Goal: Task Accomplishment & Management: Manage account settings

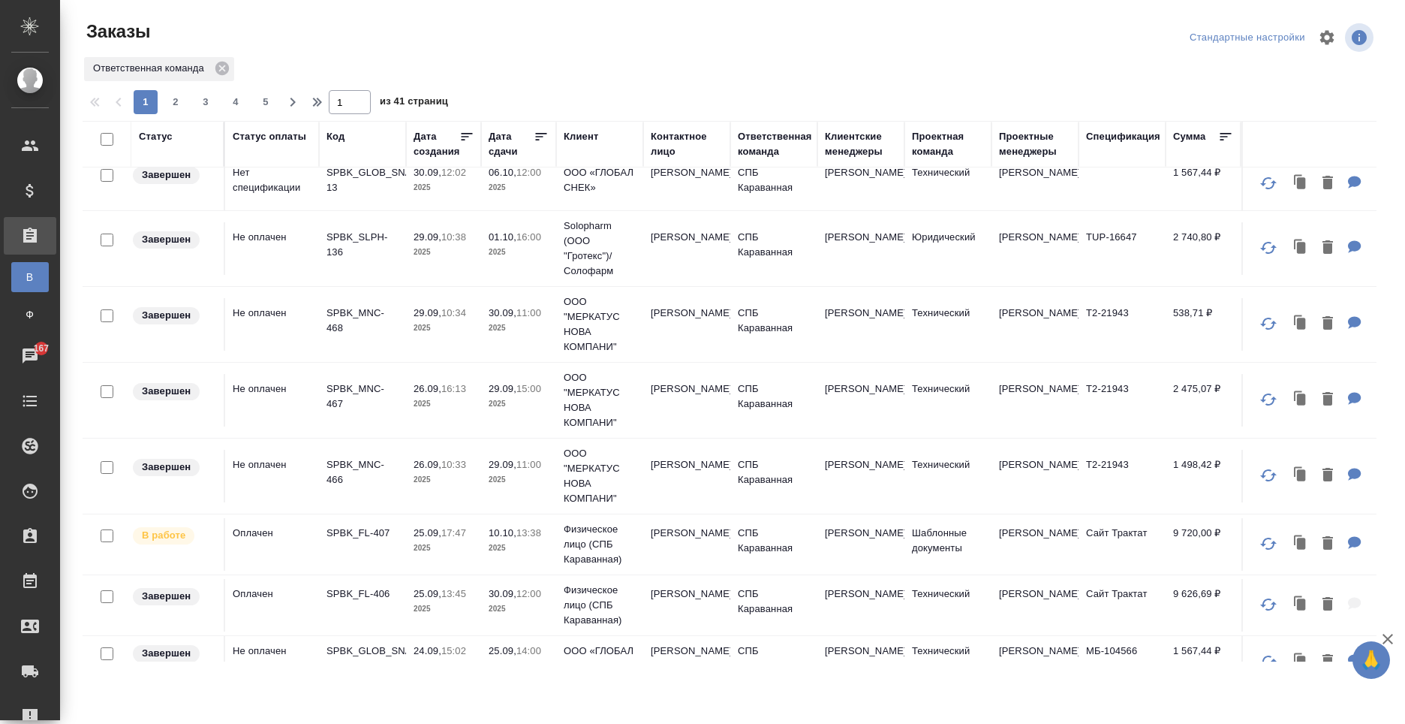
scroll to position [826, 0]
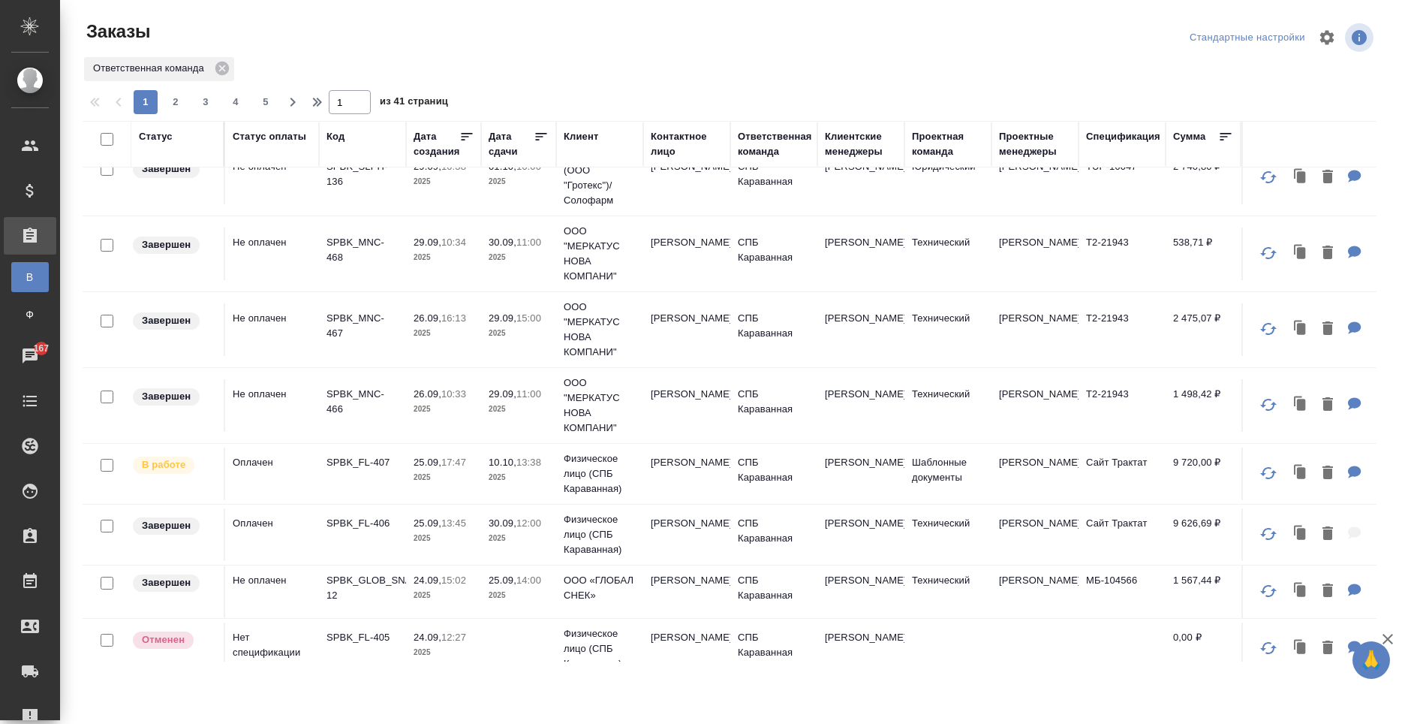
click at [713, 481] on td "Анна" at bounding box center [686, 473] width 87 height 53
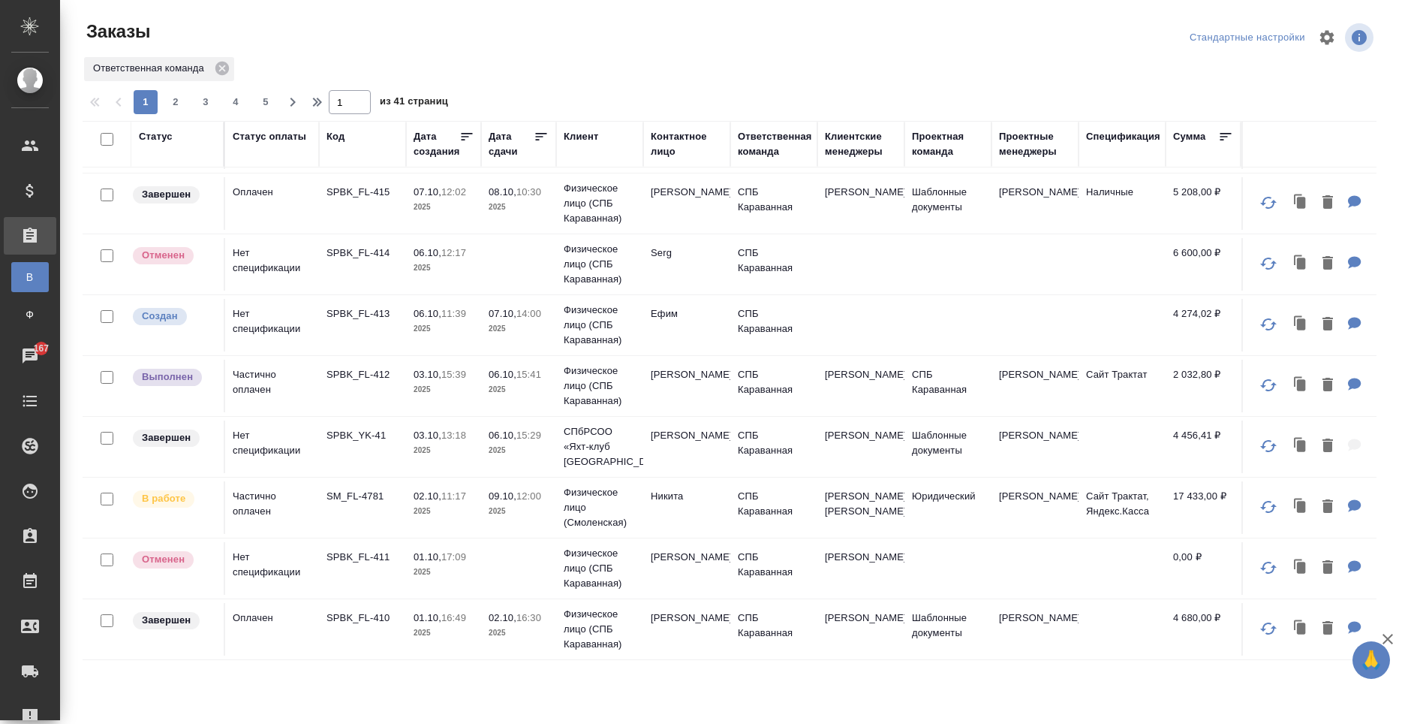
scroll to position [0, 0]
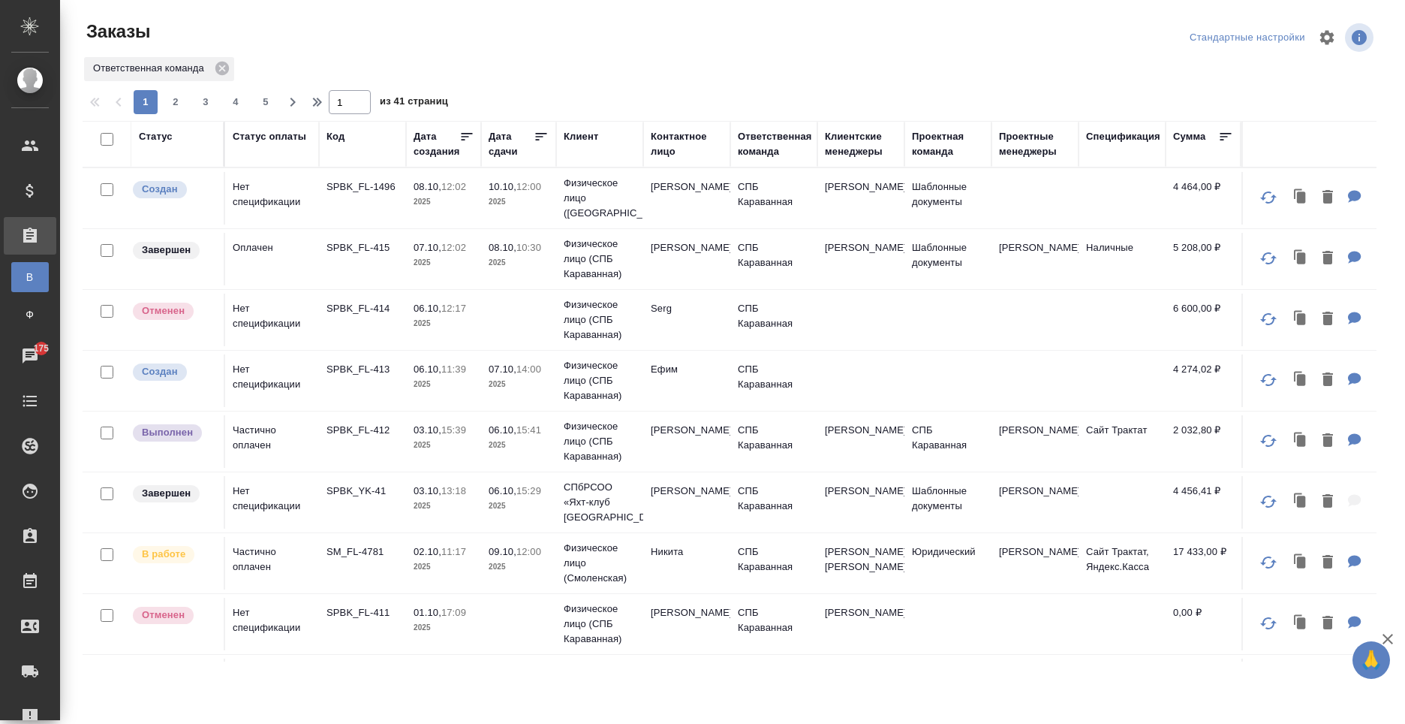
click at [1083, 196] on td at bounding box center [1122, 198] width 87 height 53
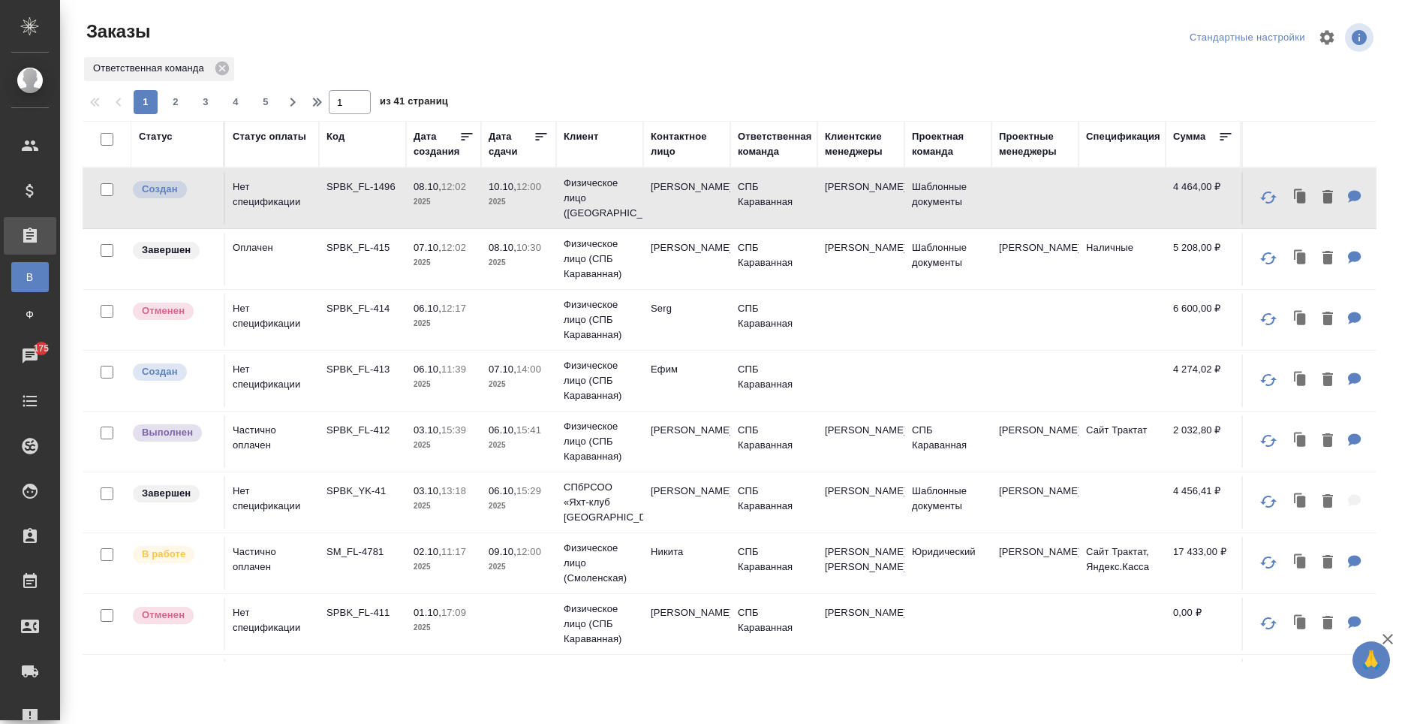
click at [806, 176] on td "СПБ Караванная" at bounding box center [773, 198] width 87 height 53
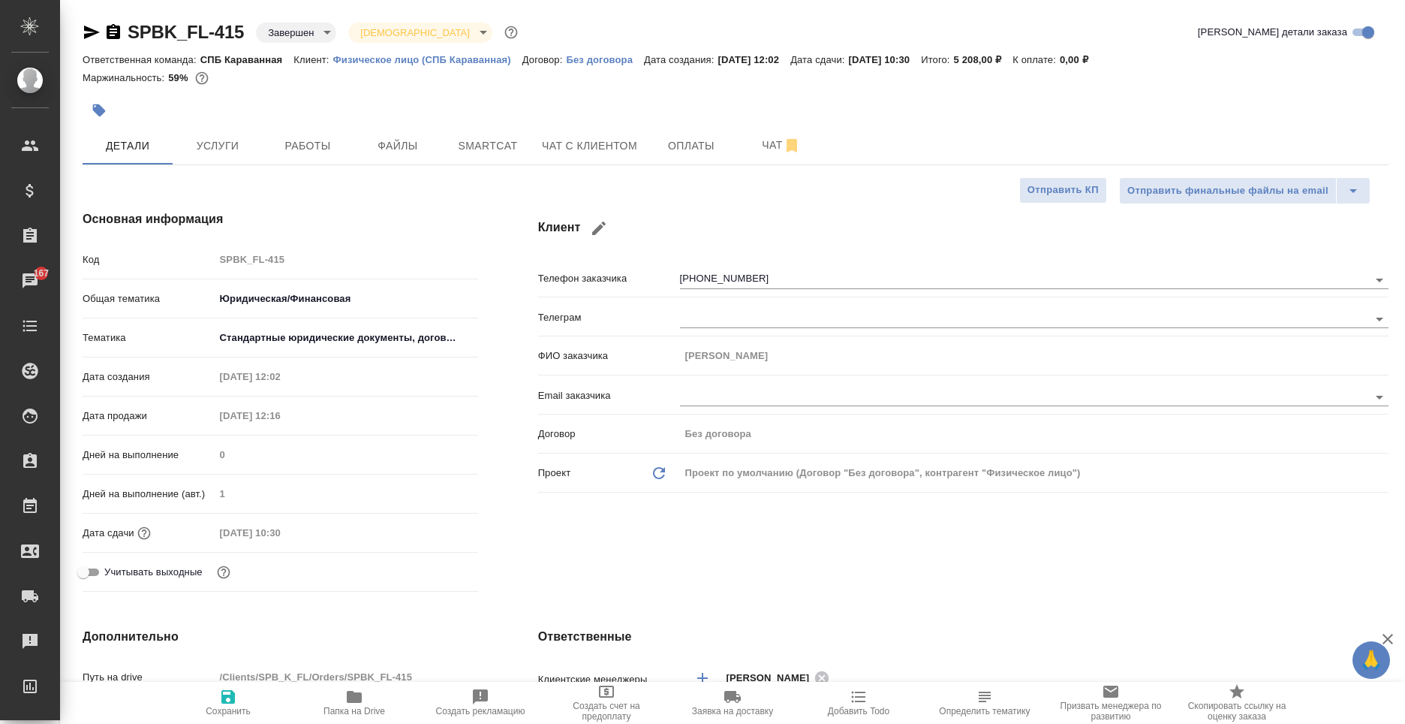
select select "RU"
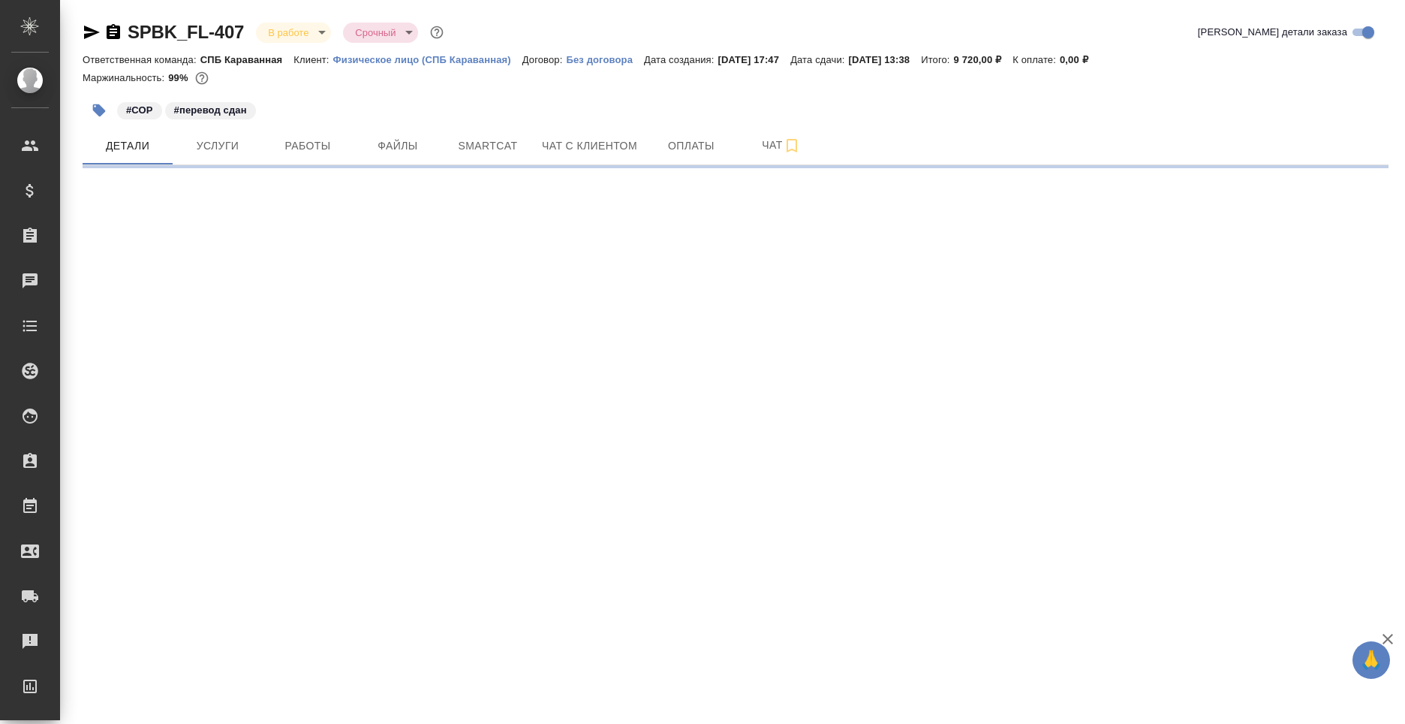
select select "RU"
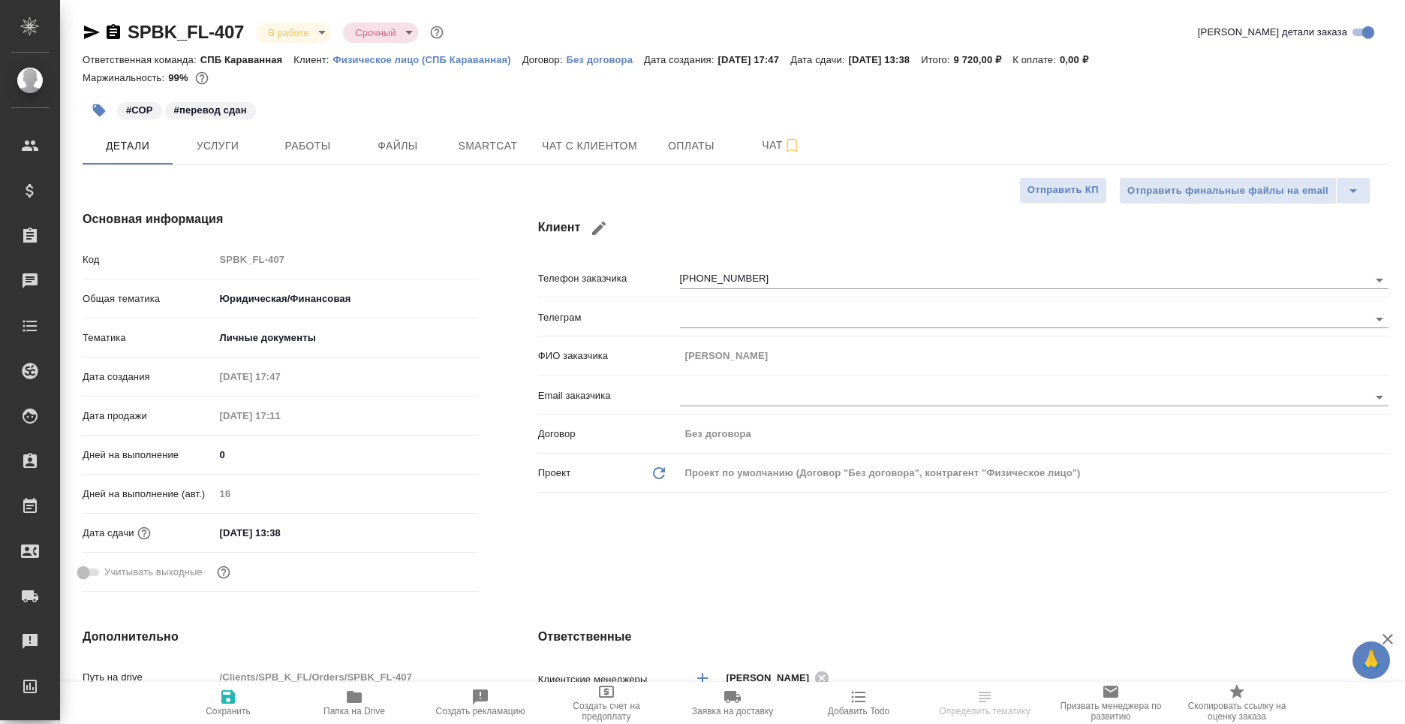
type textarea "x"
type input "[PERSON_NAME]"
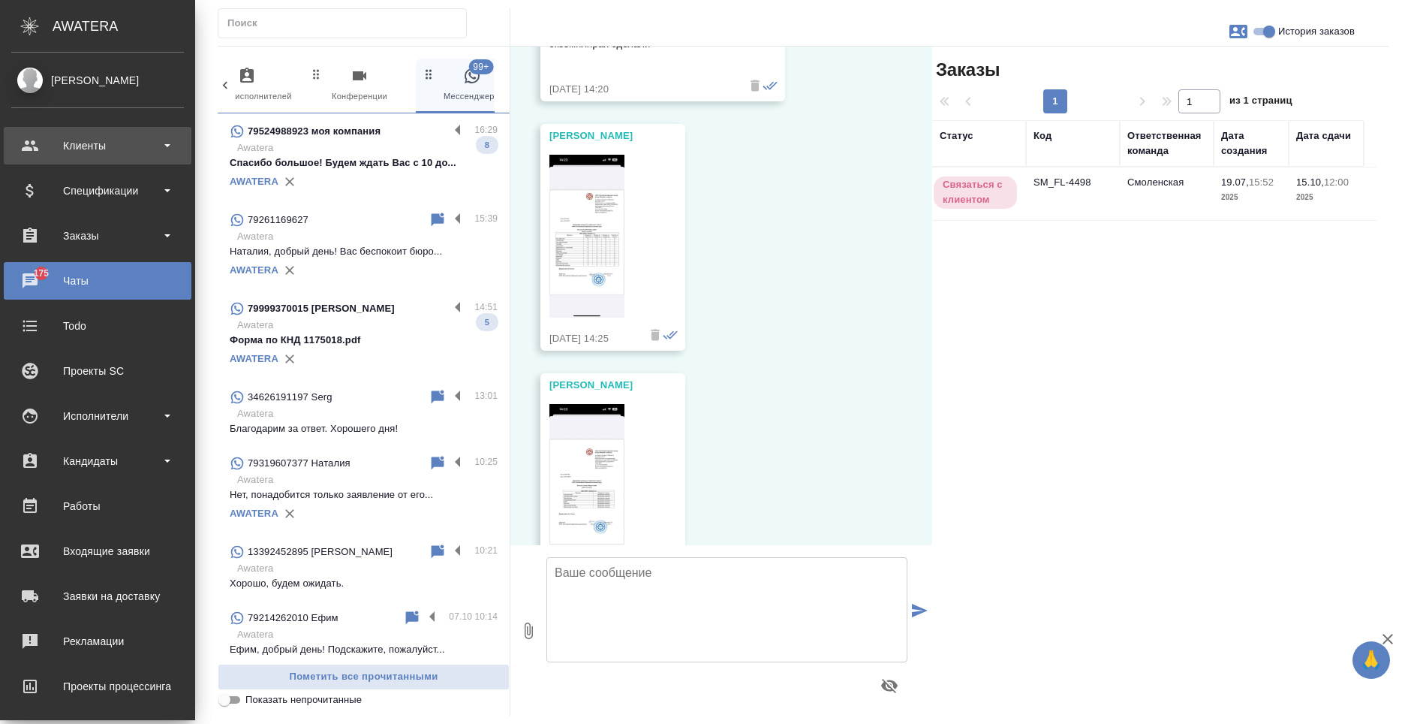
scroll to position [17586, 0]
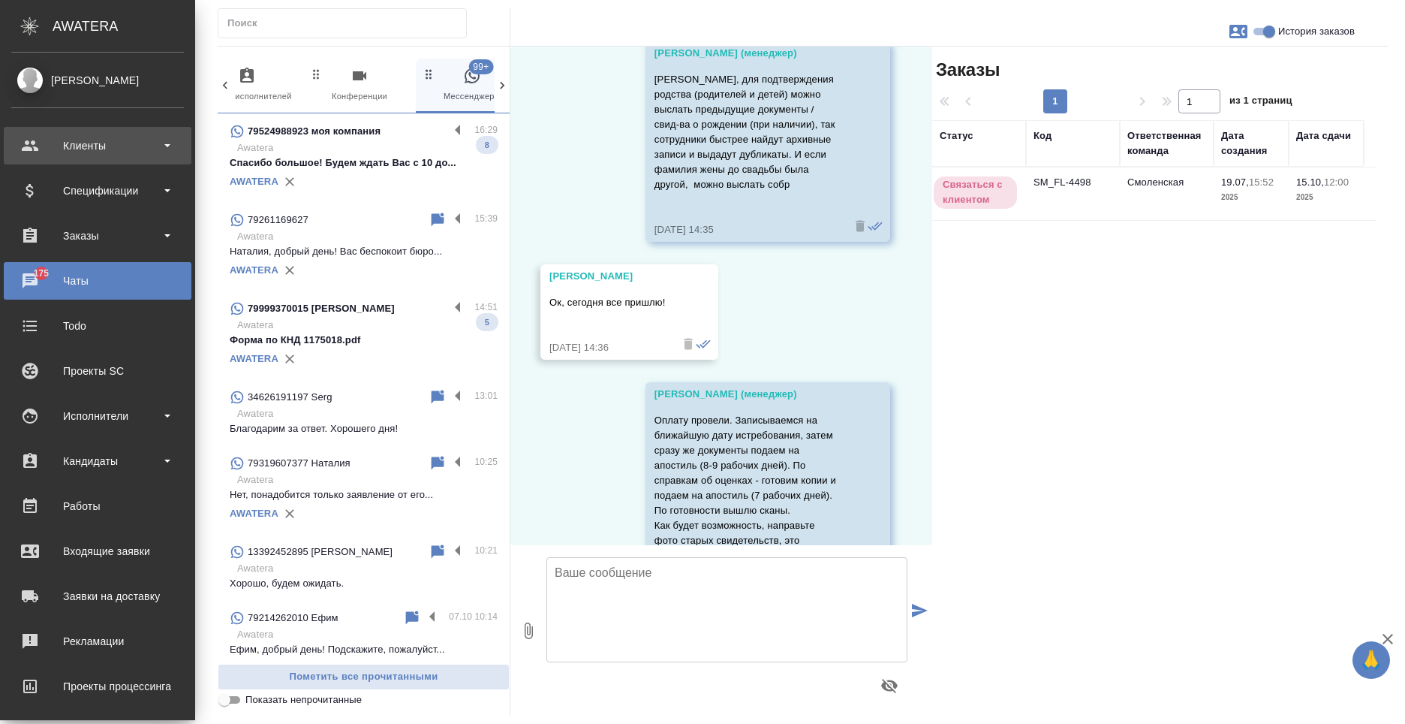
click at [83, 145] on div "Клиенты" at bounding box center [97, 145] width 173 height 23
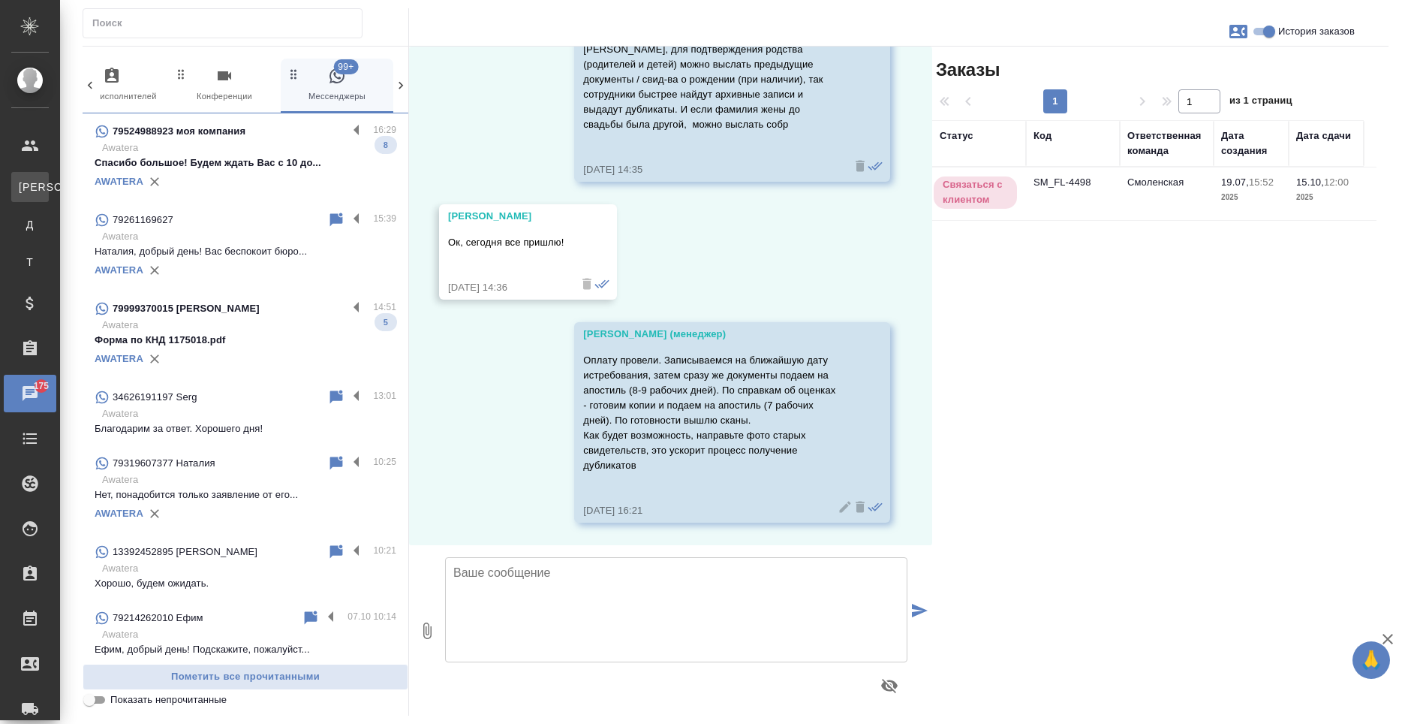
click at [49, 196] on link "К Клиенты" at bounding box center [30, 187] width 38 height 30
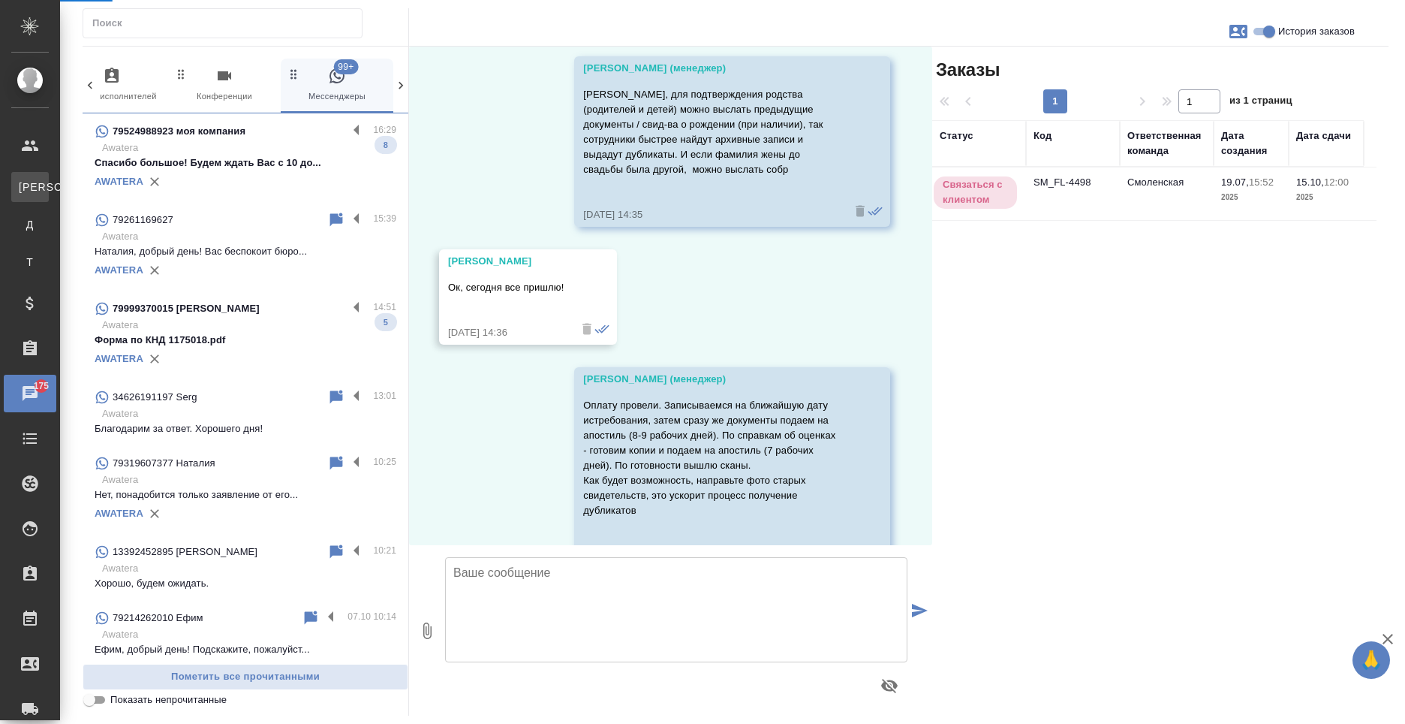
select select "RU"
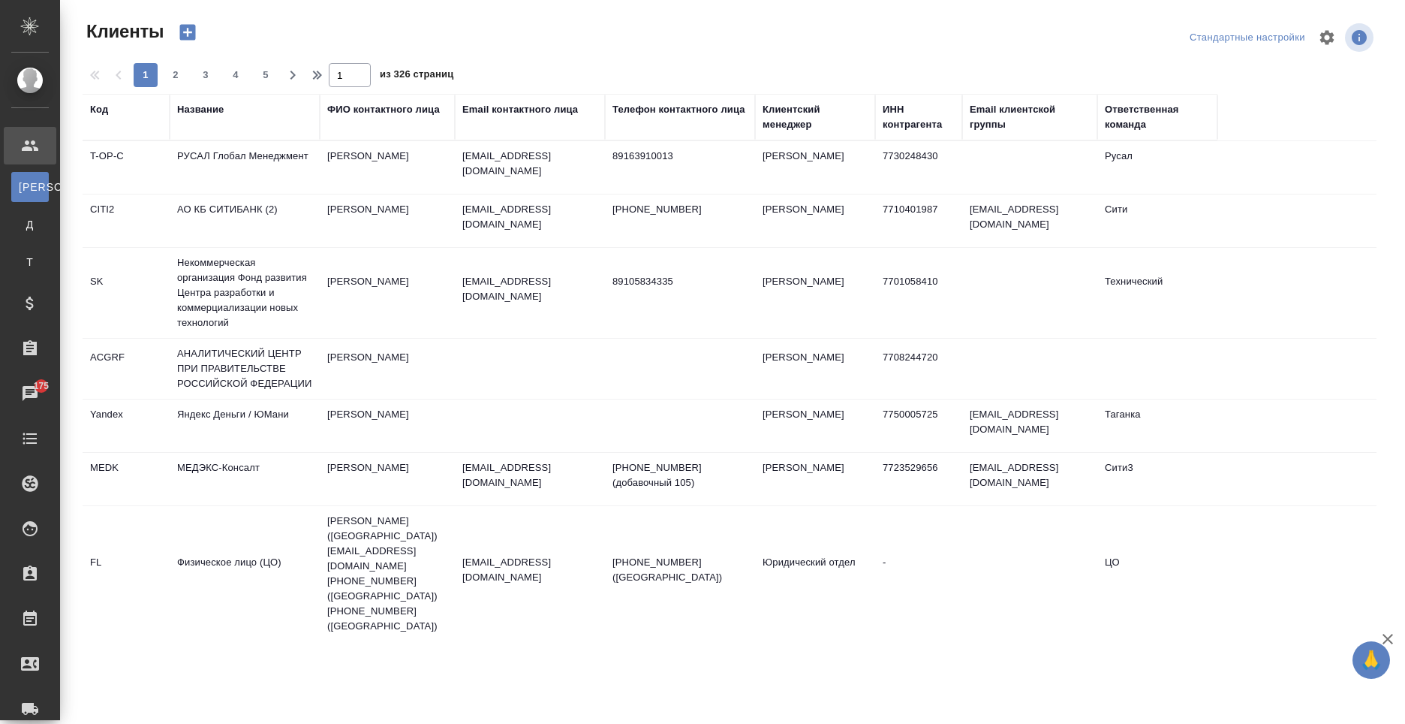
click at [209, 109] on div "Название" at bounding box center [200, 109] width 47 height 15
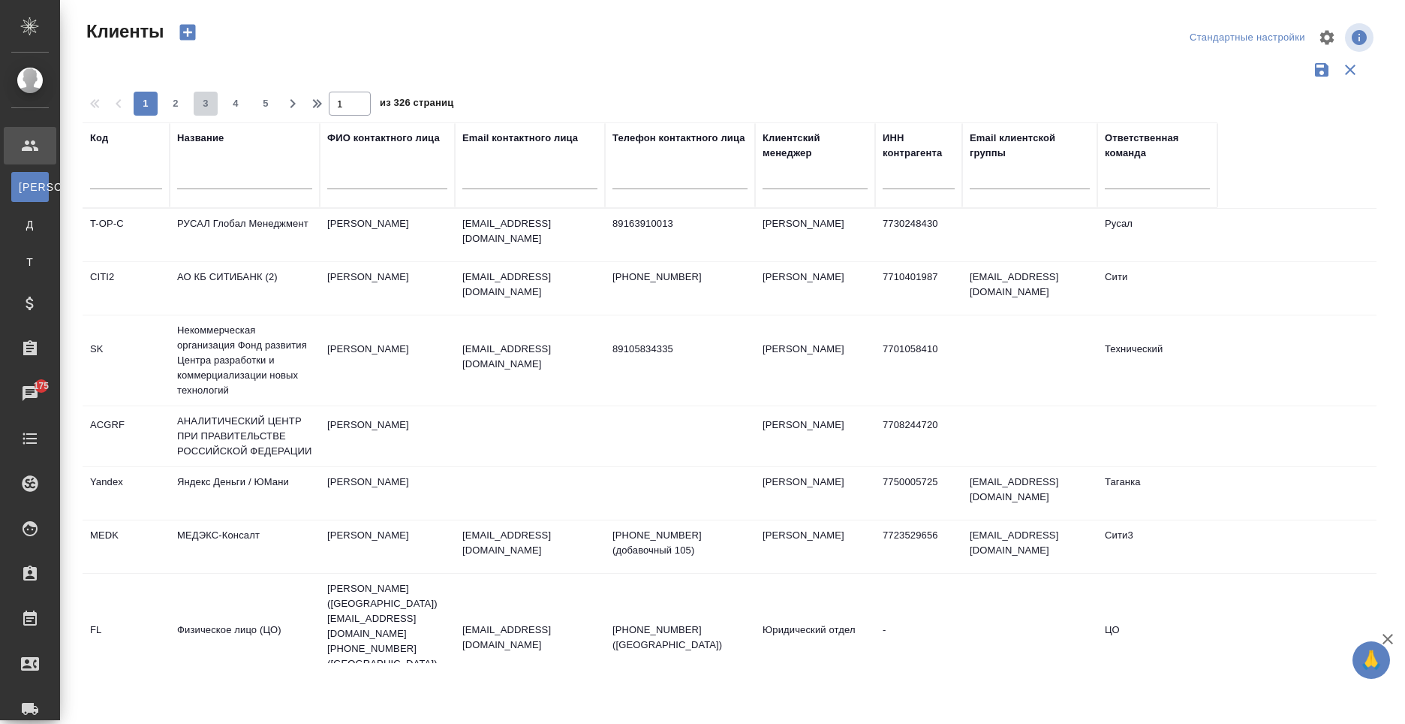
click at [209, 109] on span "3" at bounding box center [206, 103] width 24 height 15
type input "3"
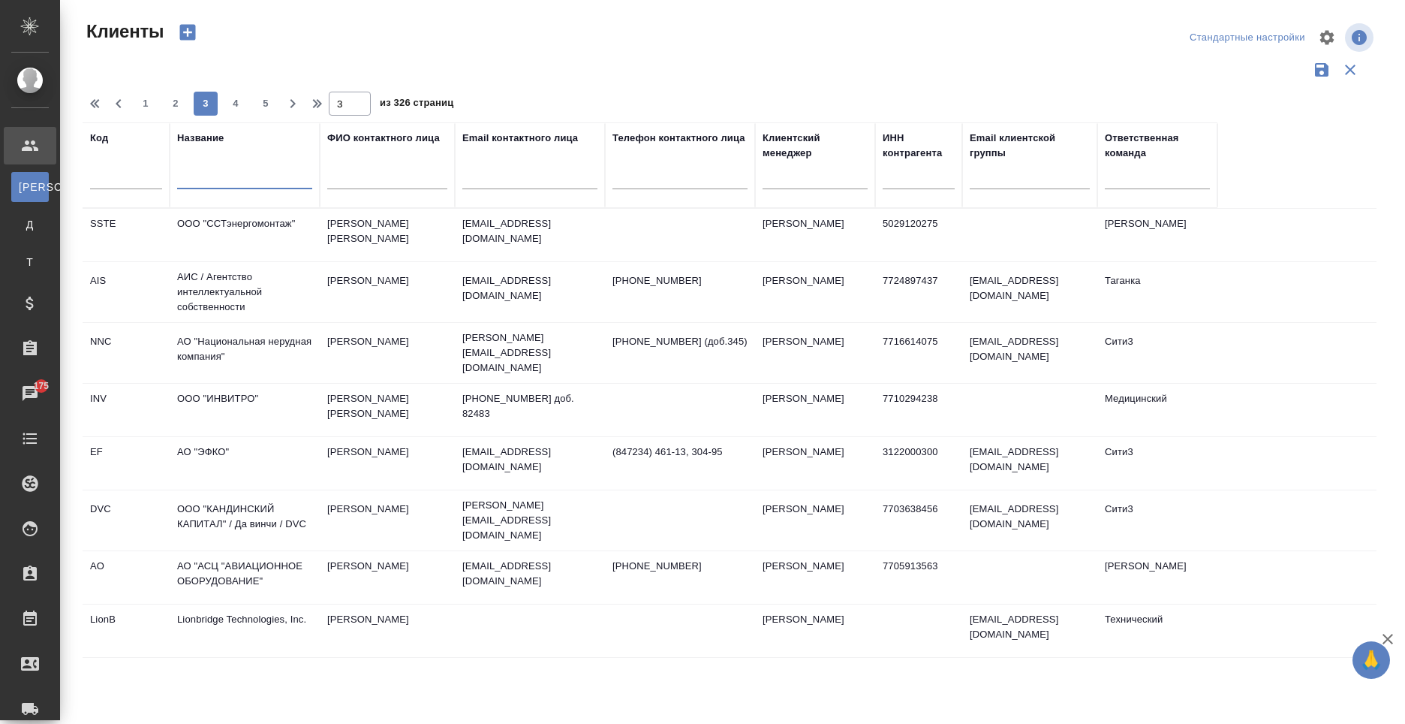
click at [224, 185] on input "text" at bounding box center [244, 179] width 135 height 19
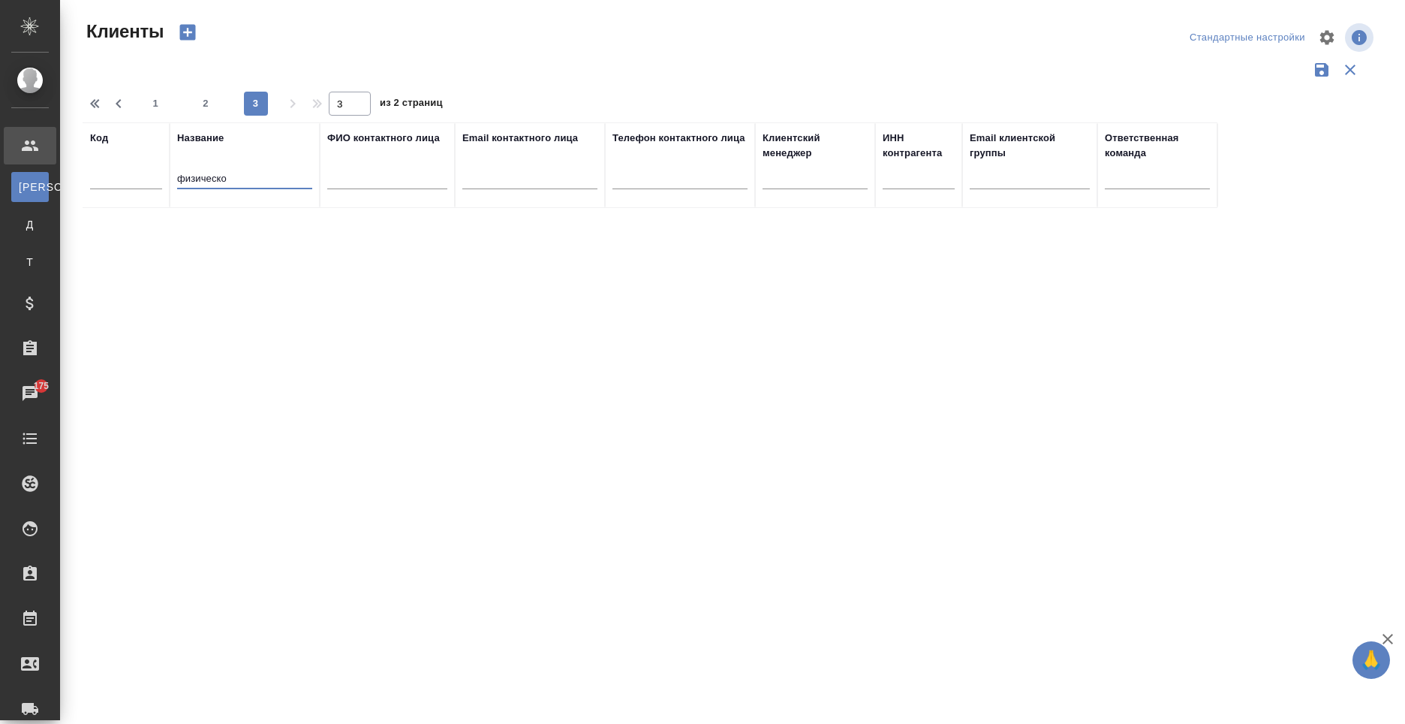
type input "физическое"
type input "1"
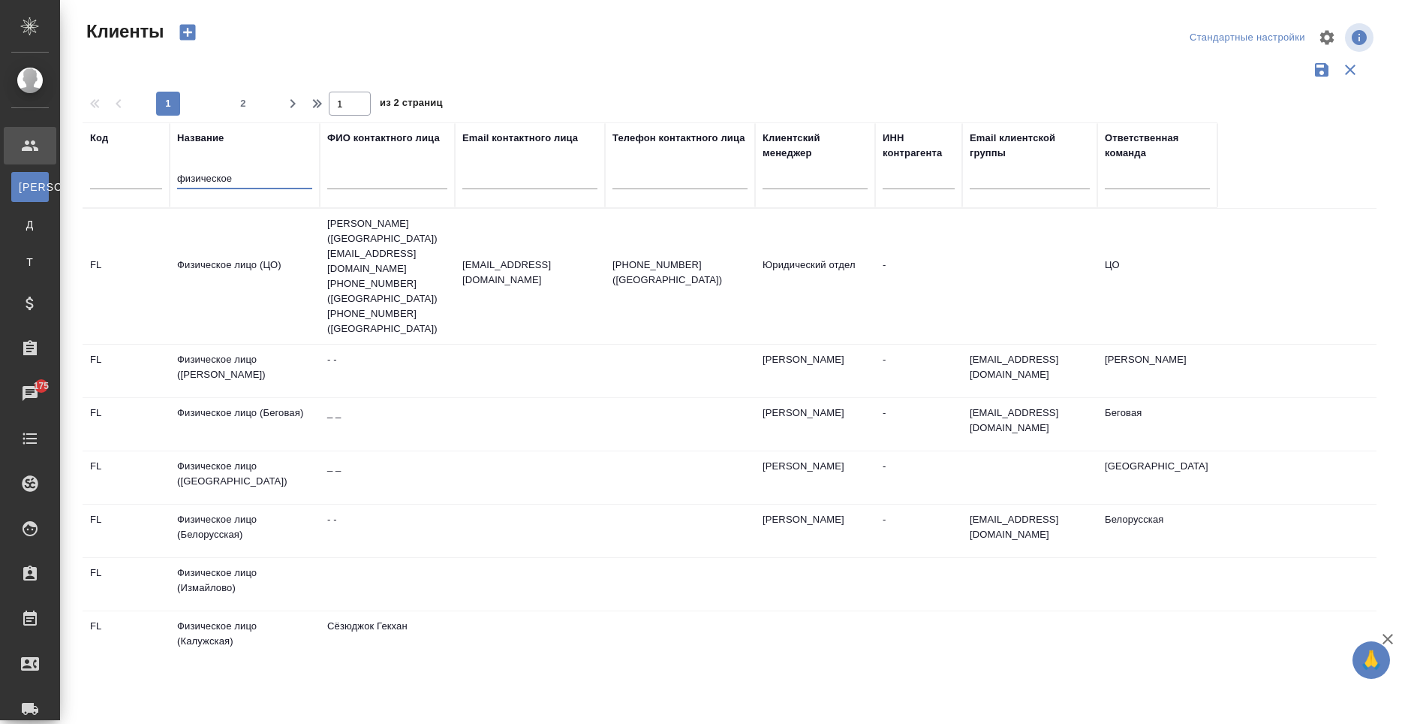
type input "физическое"
click at [301, 345] on td "Физическое лицо ([PERSON_NAME])" at bounding box center [245, 371] width 150 height 53
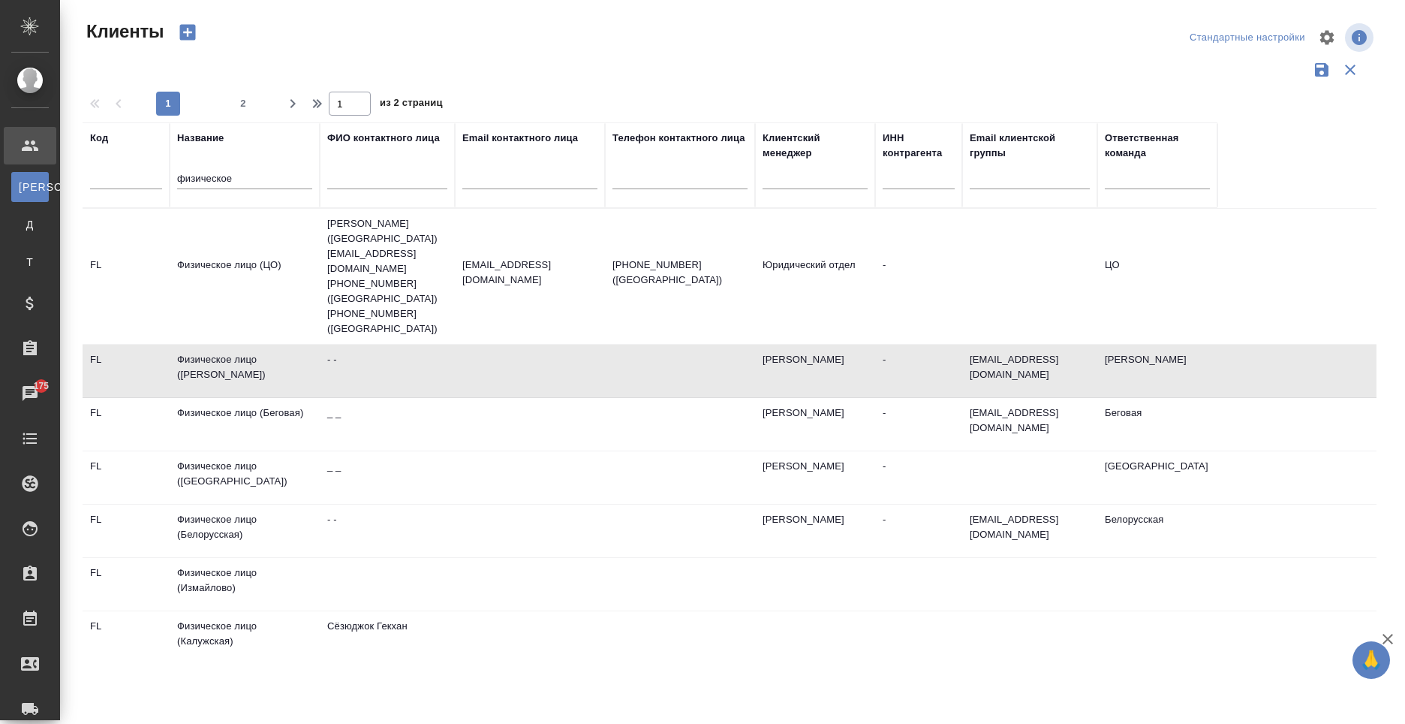
click at [301, 345] on td "Физическое лицо ([PERSON_NAME])" at bounding box center [245, 371] width 150 height 53
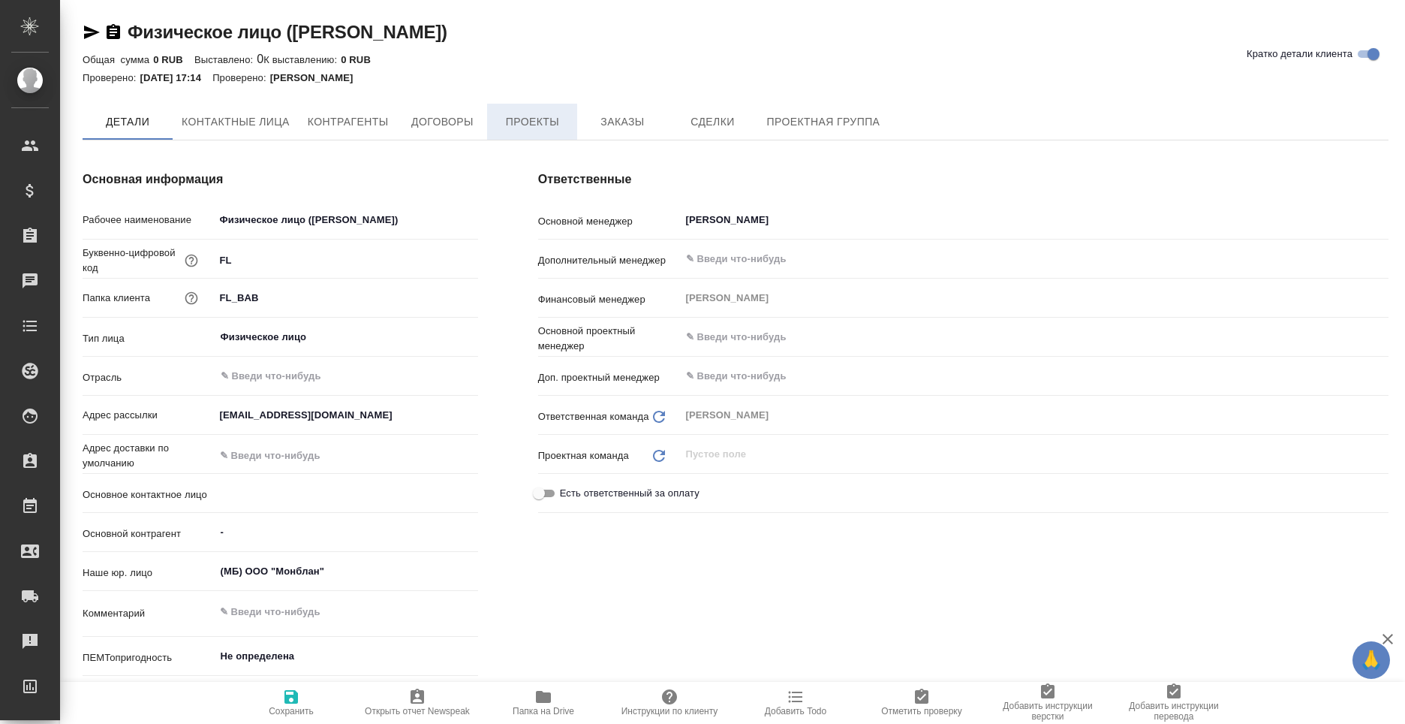
type input "- -"
type textarea "x"
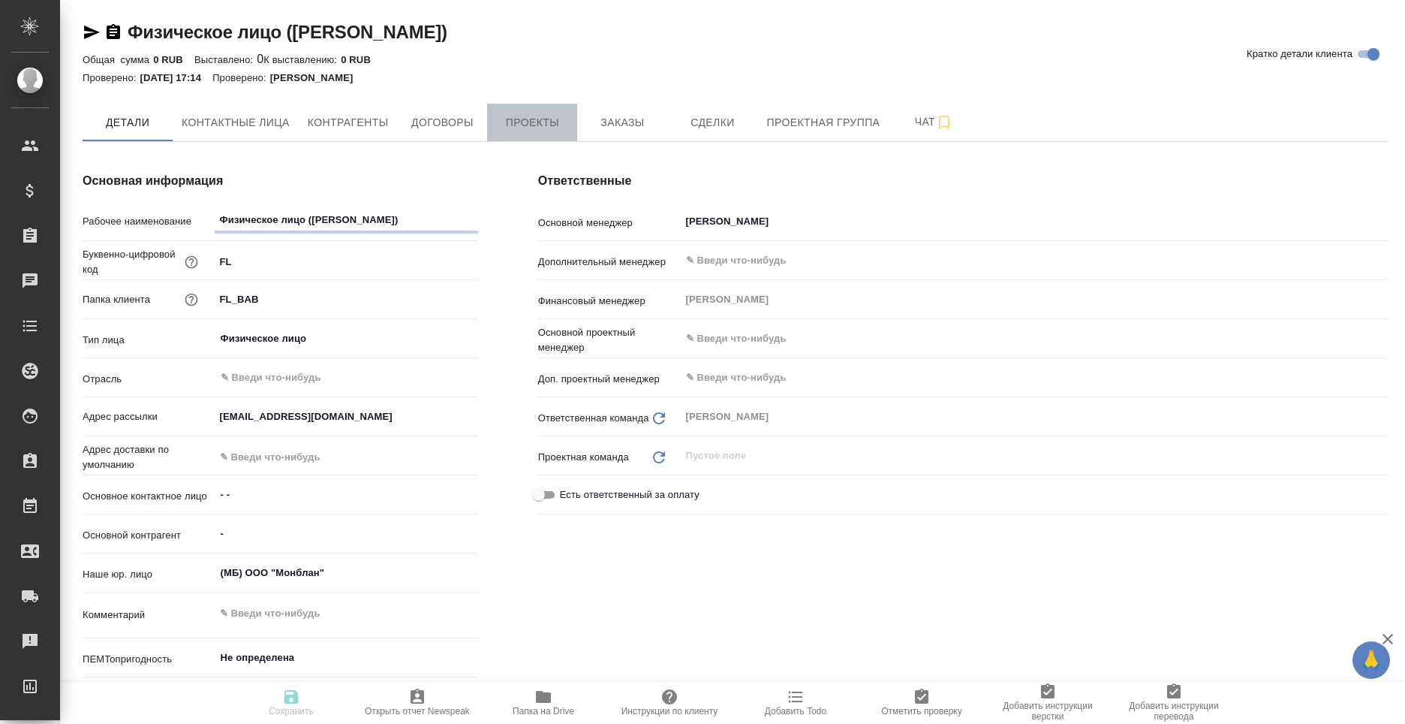
click at [540, 123] on span "Проекты" at bounding box center [532, 122] width 72 height 19
type textarea "x"
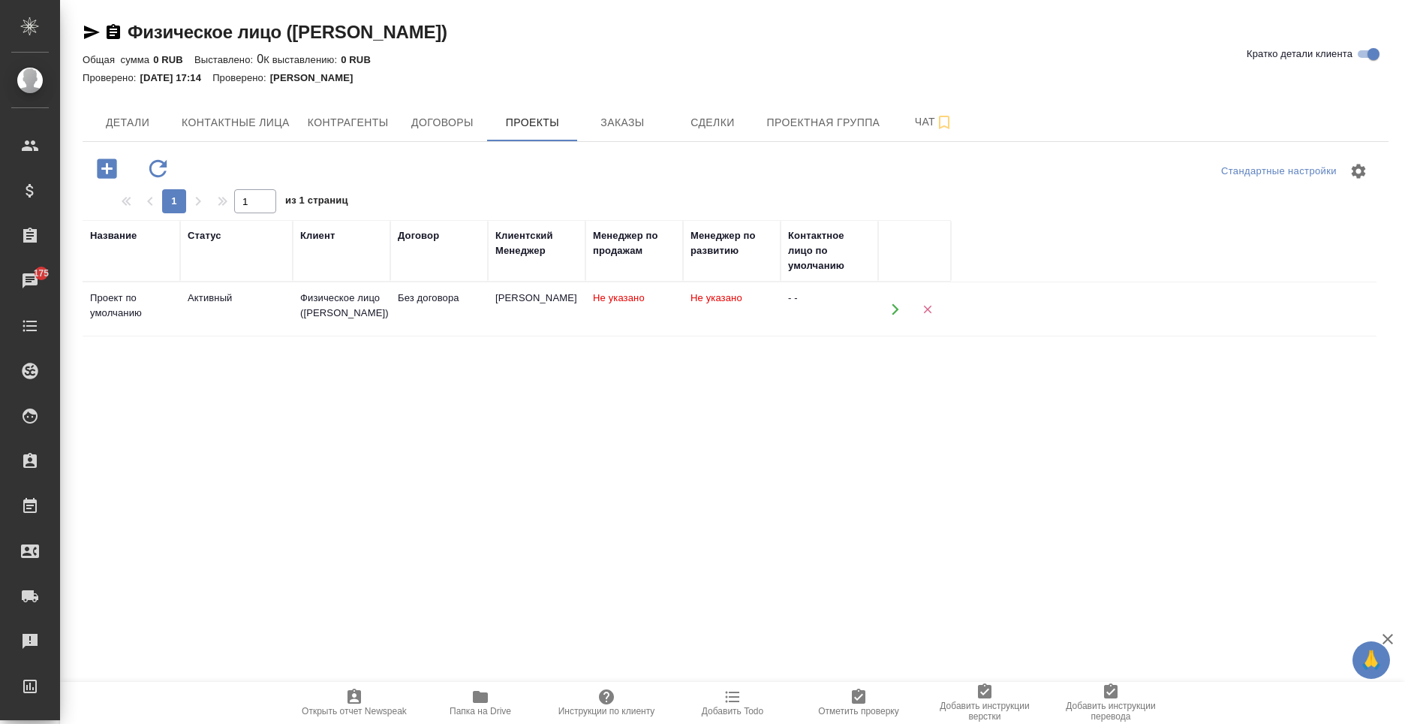
click at [314, 302] on div "Физическое лицо (Бабушкинская)" at bounding box center [341, 306] width 83 height 30
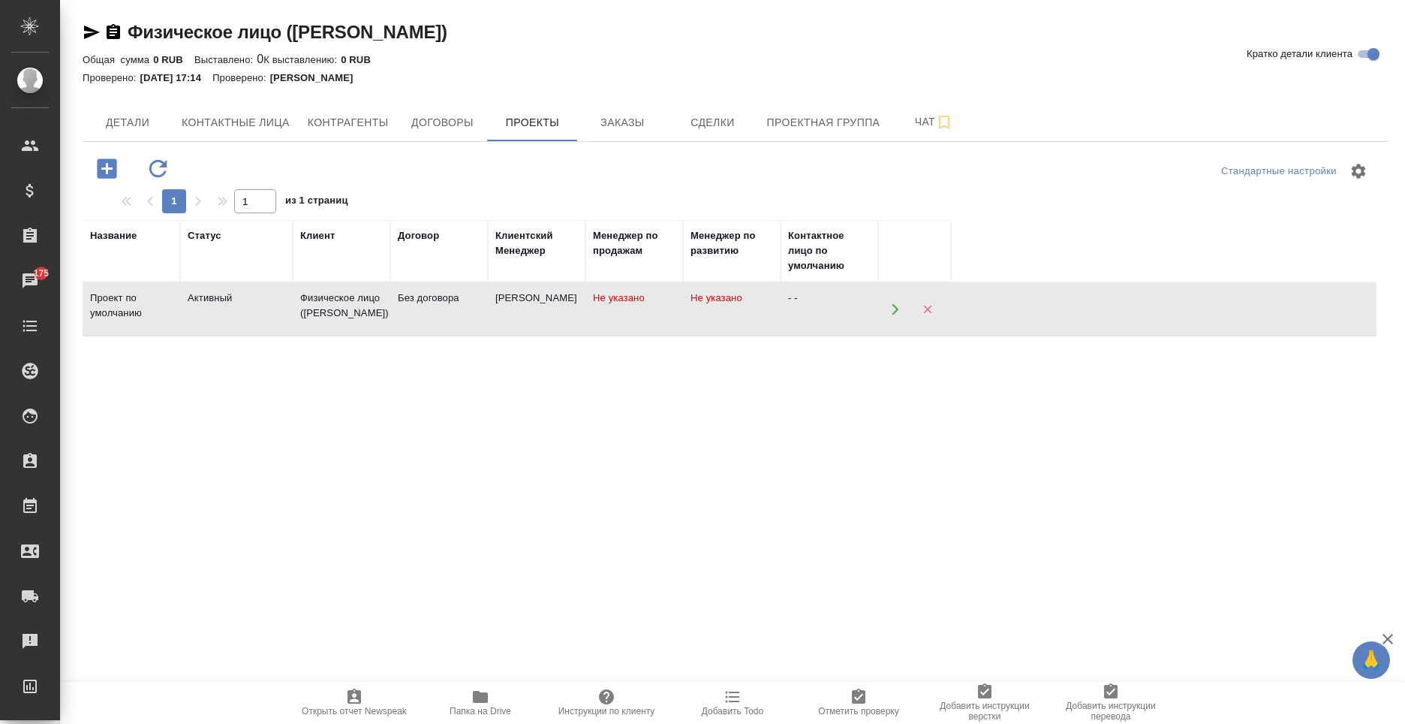
click at [314, 302] on div "Физическое лицо (Бабушкинская)" at bounding box center [341, 306] width 83 height 30
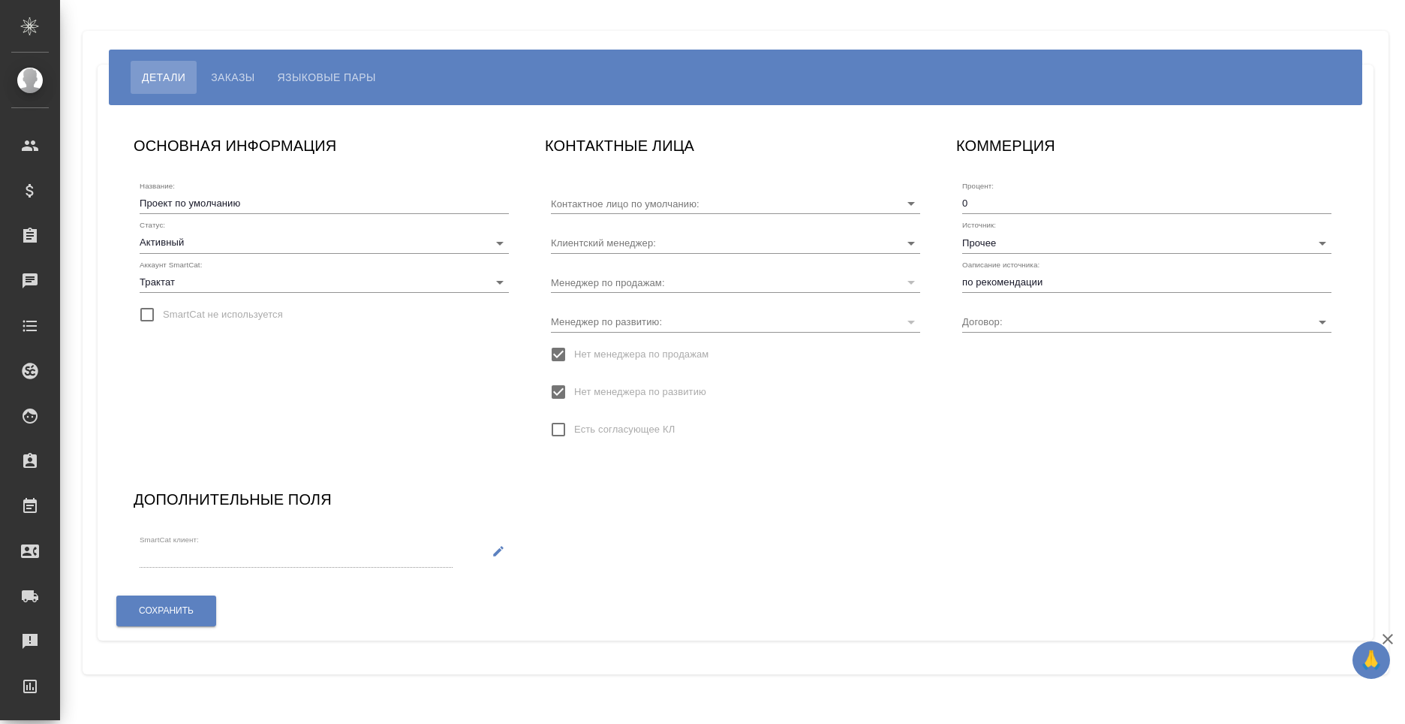
type input "Без договора"
type input "[PERSON_NAME]"
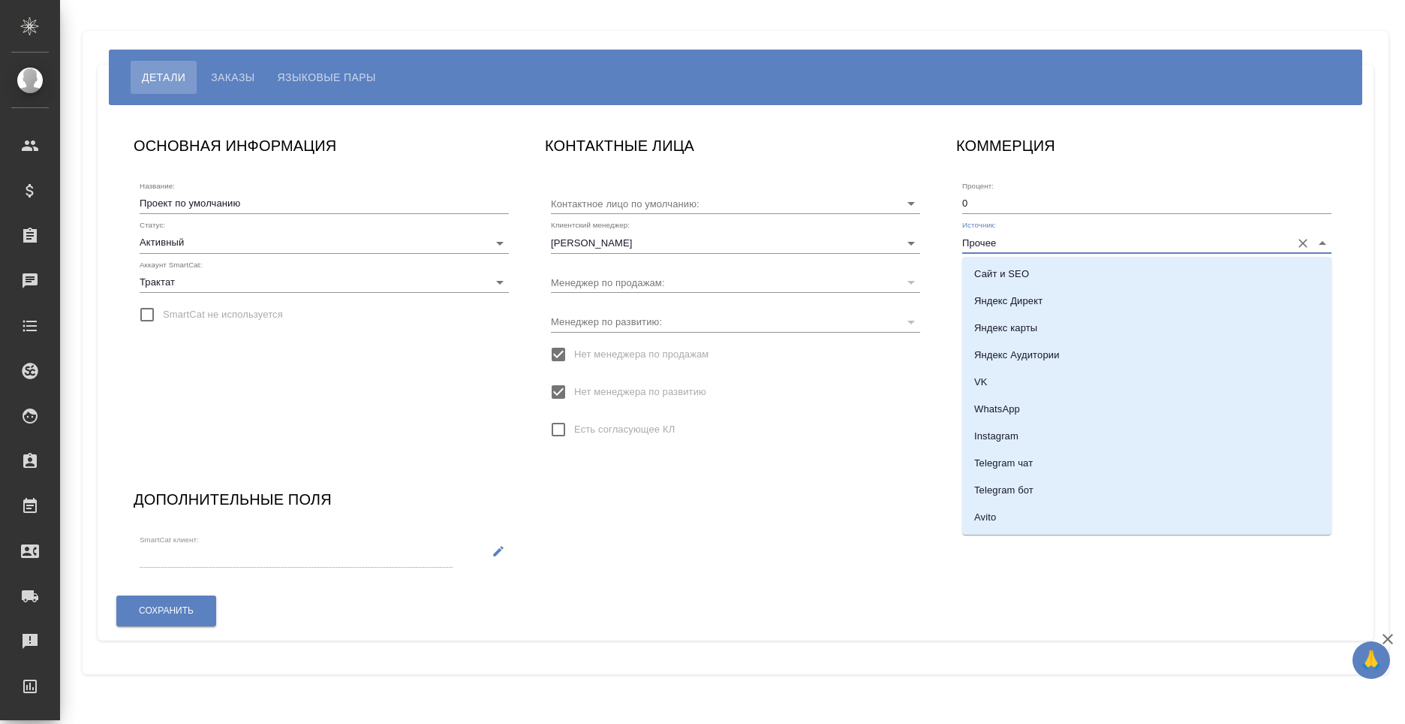
click at [1015, 249] on input "Прочее" at bounding box center [1122, 242] width 321 height 20
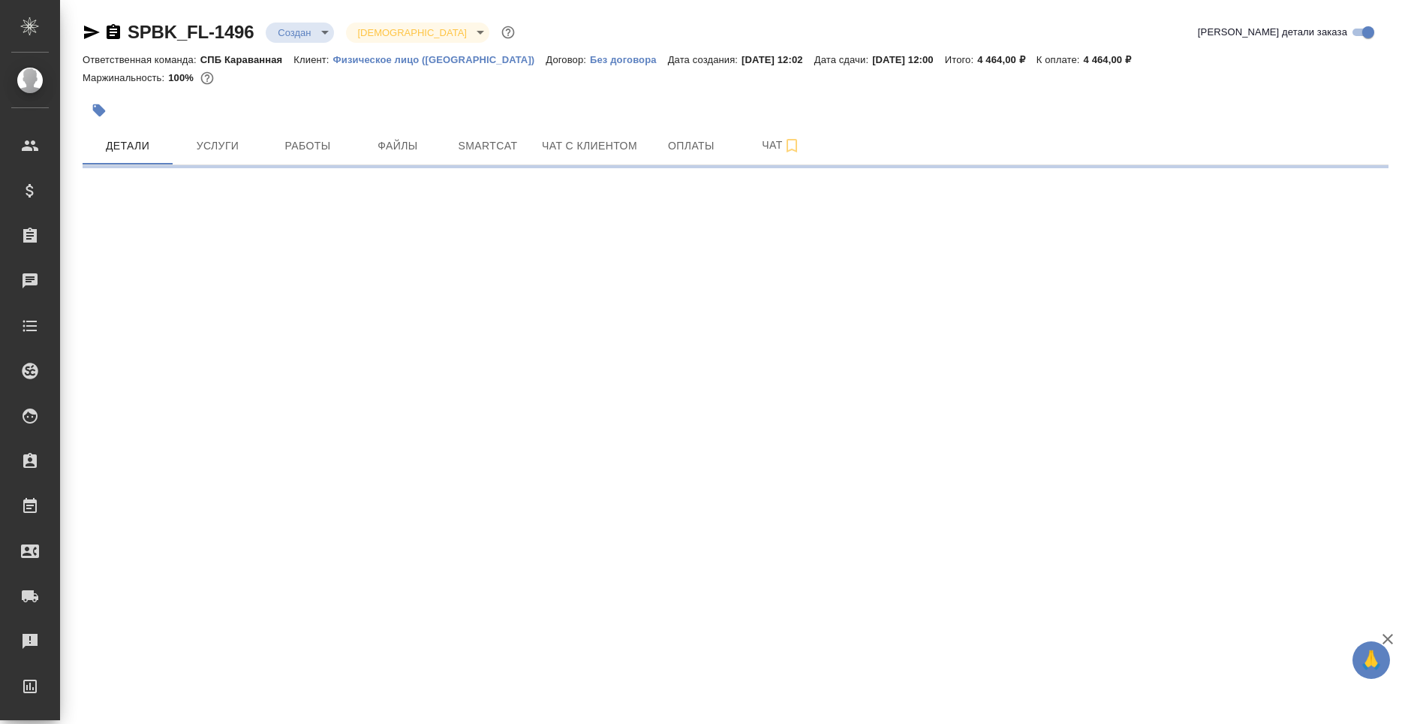
select select "RU"
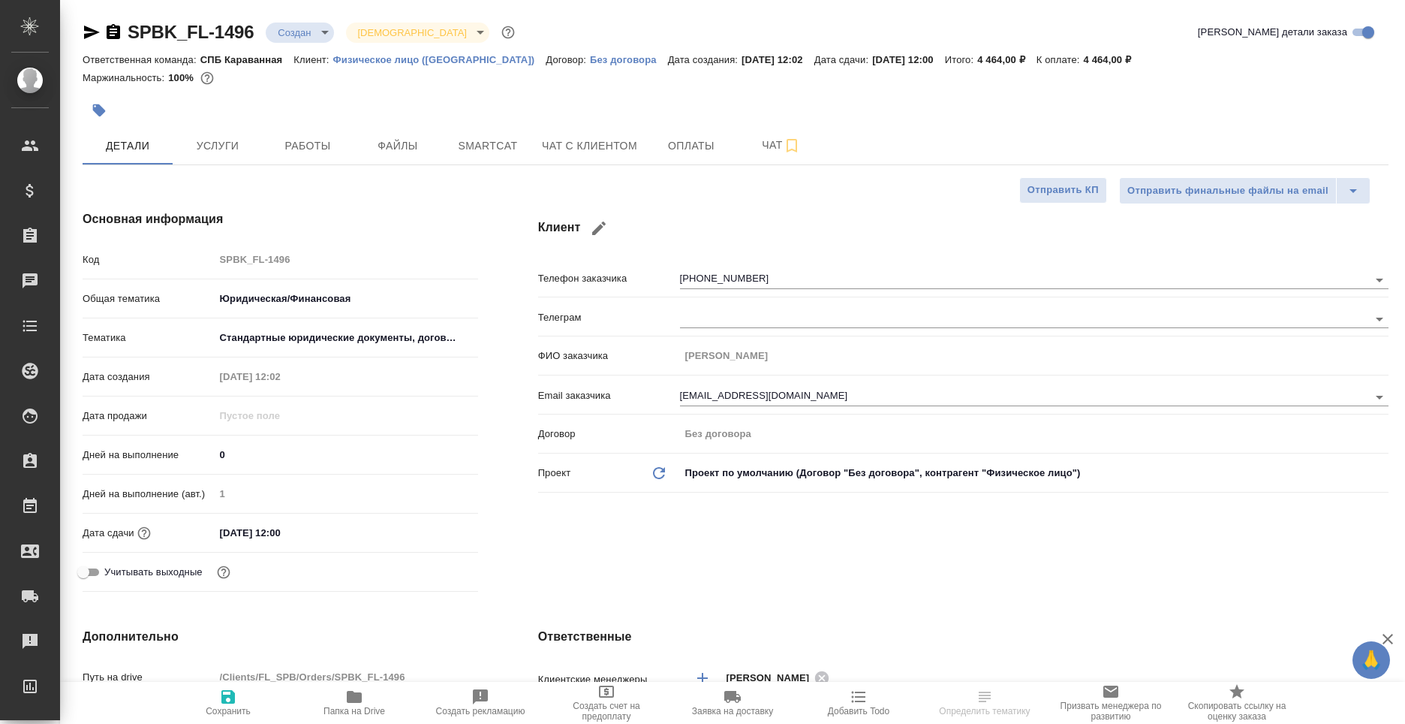
type textarea "x"
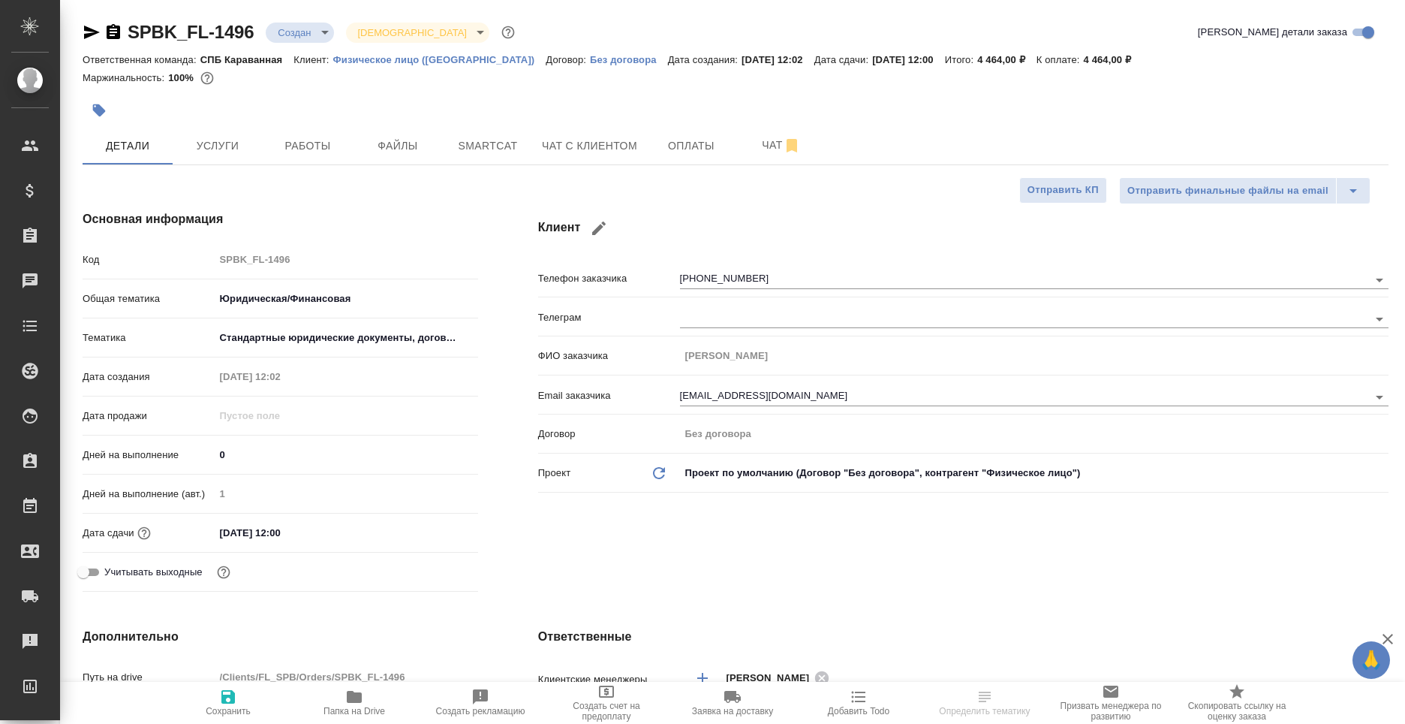
type textarea "x"
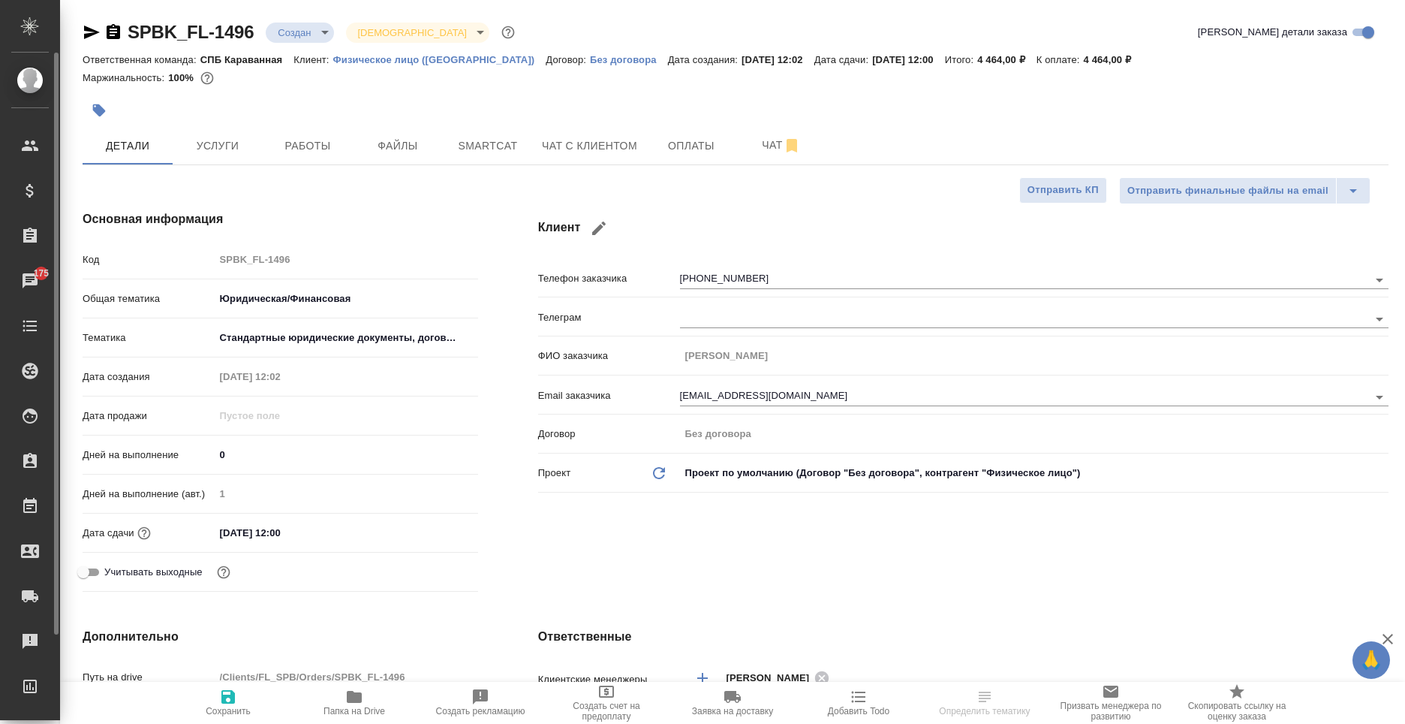
type textarea "x"
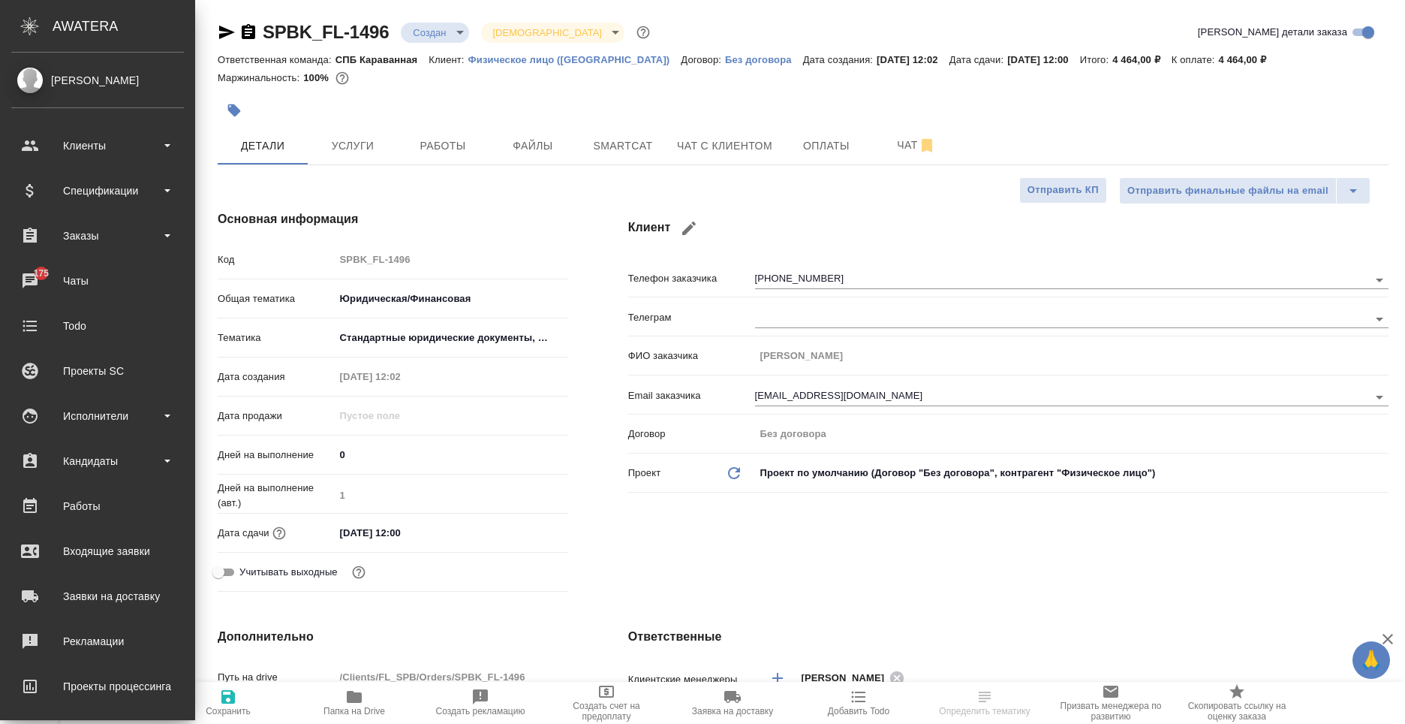
type textarea "x"
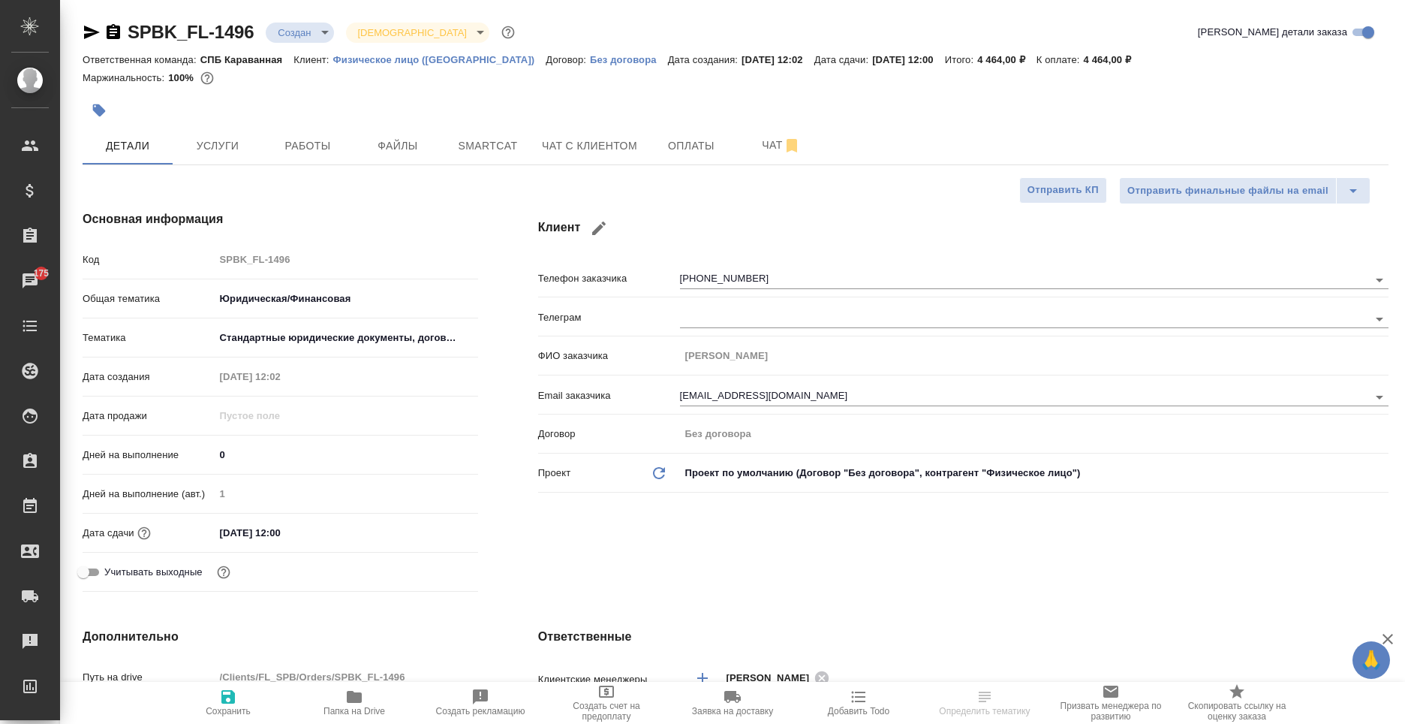
select select "RU"
type textarea "x"
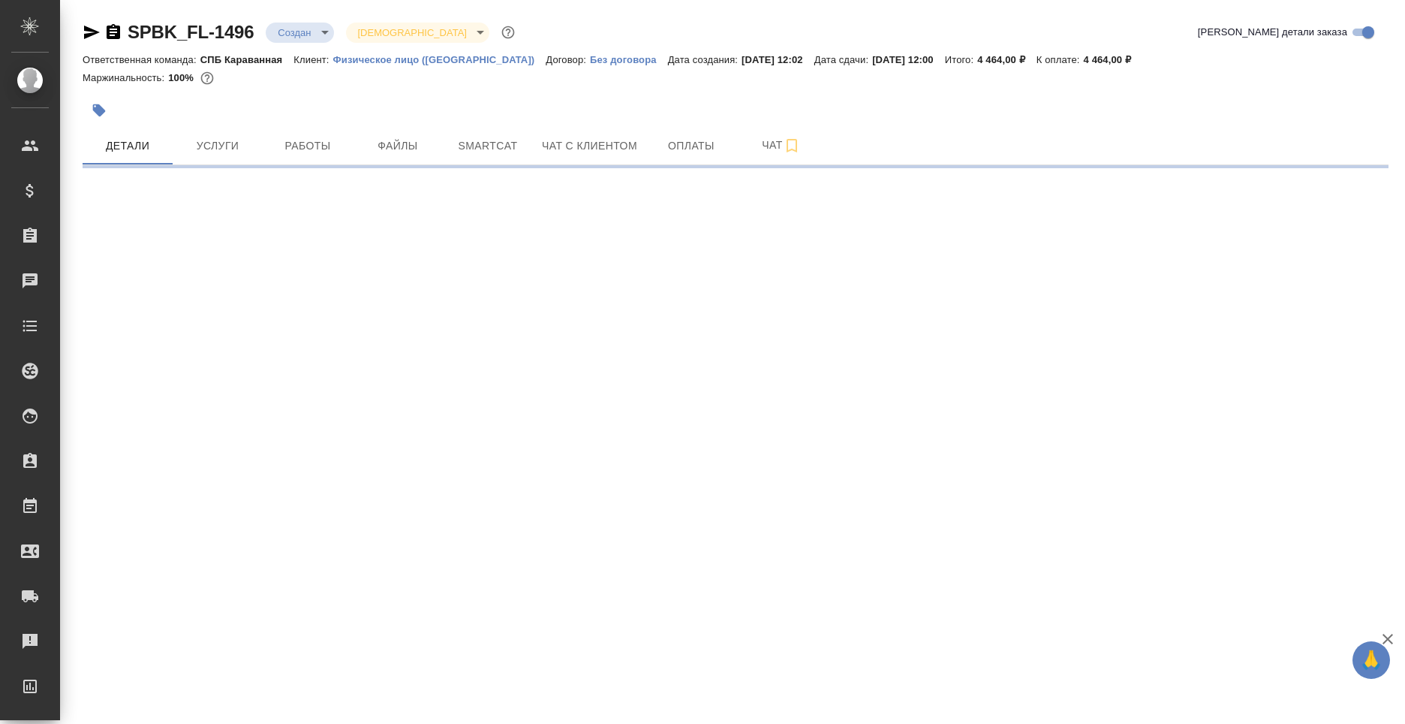
select select "RU"
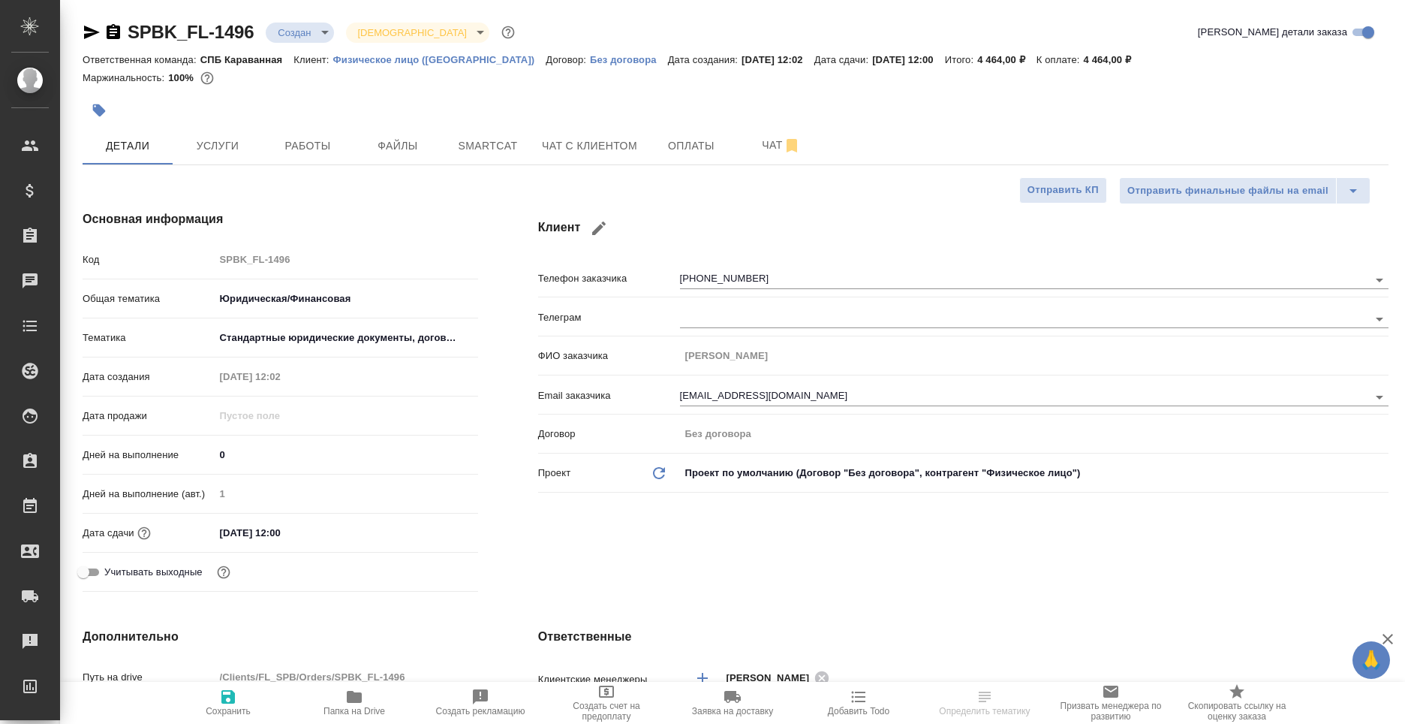
type textarea "x"
click at [216, 140] on span "Услуги" at bounding box center [218, 146] width 72 height 19
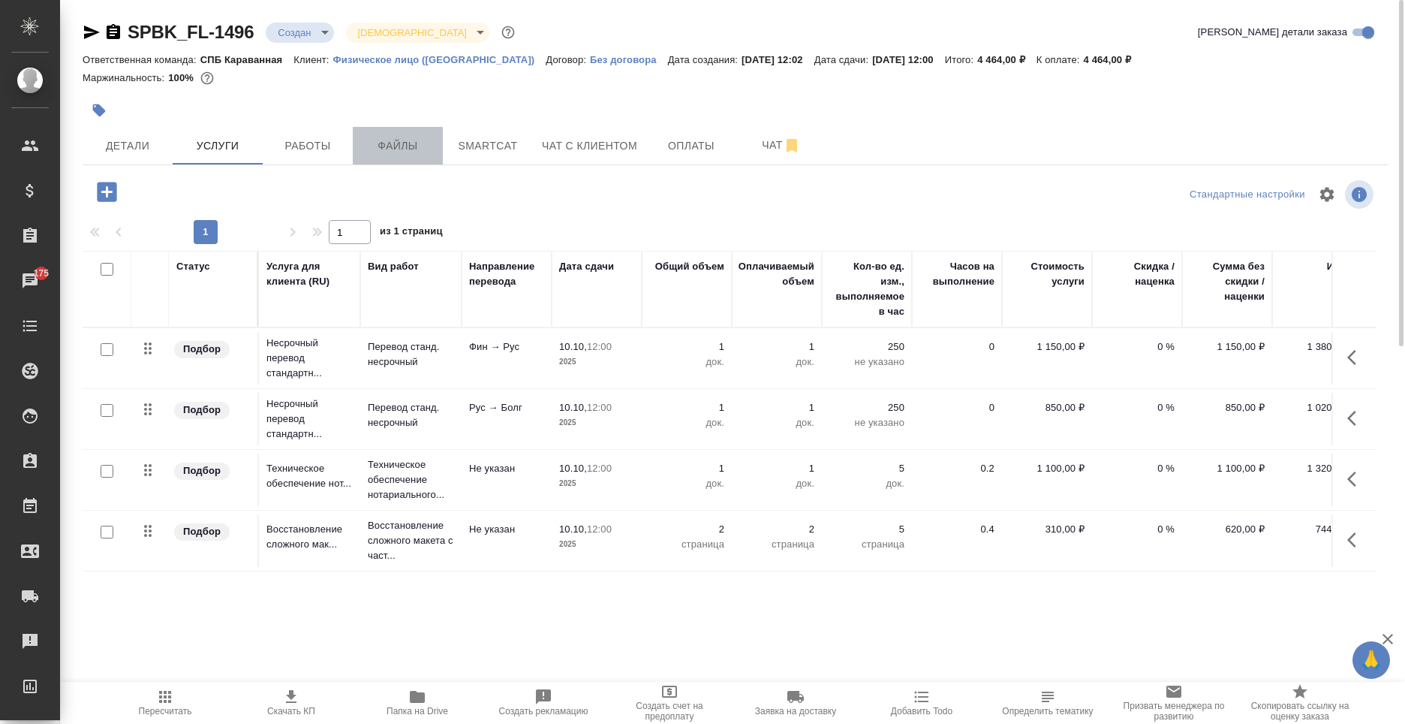
click at [415, 146] on span "Файлы" at bounding box center [398, 146] width 72 height 19
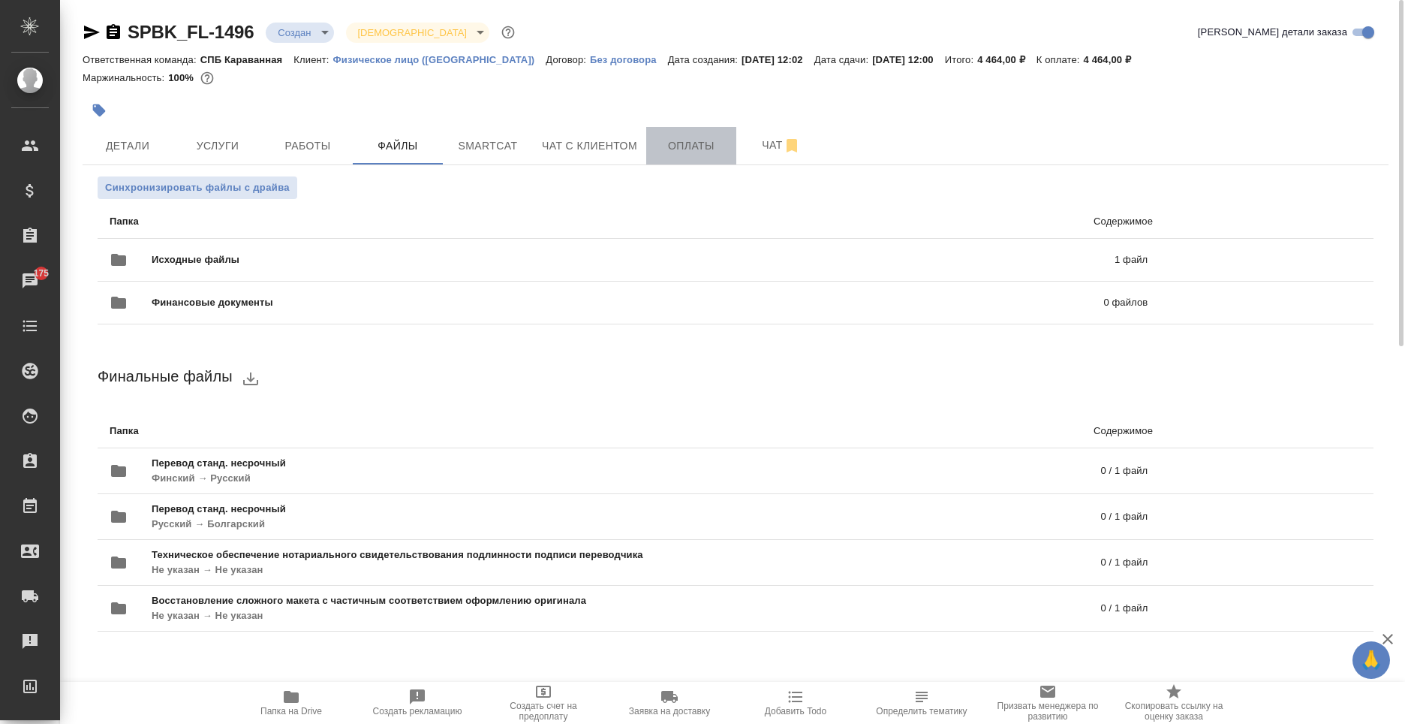
click at [661, 149] on span "Оплаты" at bounding box center [691, 146] width 72 height 19
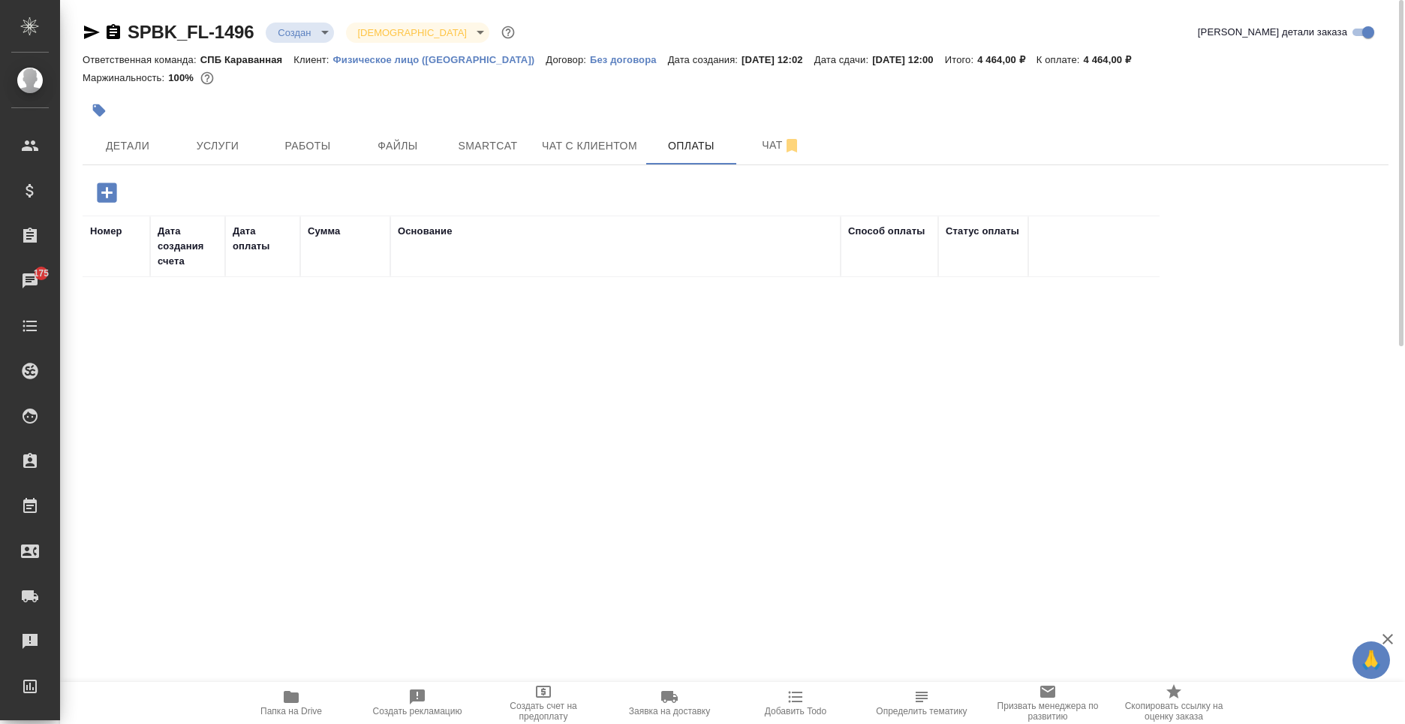
click at [110, 204] on icon "button" at bounding box center [107, 192] width 26 height 26
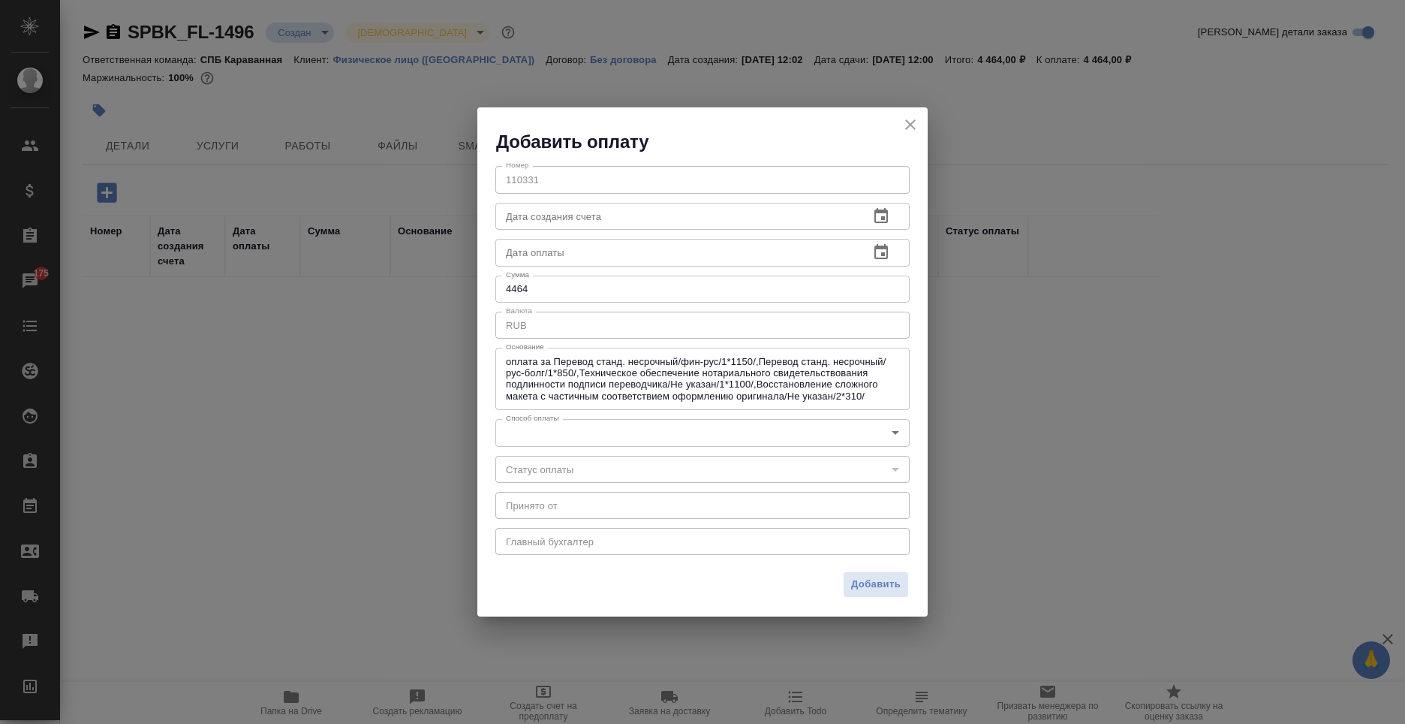
click at [556, 424] on body "🙏 .cls-1 fill:#fff; AWATERA Moskalets Alina Клиенты Спецификации Заказы 175 Чат…" at bounding box center [702, 362] width 1405 height 724
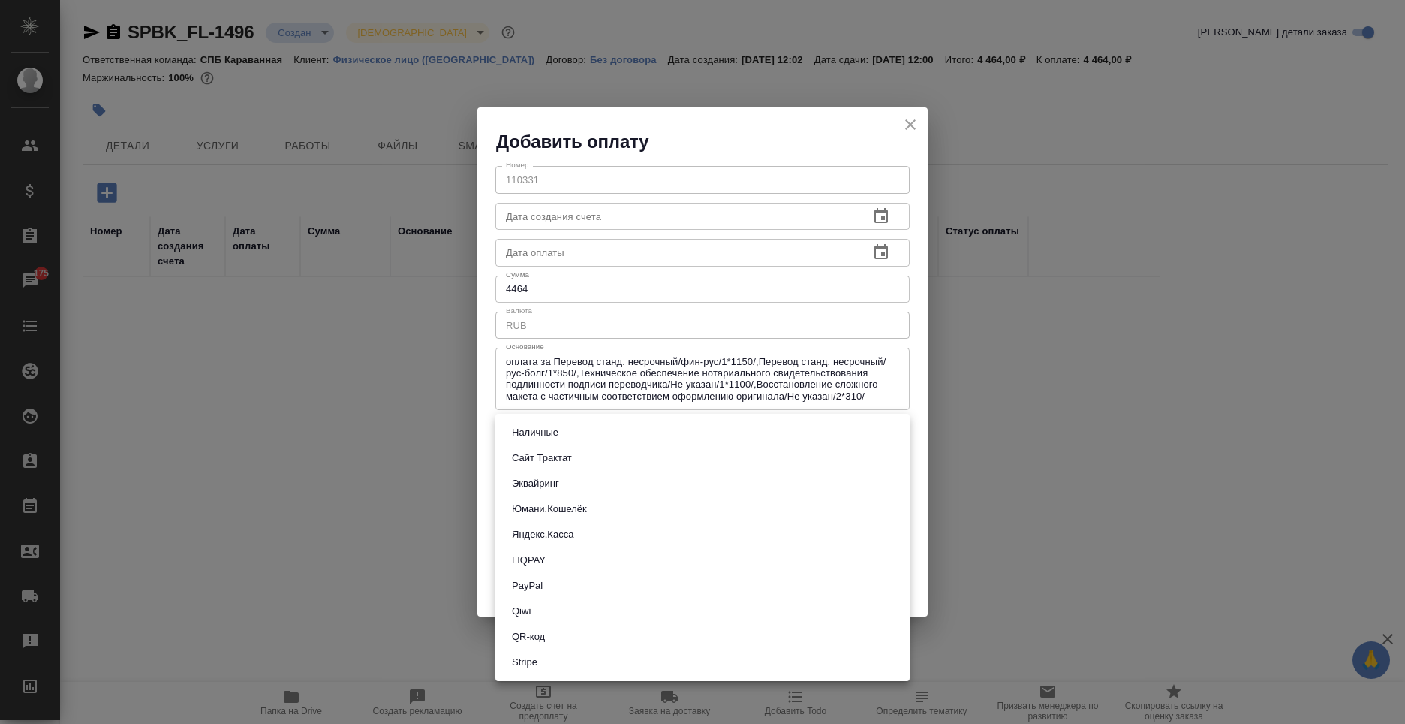
click at [553, 468] on li "Сайт Трактат" at bounding box center [702, 458] width 414 height 26
type input "site-traktat"
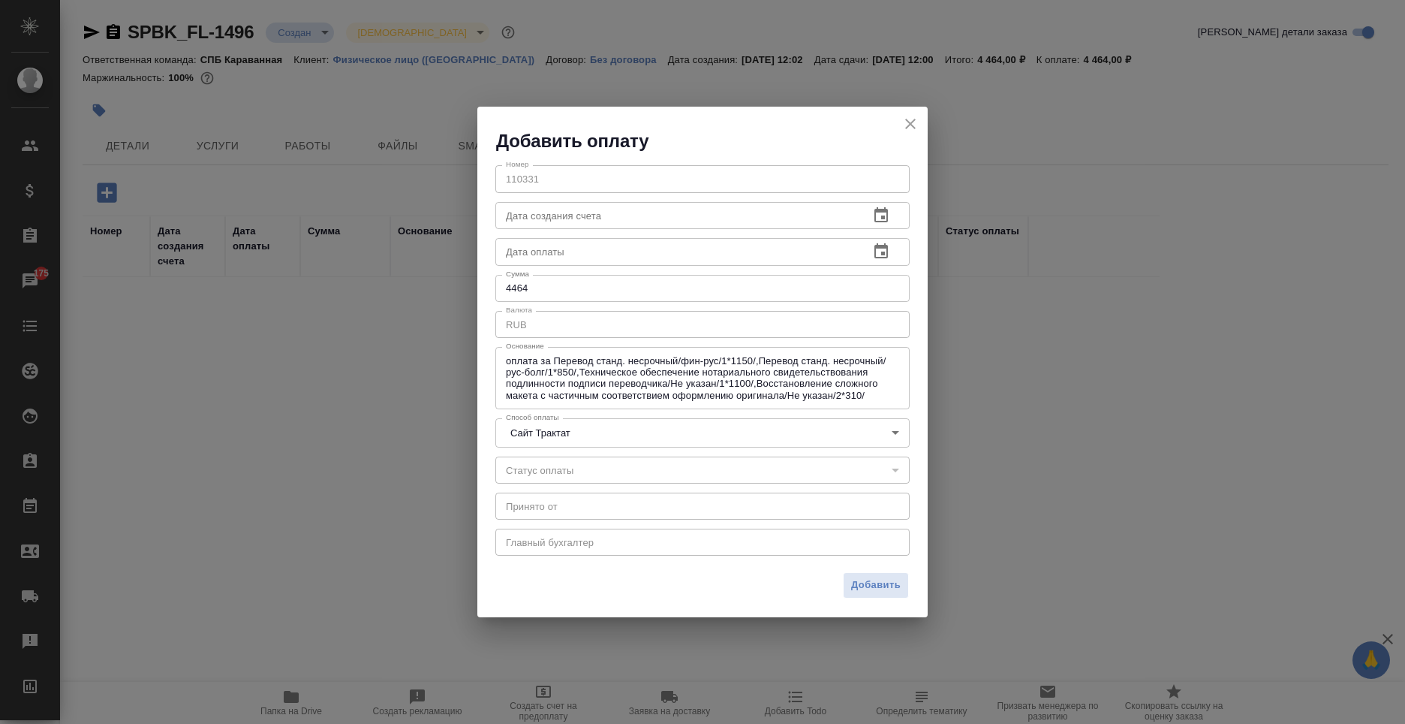
click at [855, 598] on div "Добавить" at bounding box center [702, 591] width 450 height 53
click at [863, 586] on span "Добавить" at bounding box center [876, 585] width 50 height 17
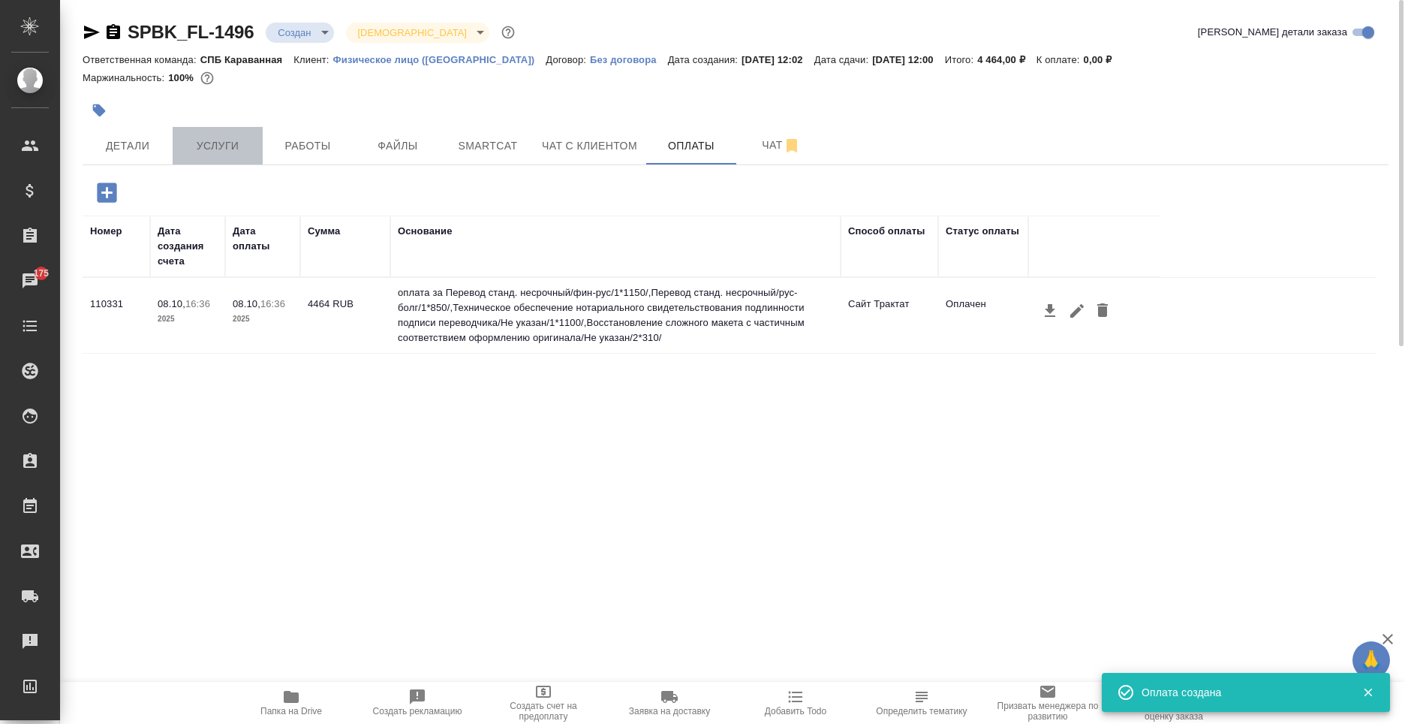
click at [259, 147] on button "Услуги" at bounding box center [218, 146] width 90 height 38
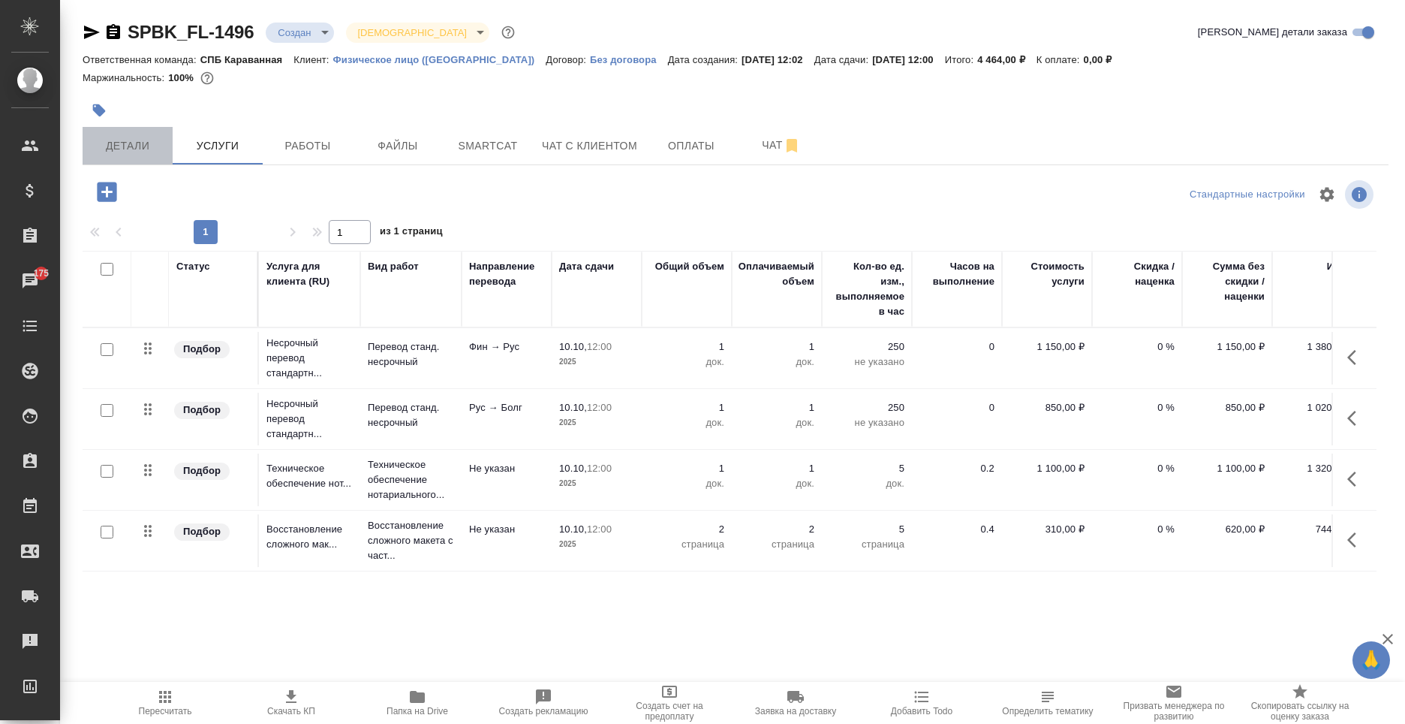
click at [129, 148] on span "Детали" at bounding box center [128, 146] width 72 height 19
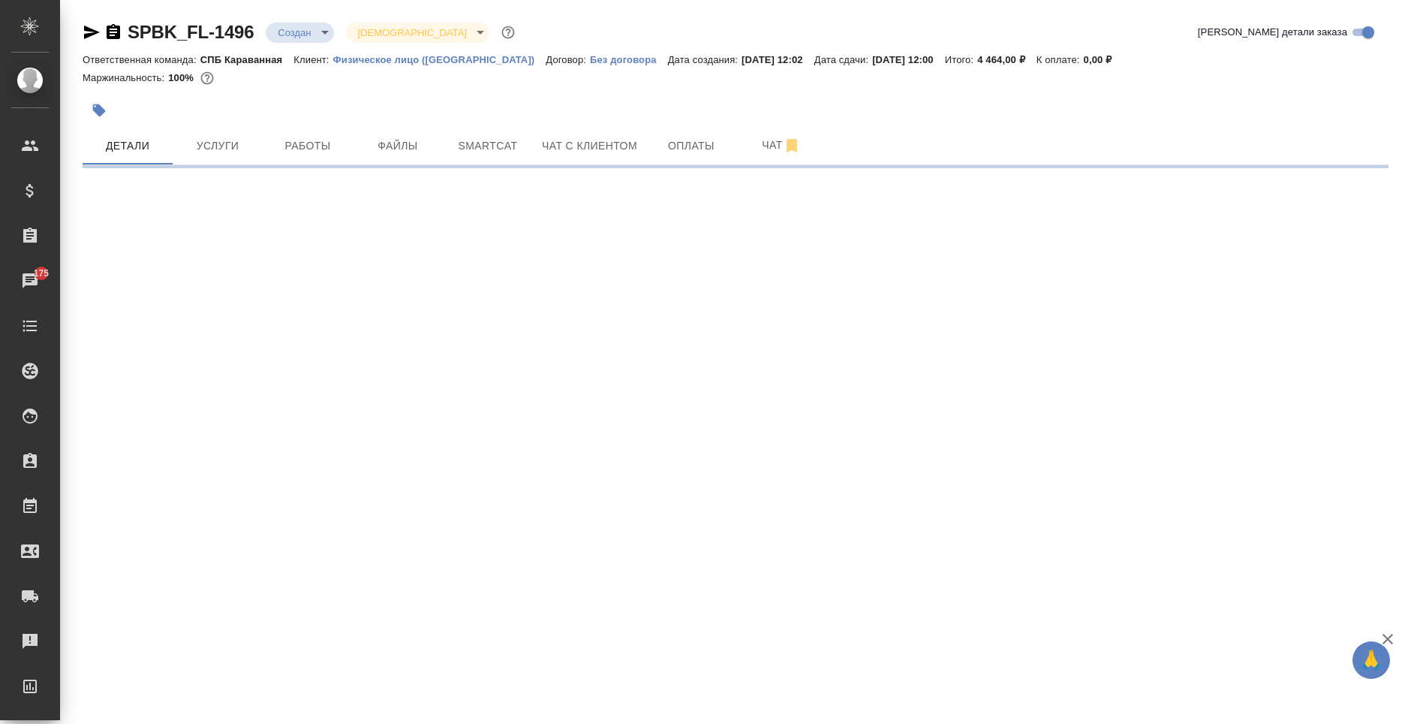
select select "RU"
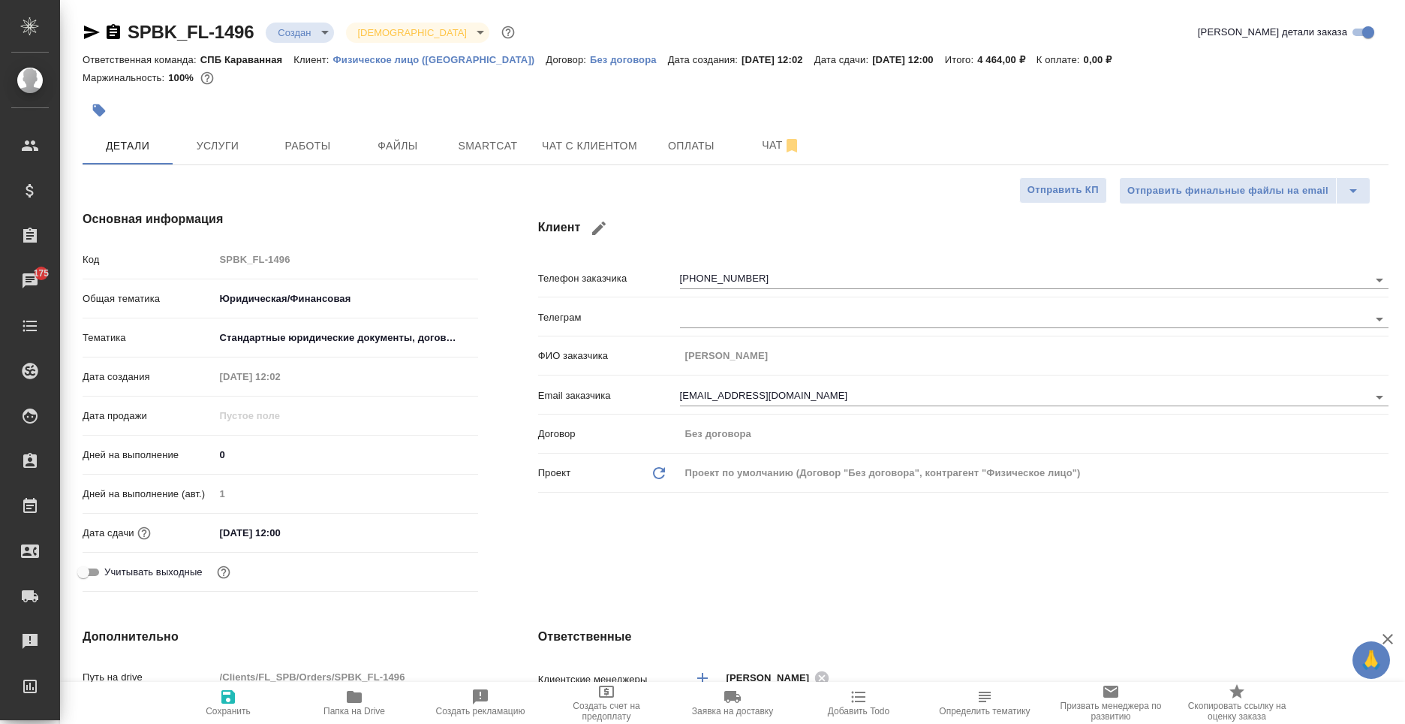
type textarea "x"
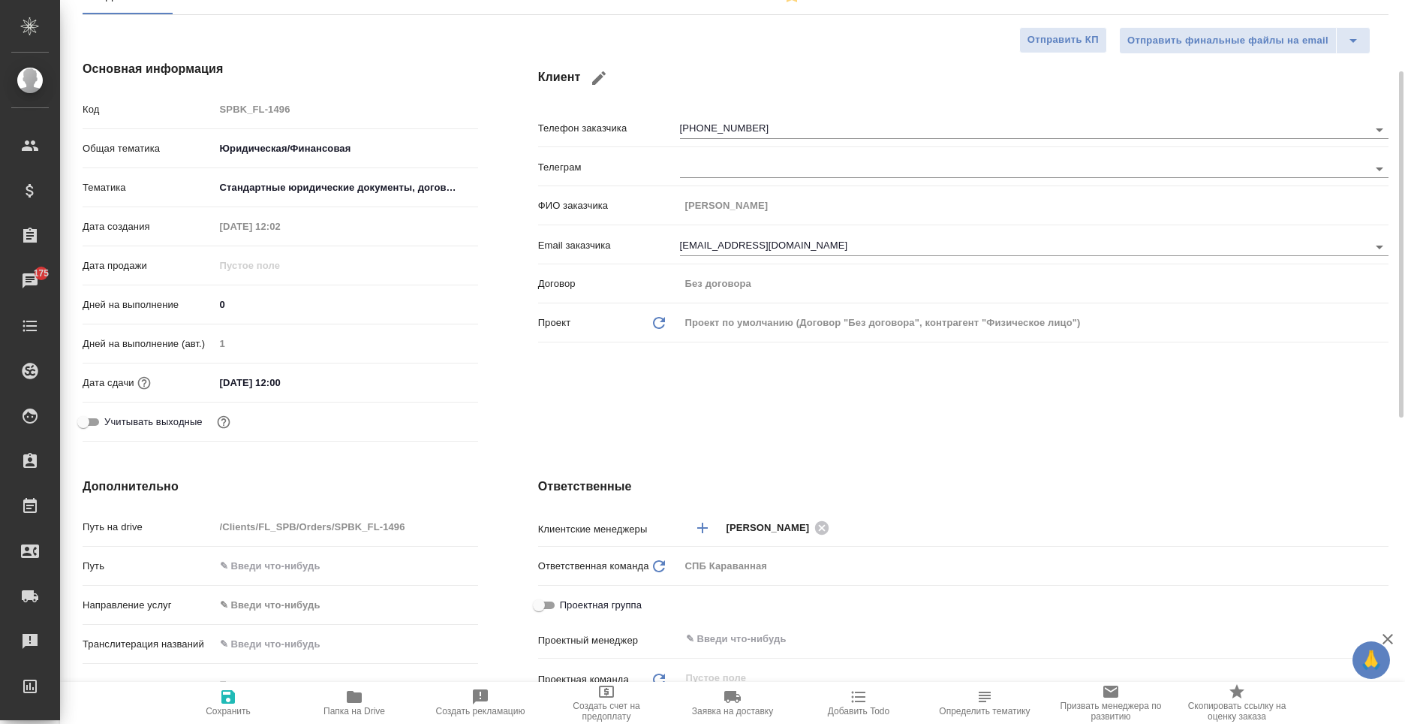
scroll to position [225, 0]
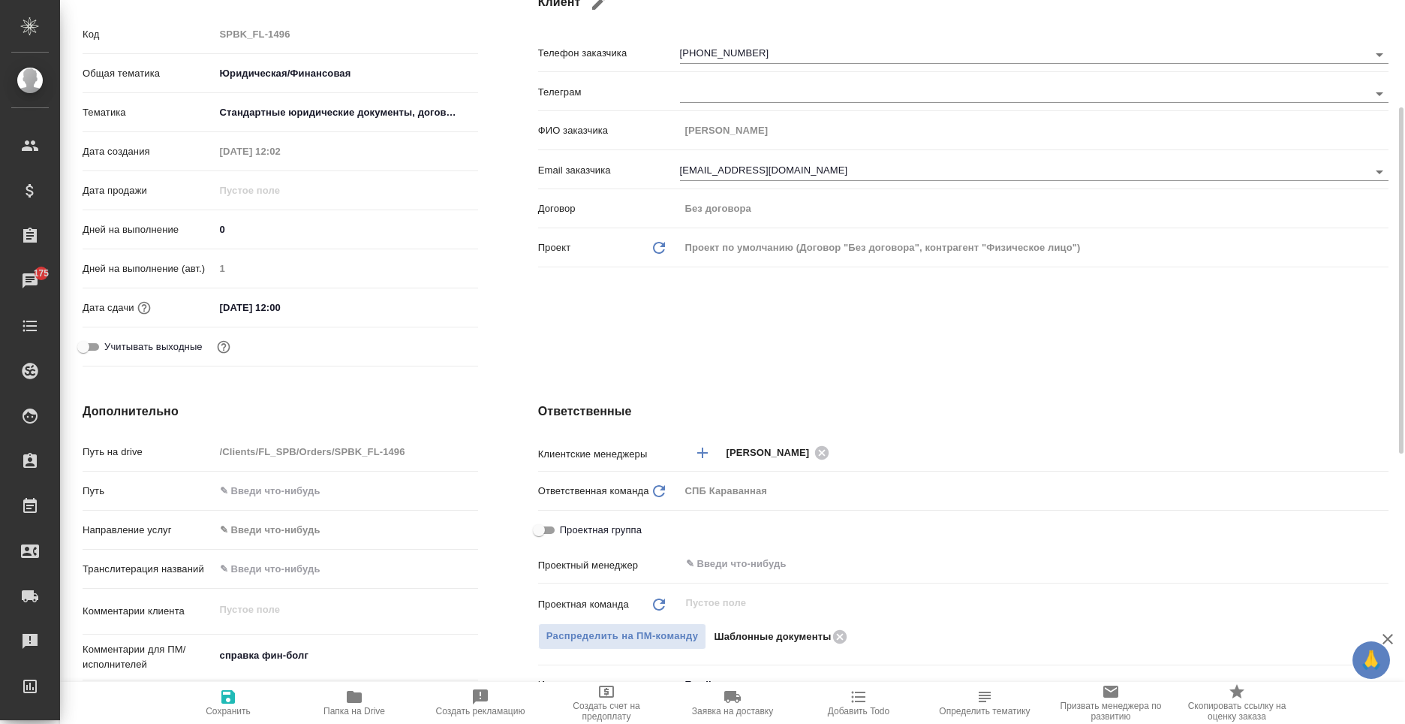
click at [350, 306] on div "10.10.2025 12:00" at bounding box center [347, 308] width 264 height 22
click at [306, 309] on input "10.10.2025 12:00" at bounding box center [280, 308] width 131 height 22
click at [435, 304] on icon "button" at bounding box center [435, 307] width 18 height 18
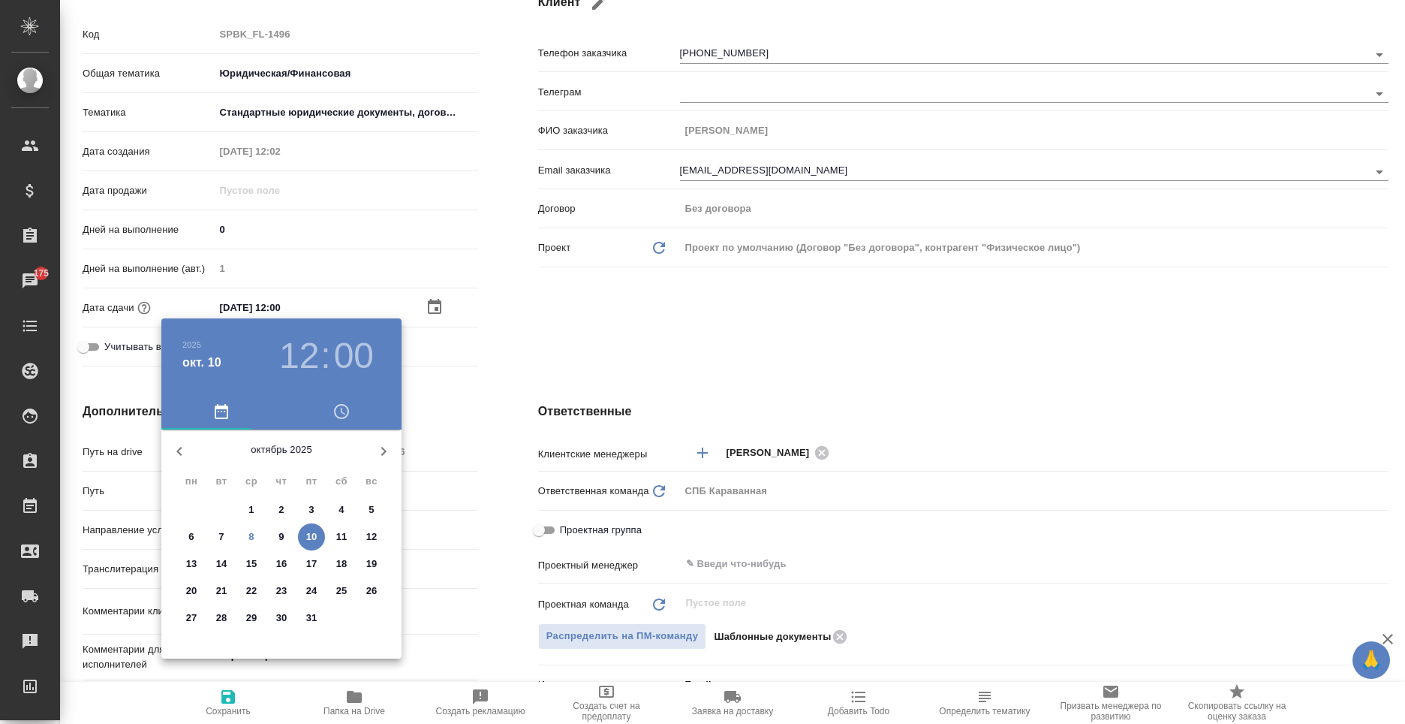
click at [287, 536] on span "9" at bounding box center [281, 536] width 27 height 15
type input "09.10.2025 12:00"
type textarea "x"
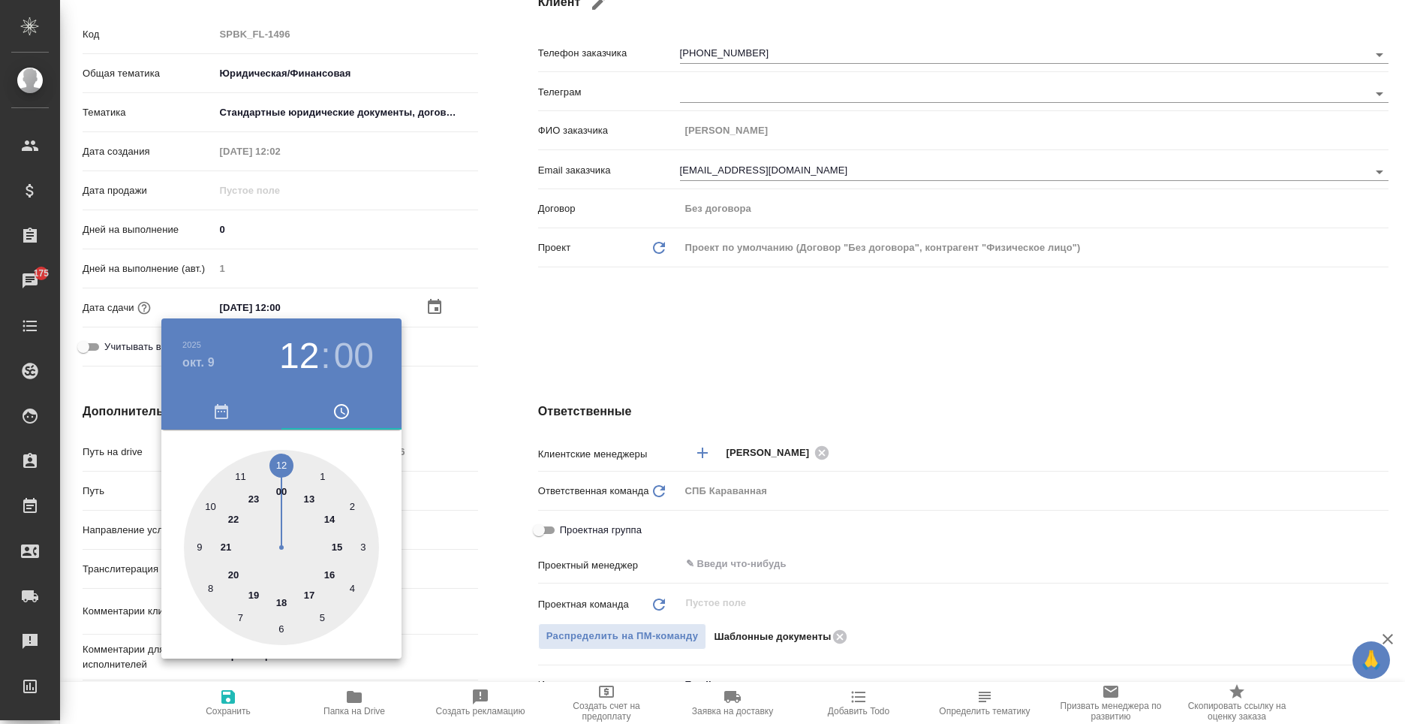
click at [309, 597] on div at bounding box center [281, 547] width 195 height 195
type input "09.10.2025 17:00"
type textarea "x"
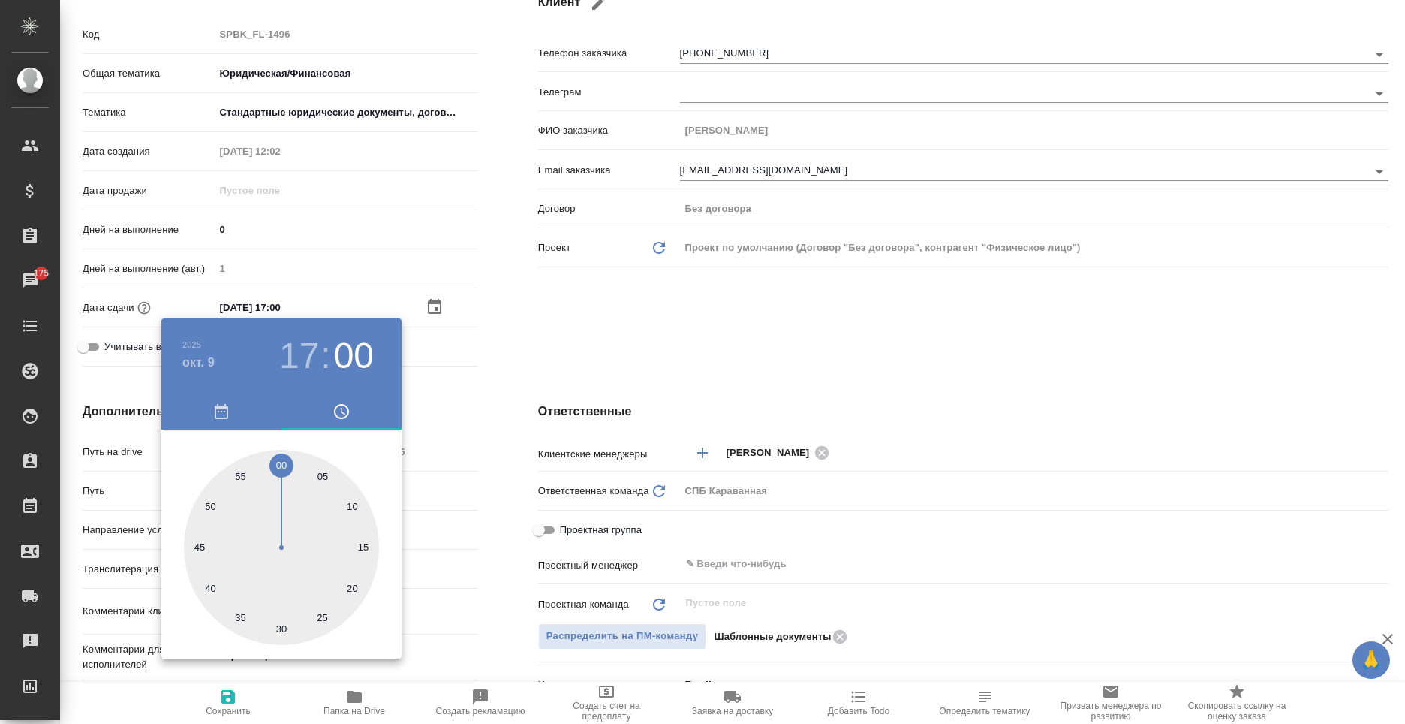
click at [277, 462] on div at bounding box center [281, 547] width 195 height 195
type input "09.10.2025 17:59"
type textarea "x"
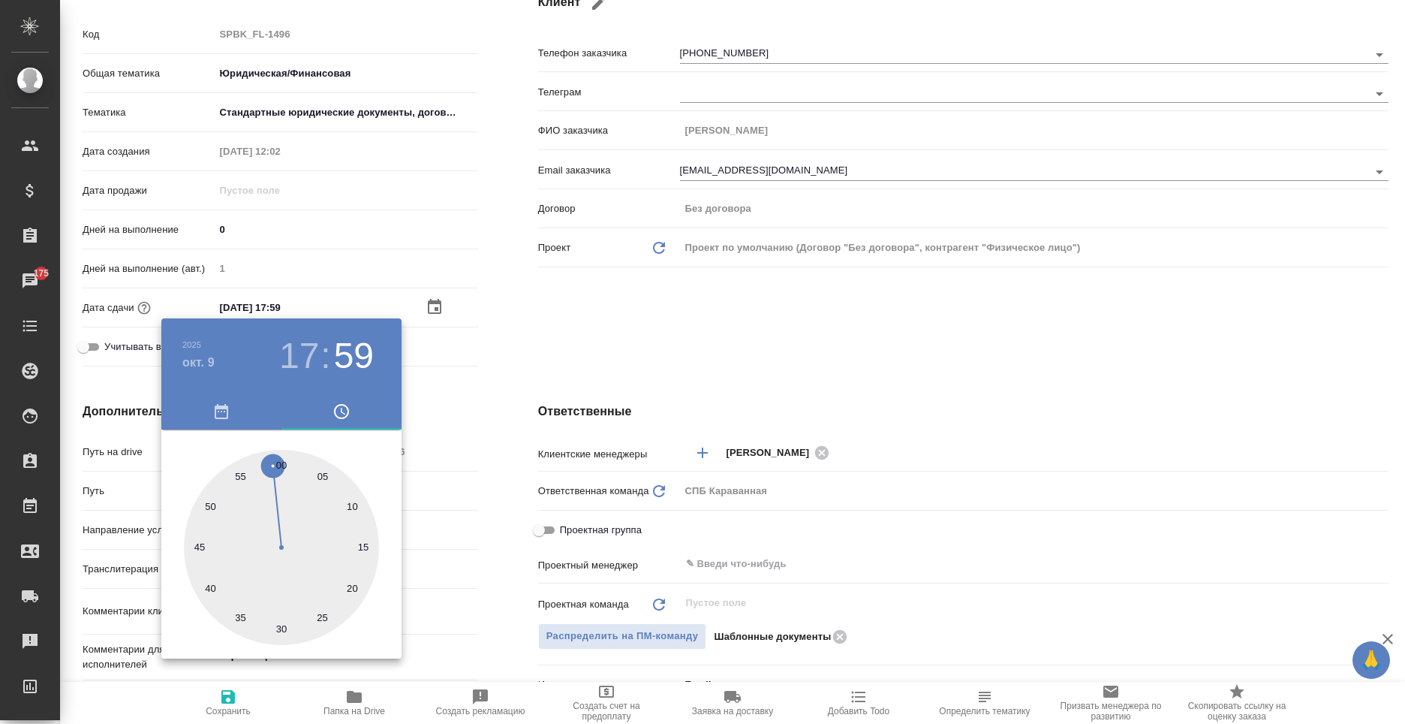
click at [281, 463] on div at bounding box center [281, 547] width 195 height 195
type input "09.10.2025 17:00"
type textarea "x"
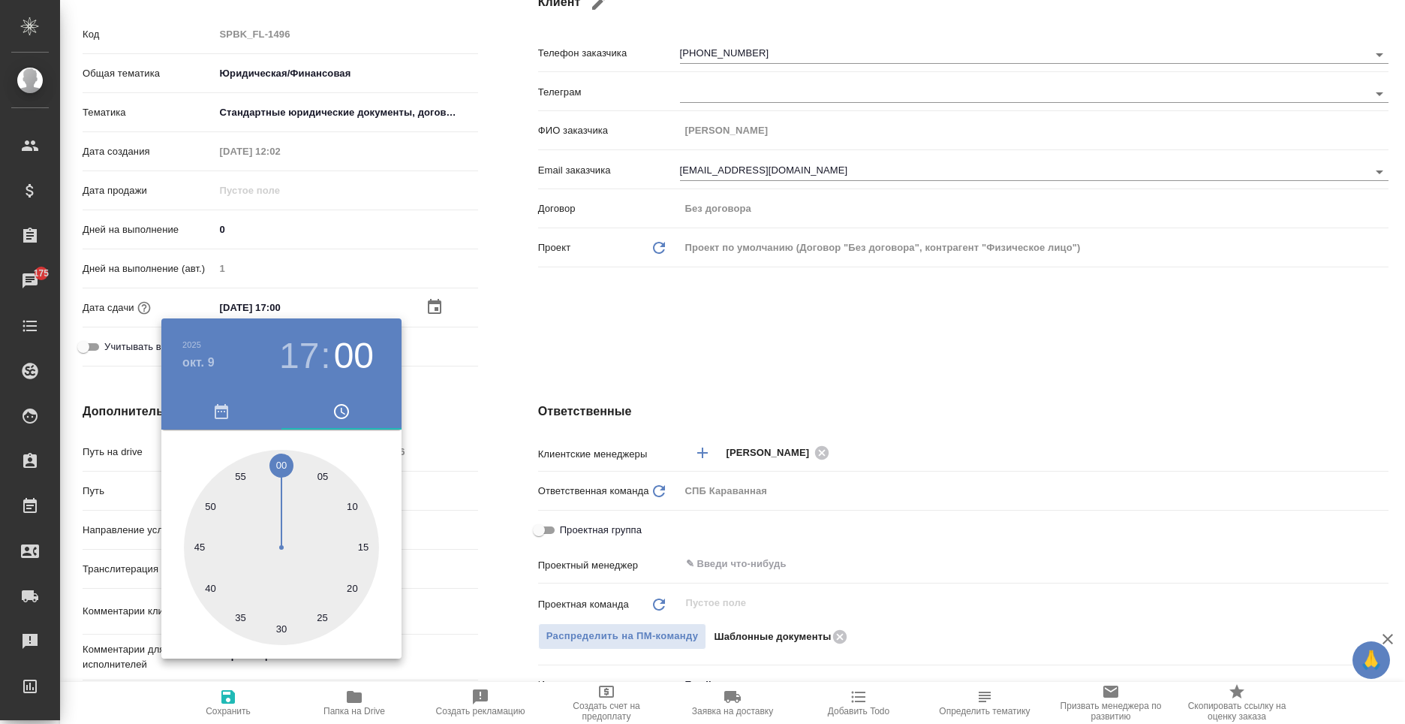
click at [468, 389] on div at bounding box center [702, 362] width 1405 height 724
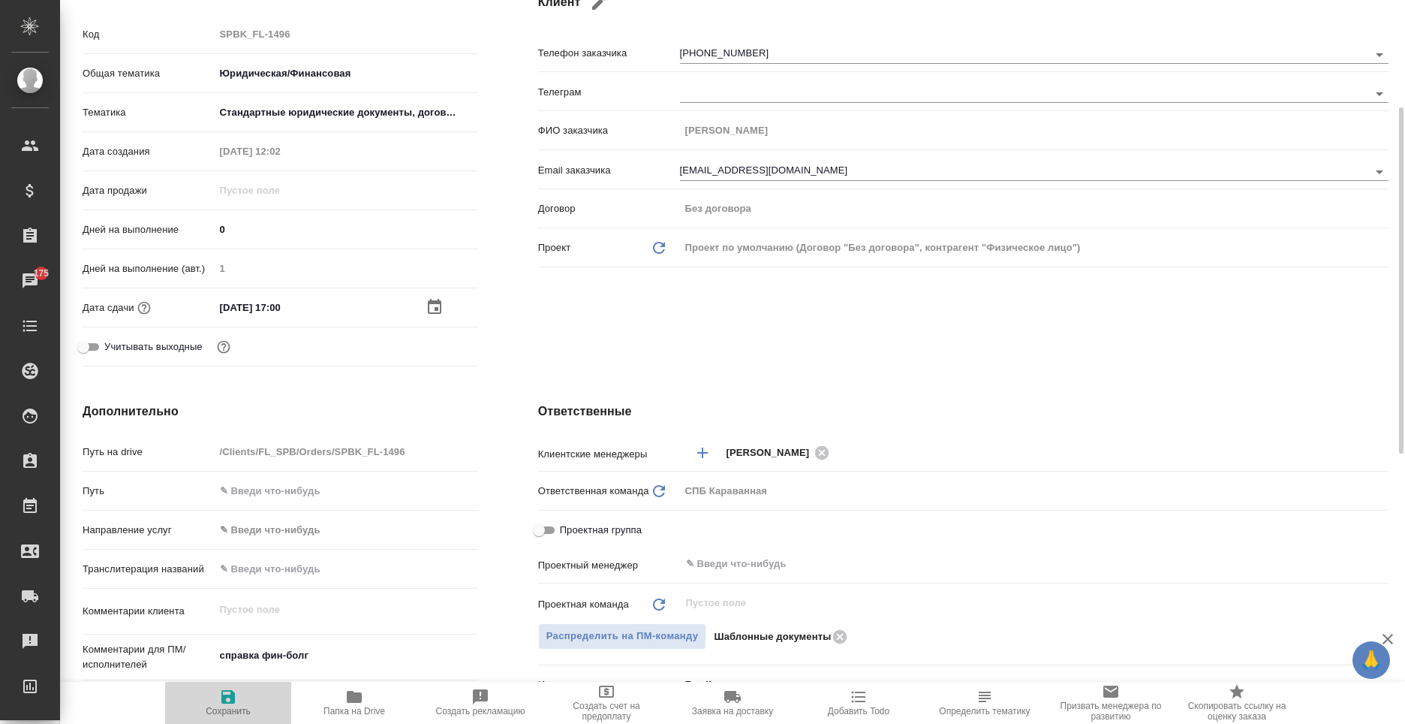
click at [233, 701] on icon "button" at bounding box center [228, 697] width 14 height 14
type textarea "x"
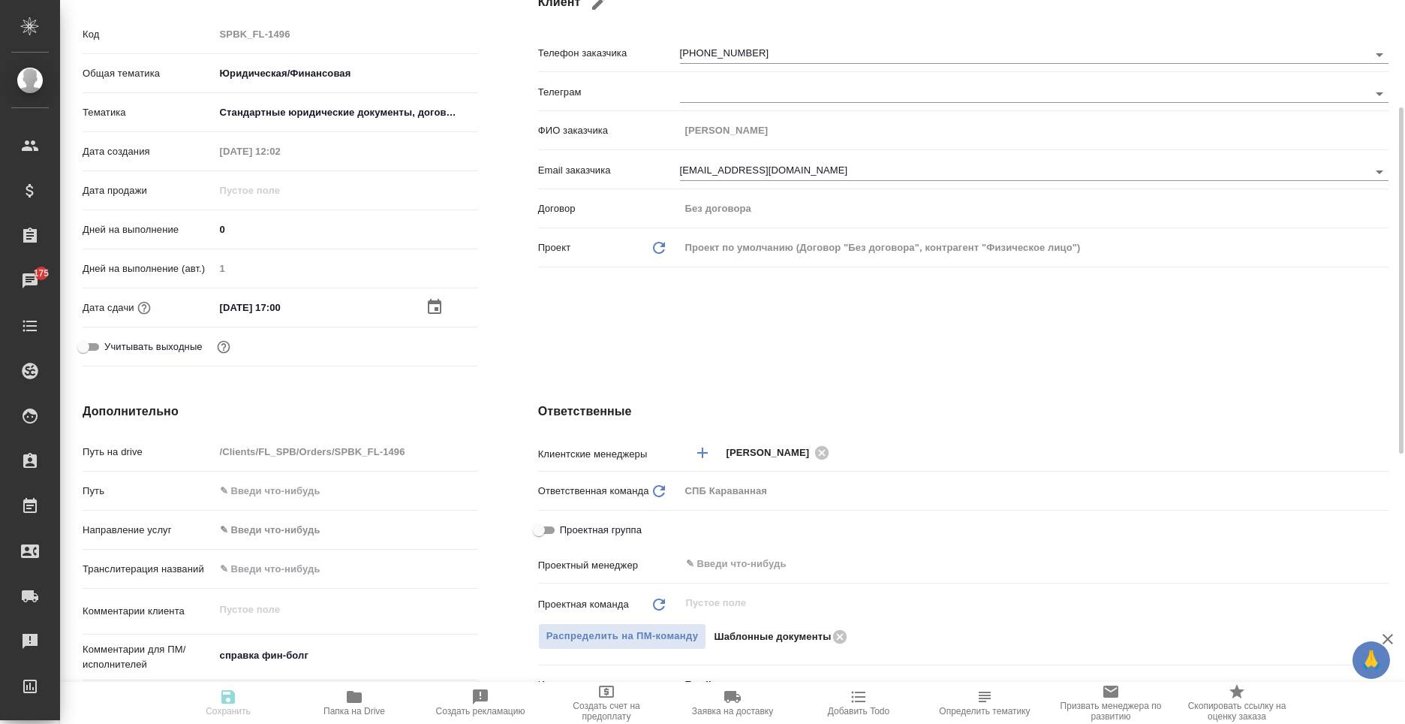
type textarea "x"
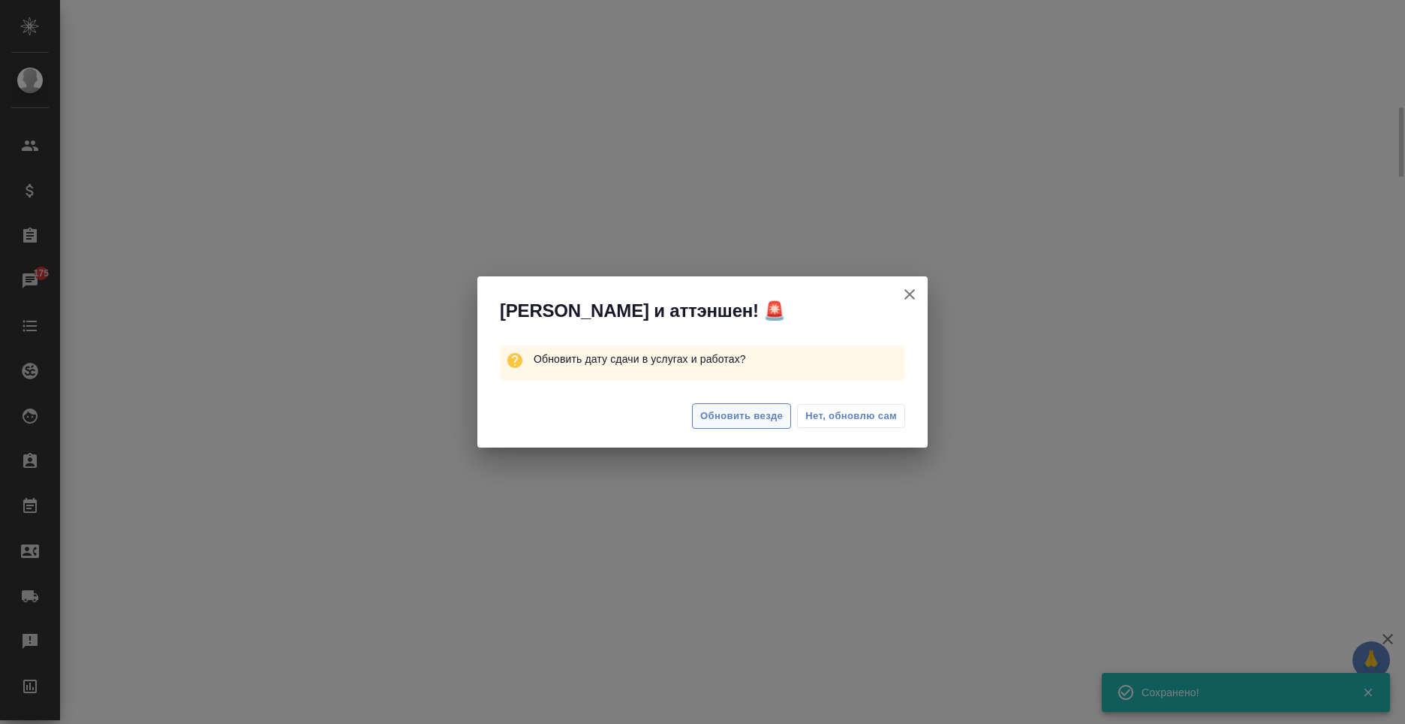
select select "RU"
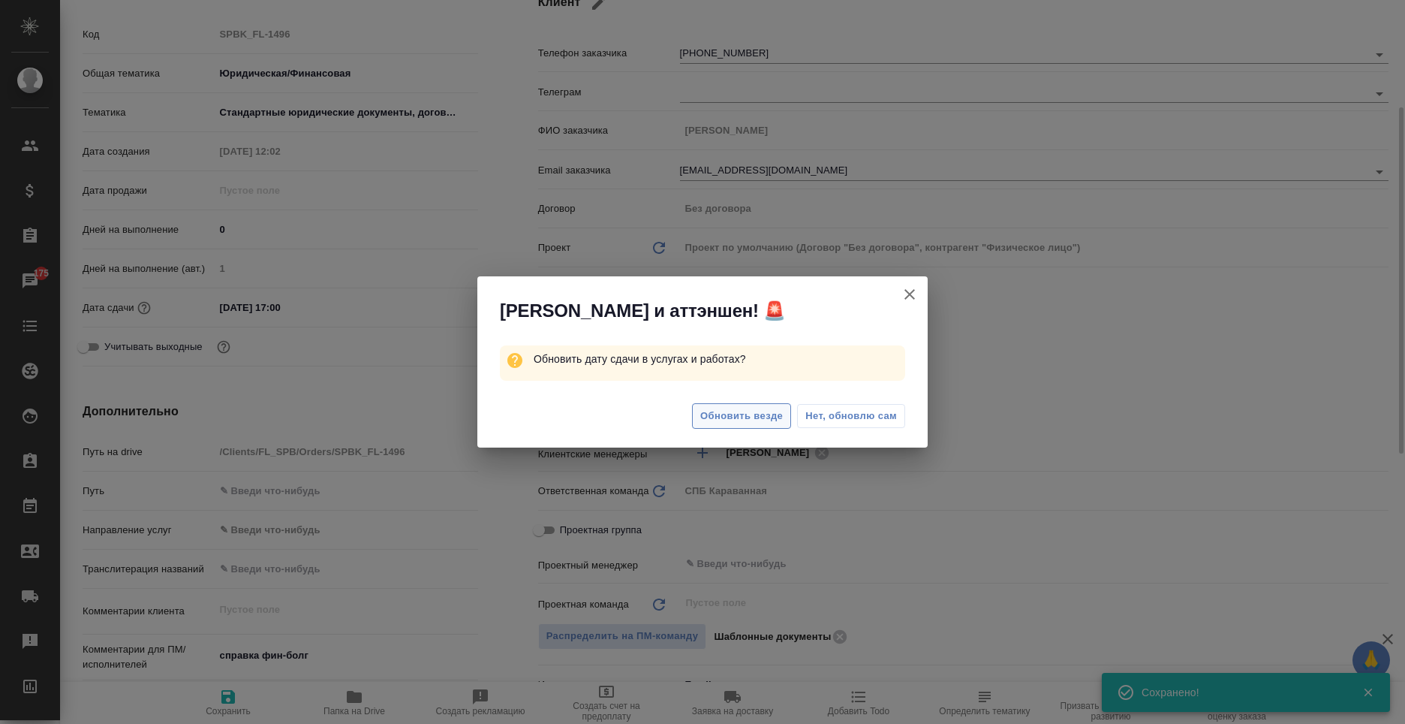
type textarea "x"
click at [770, 413] on span "Обновить везде" at bounding box center [741, 416] width 83 height 17
type textarea "x"
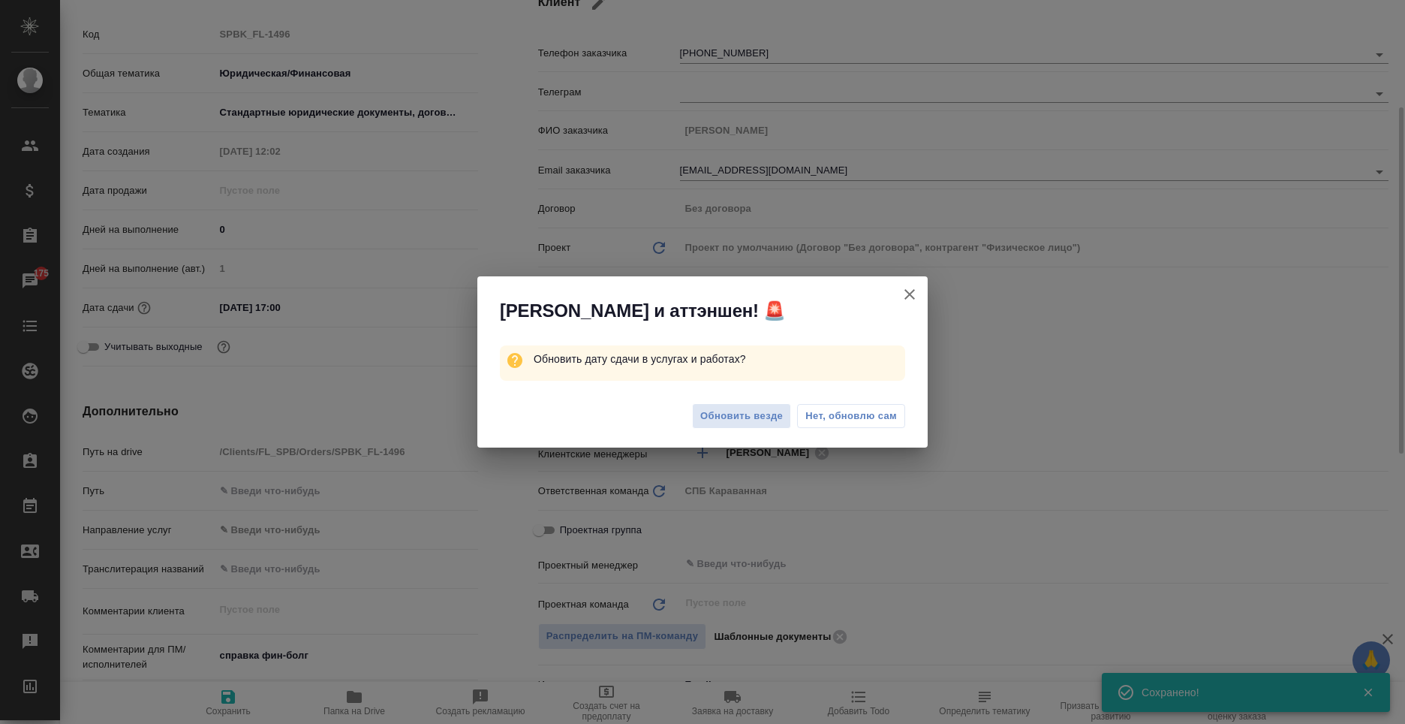
type textarea "x"
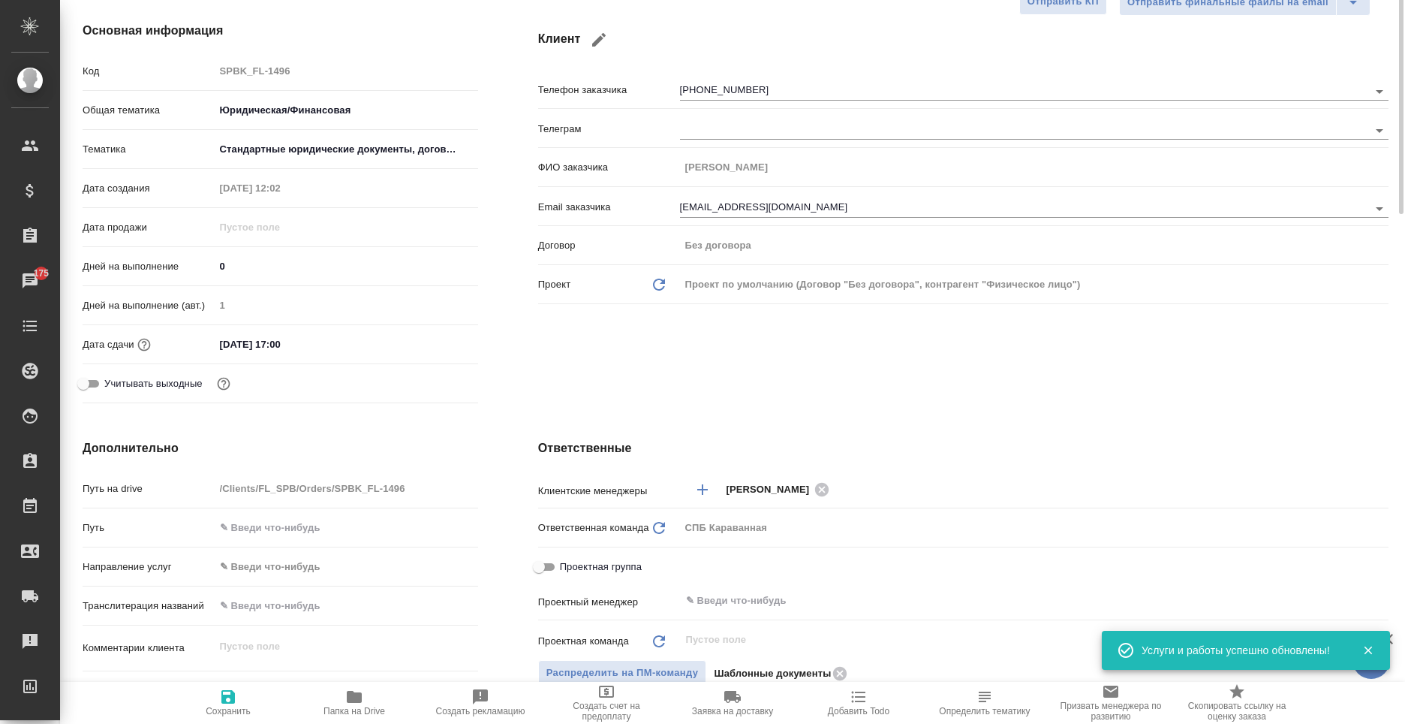
scroll to position [0, 0]
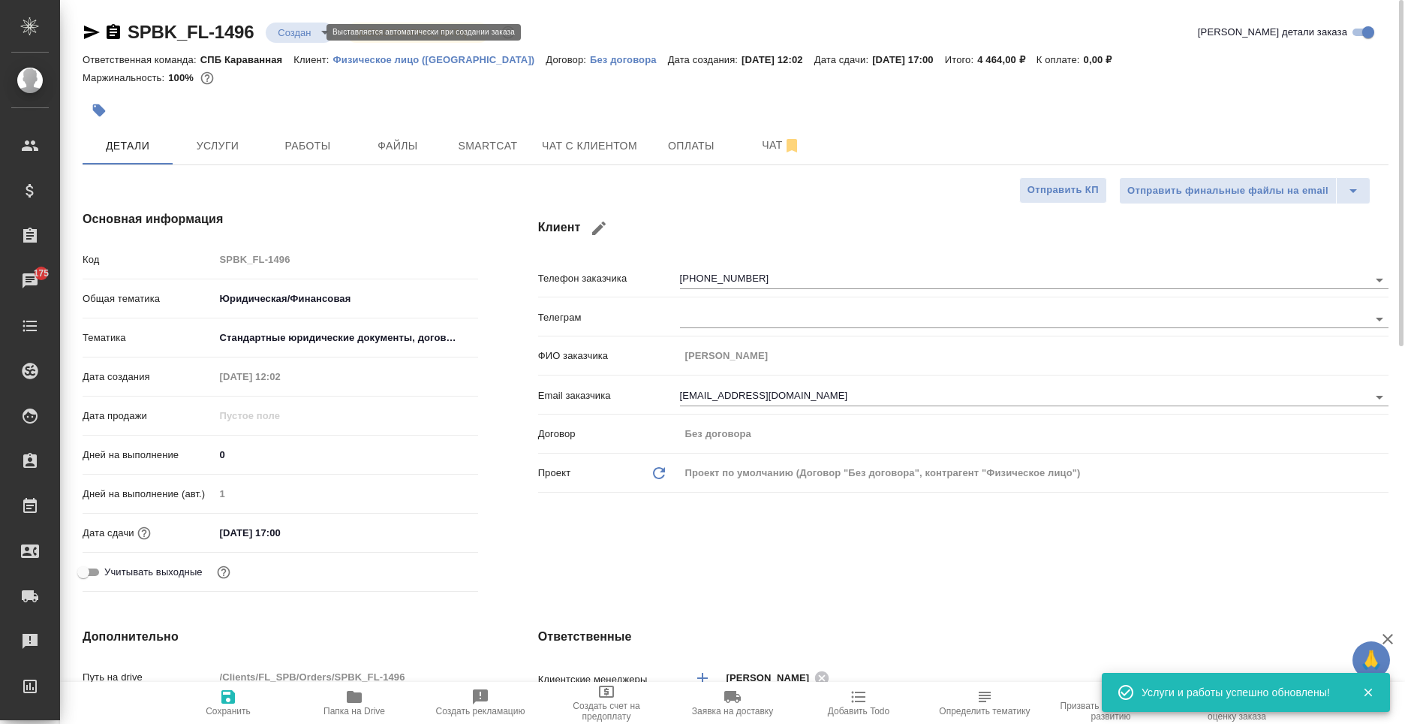
click at [287, 32] on body "🙏 .cls-1 fill:#fff; AWATERA Moskalets Alina Клиенты Спецификации Заказы 175 Чат…" at bounding box center [702, 362] width 1405 height 724
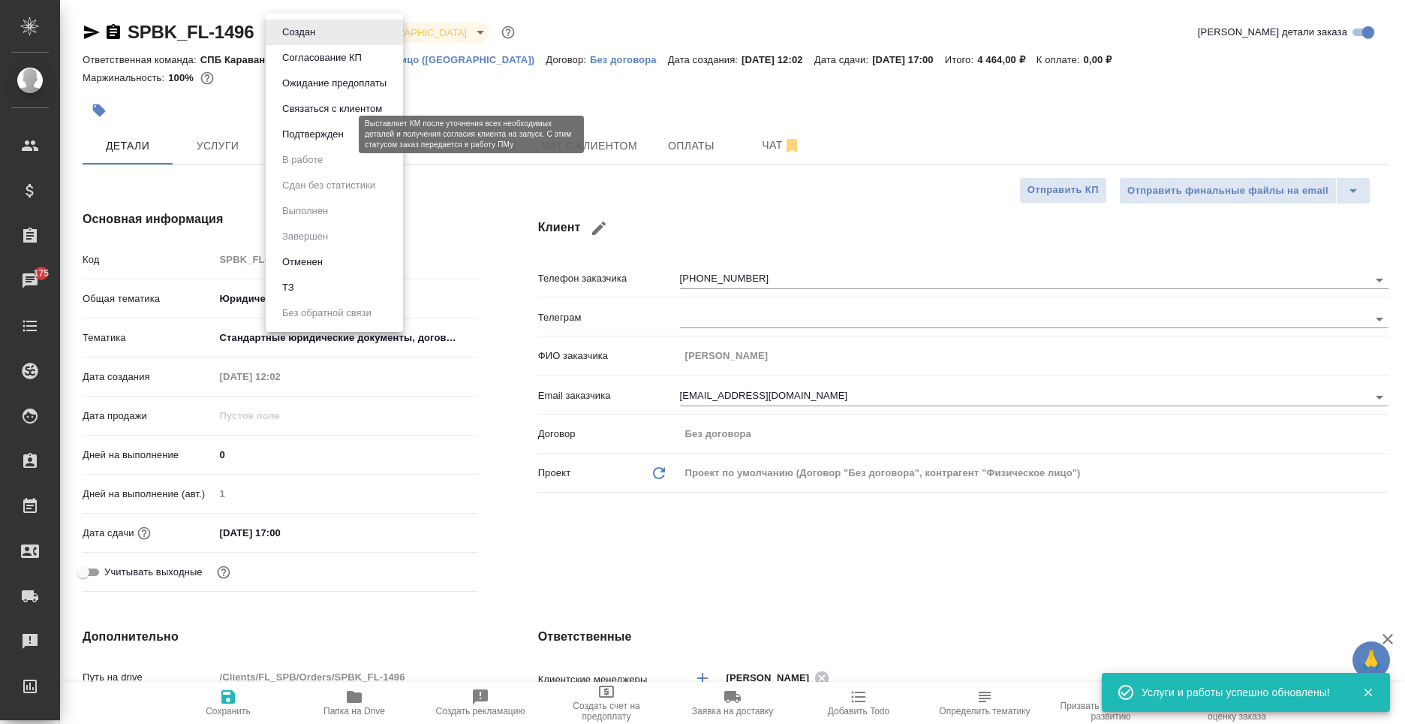
click at [337, 136] on button "Подтвержден" at bounding box center [313, 134] width 71 height 17
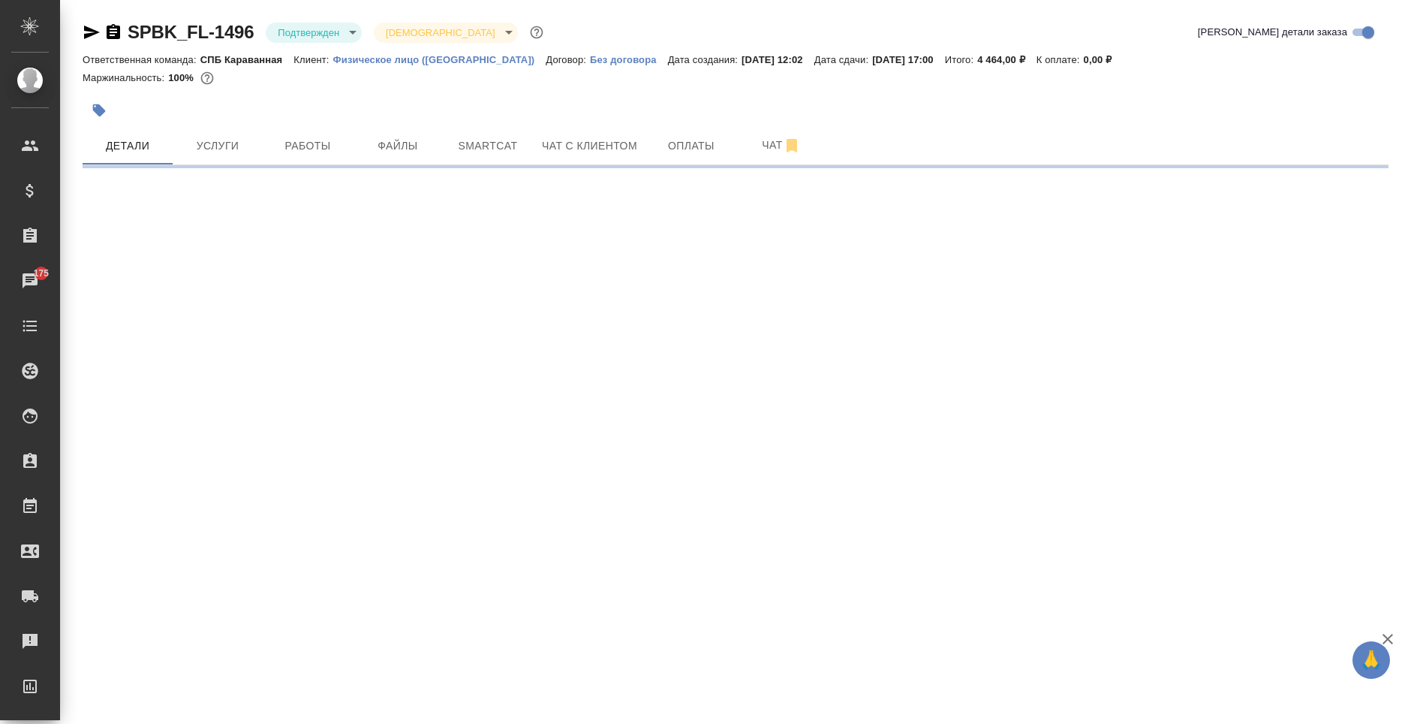
select select "RU"
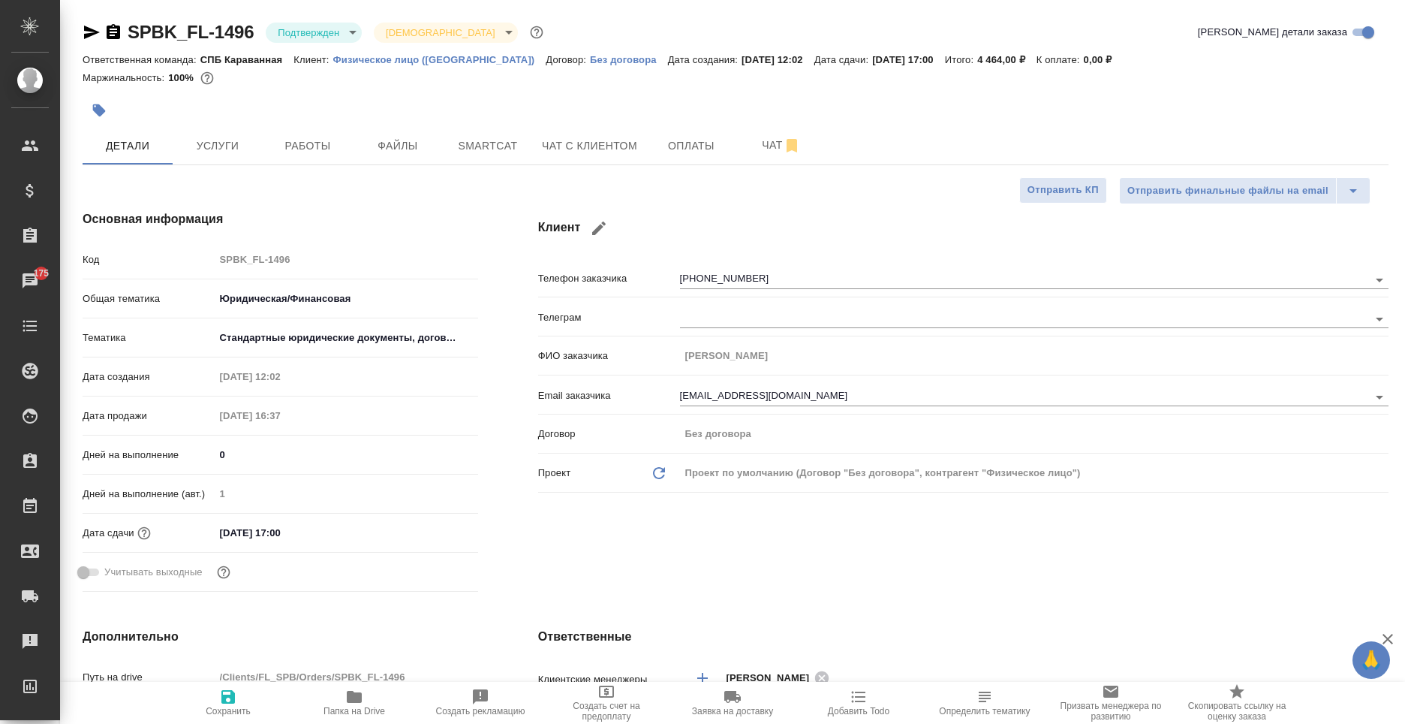
type textarea "x"
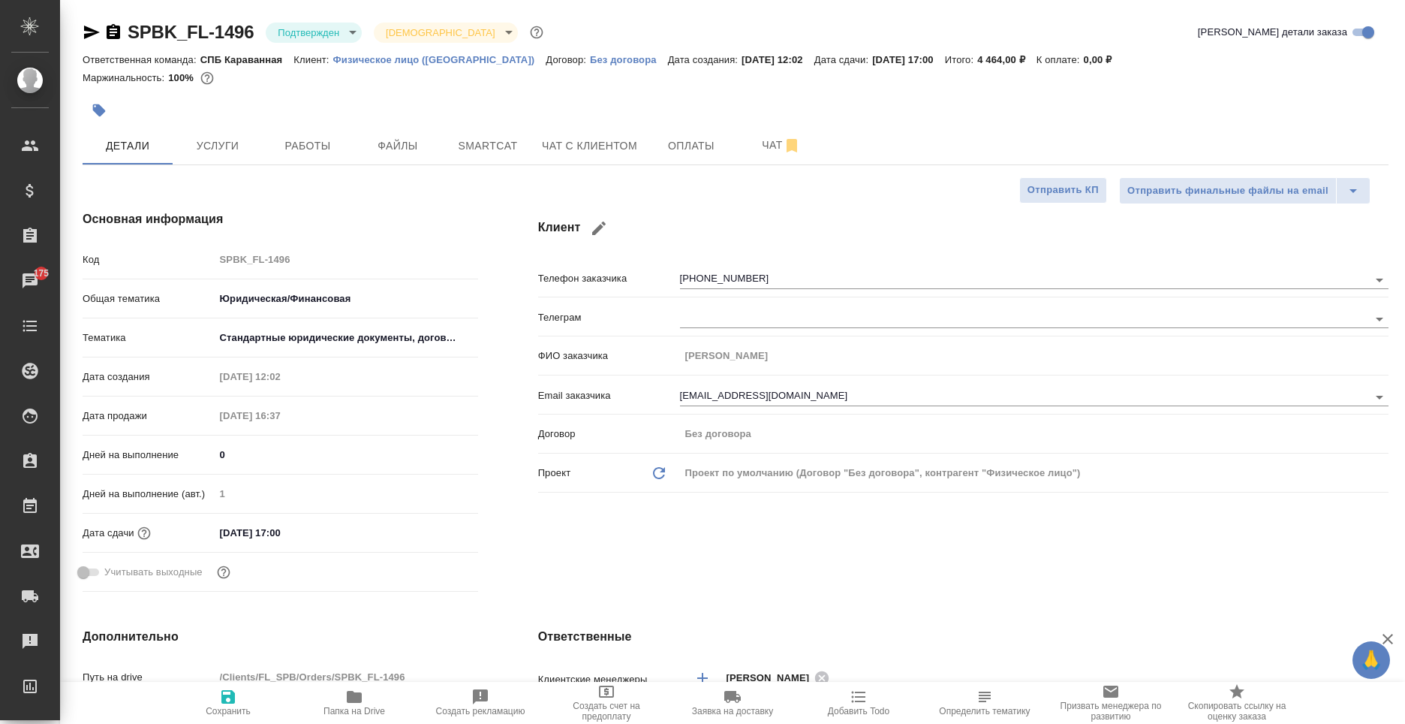
type textarea "x"
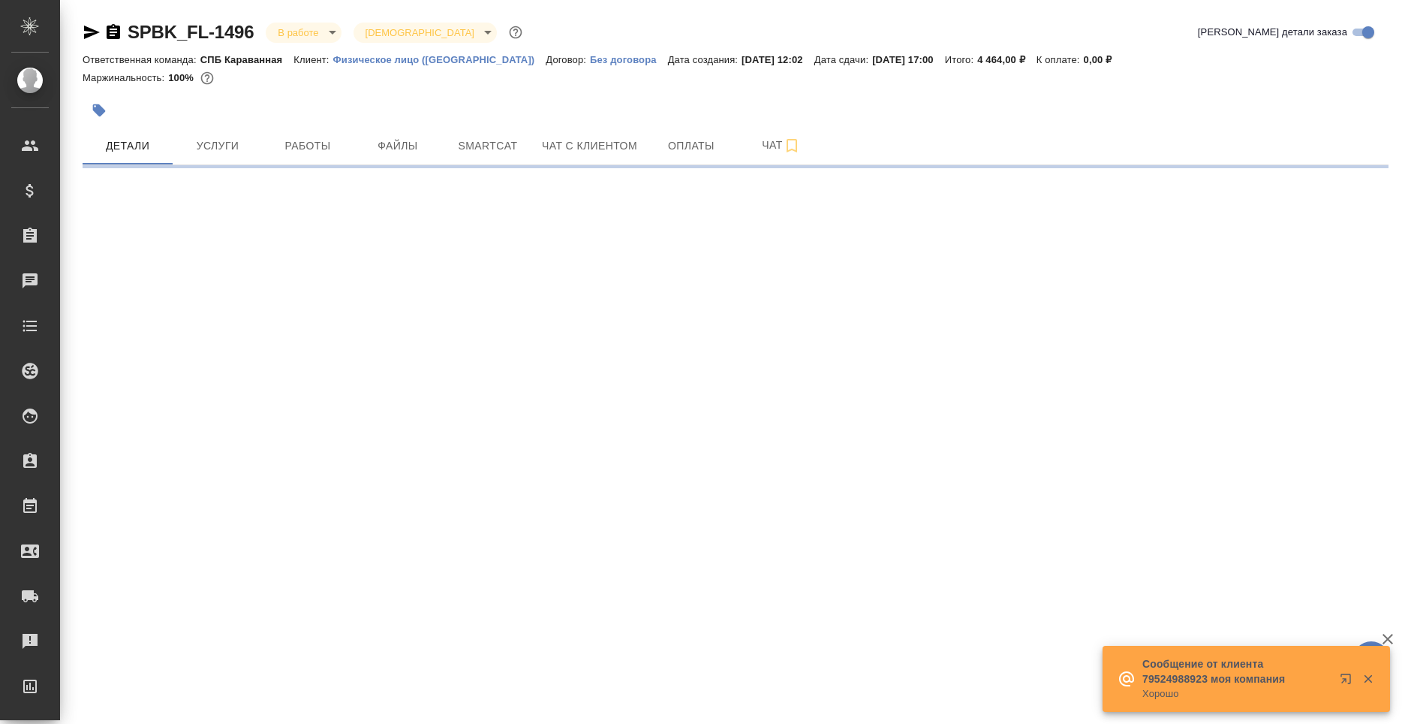
select select "RU"
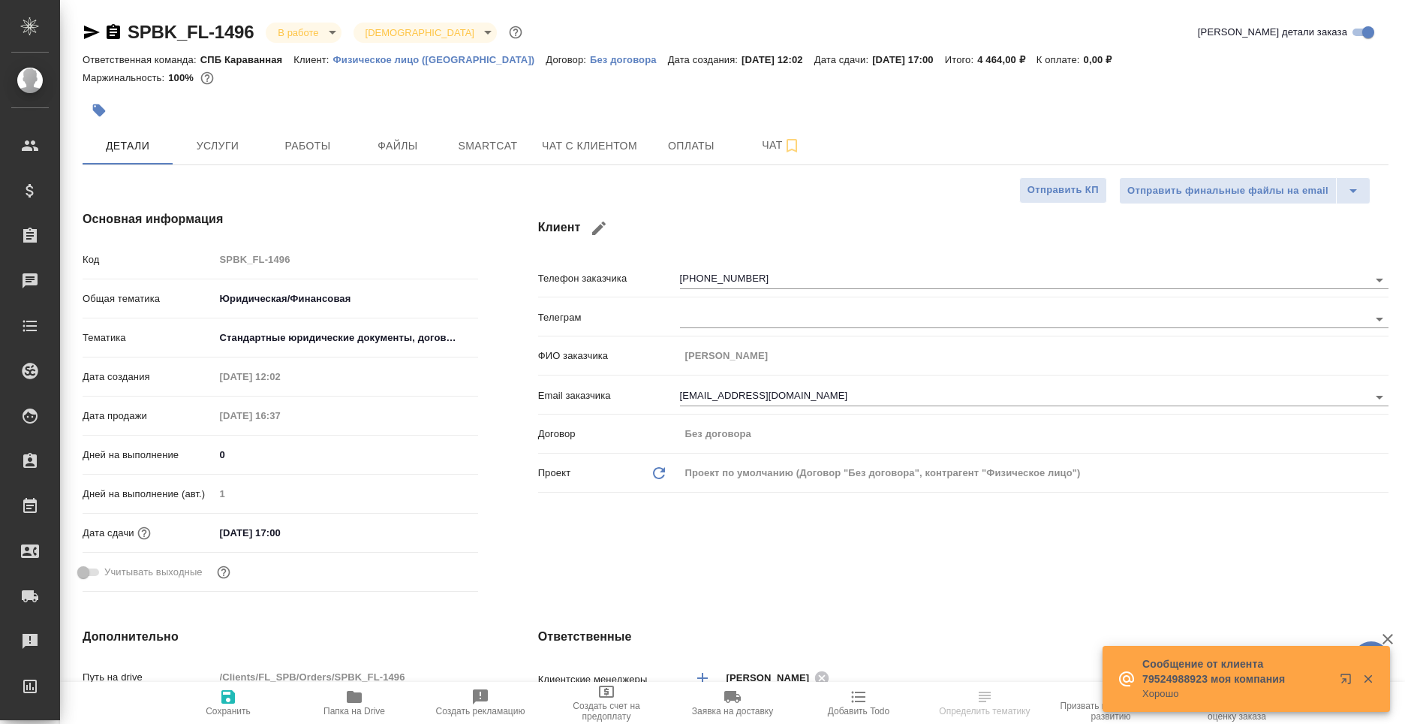
type textarea "x"
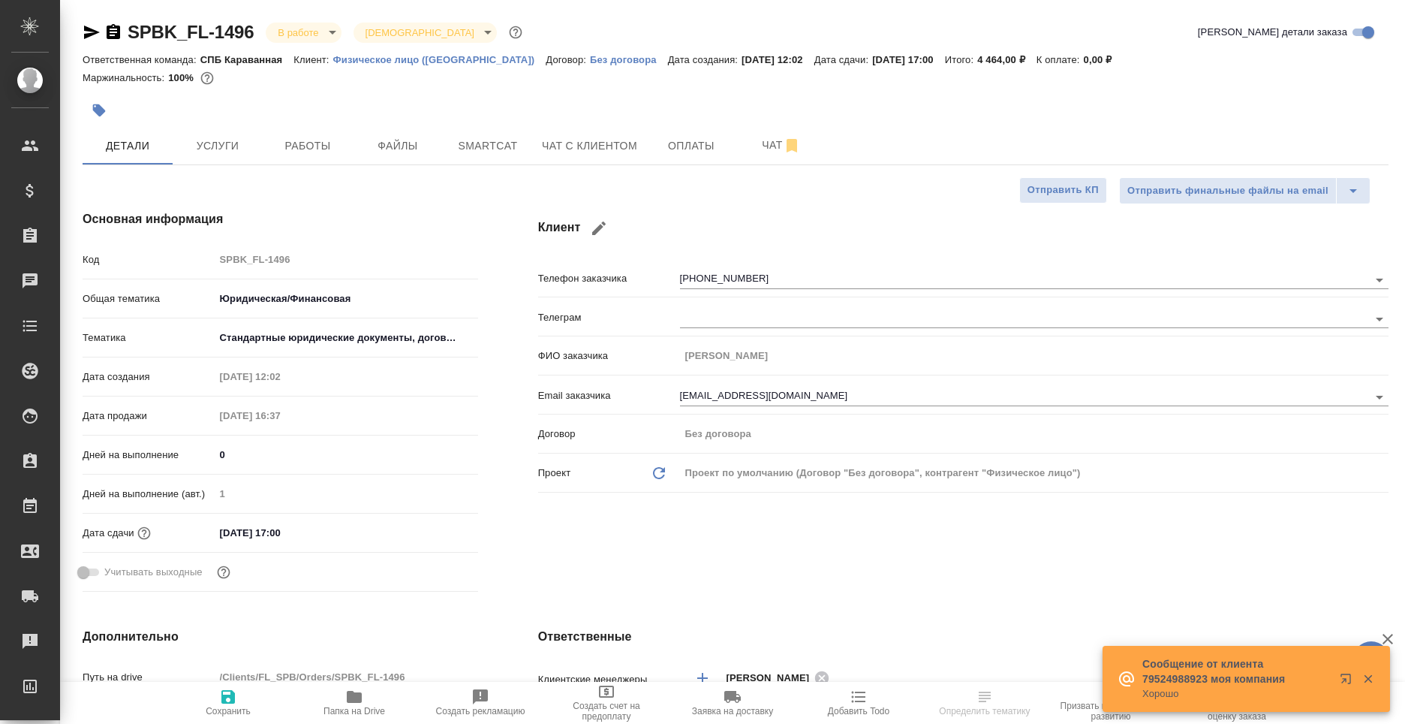
type textarea "x"
click at [236, 149] on span "Услуги" at bounding box center [218, 146] width 72 height 19
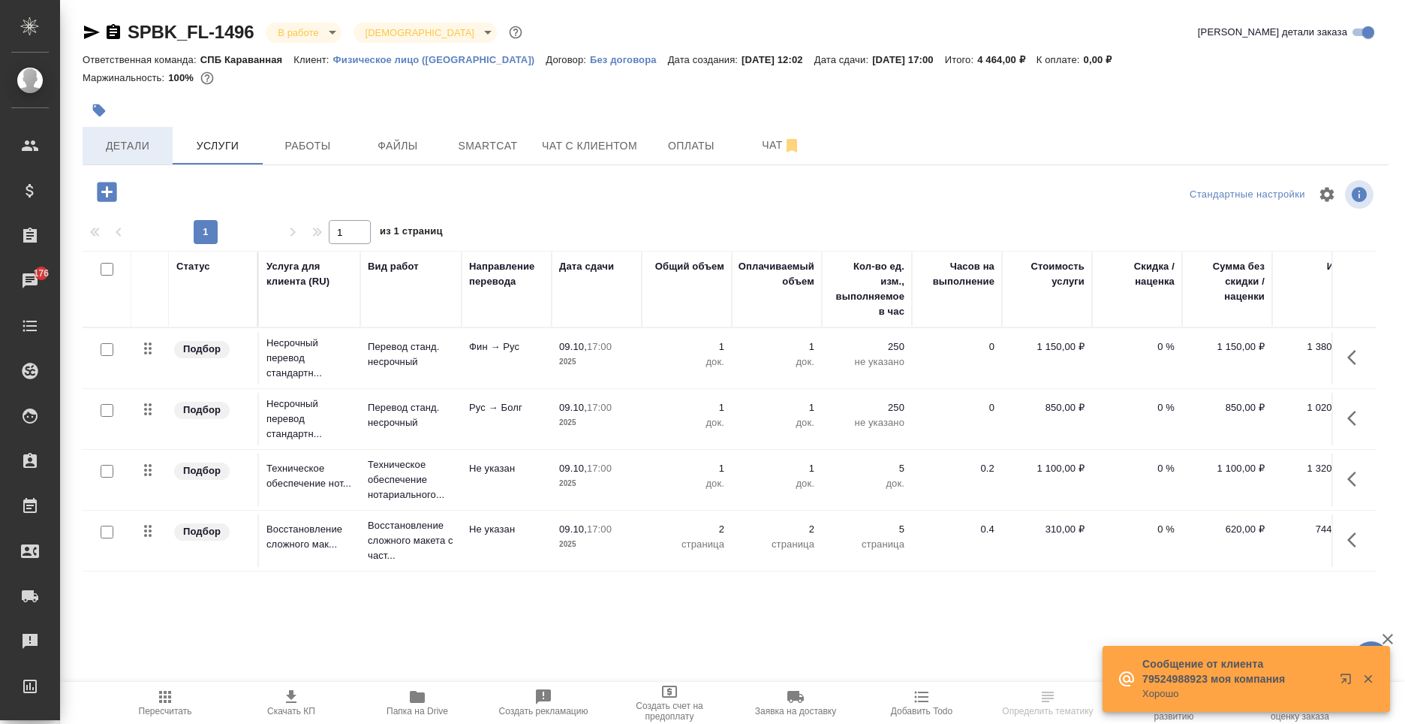
click at [116, 137] on span "Детали" at bounding box center [128, 146] width 72 height 19
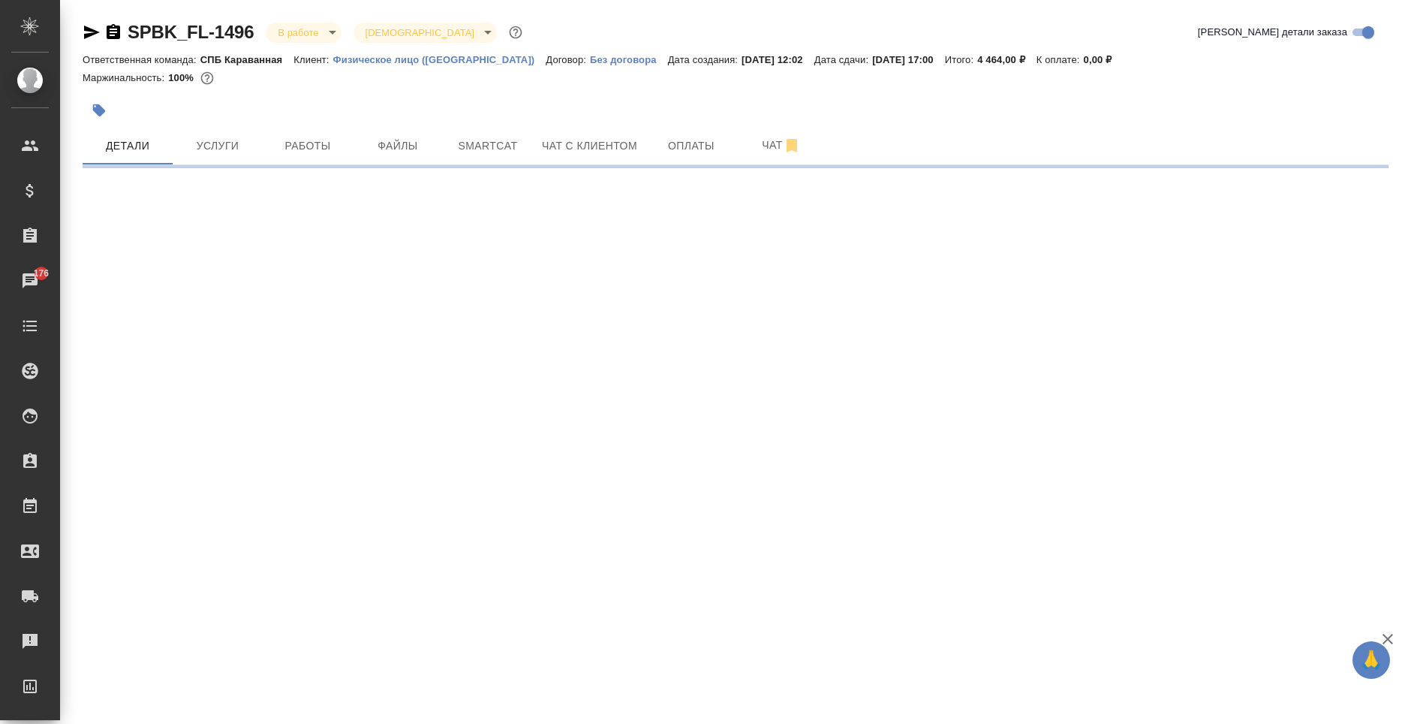
select select "RU"
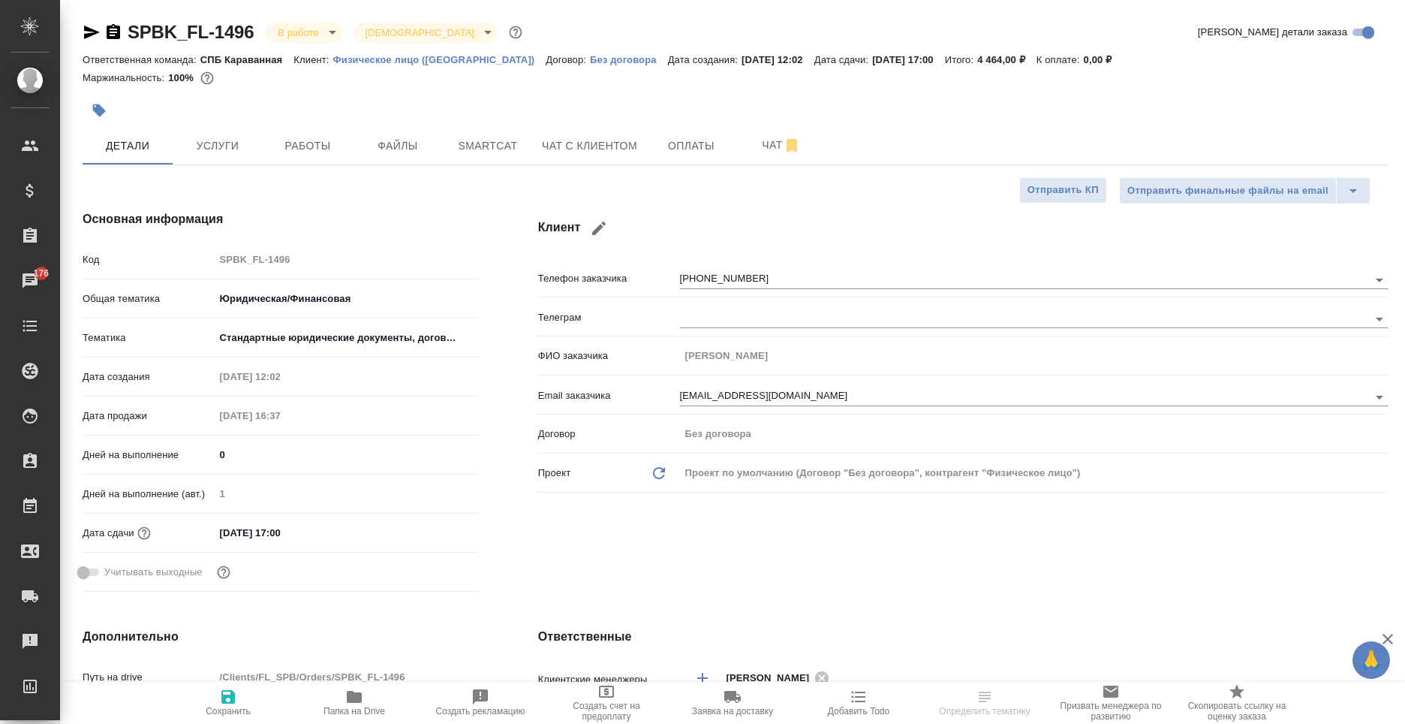
type textarea "x"
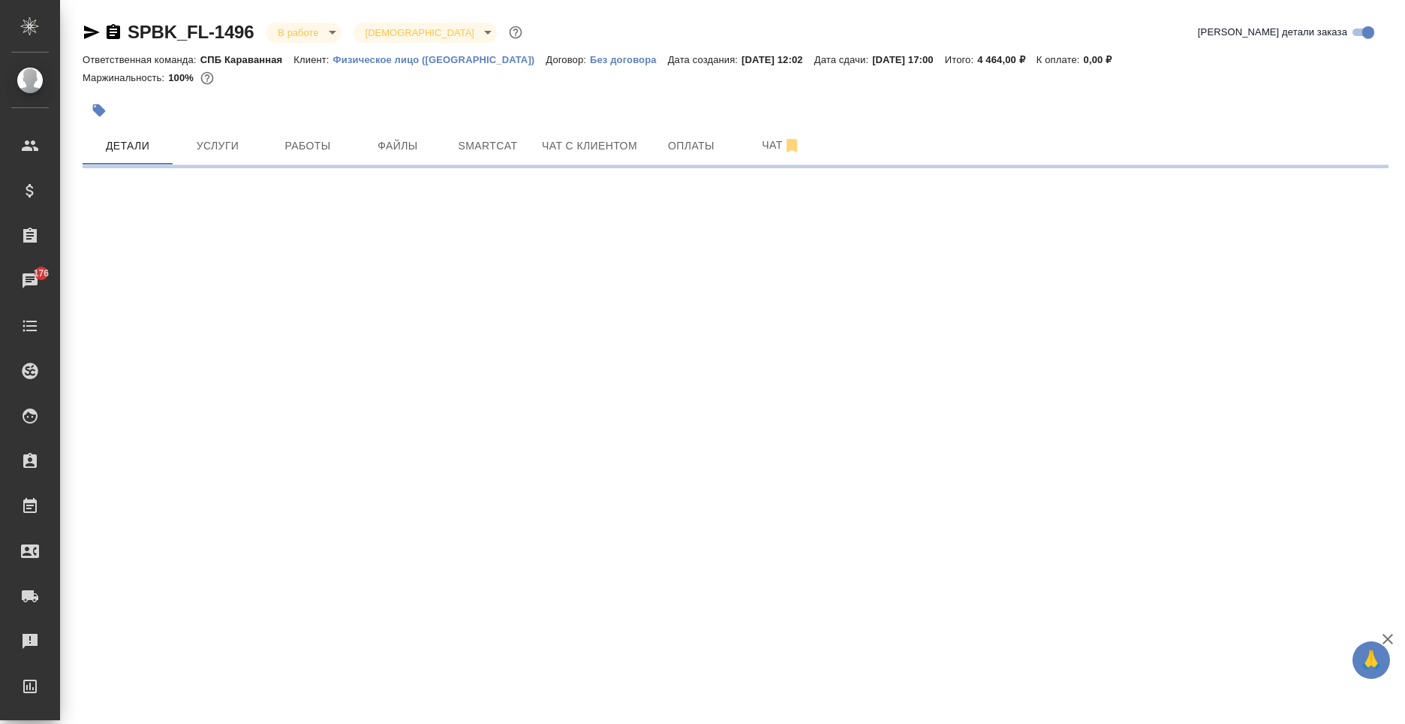
select select "RU"
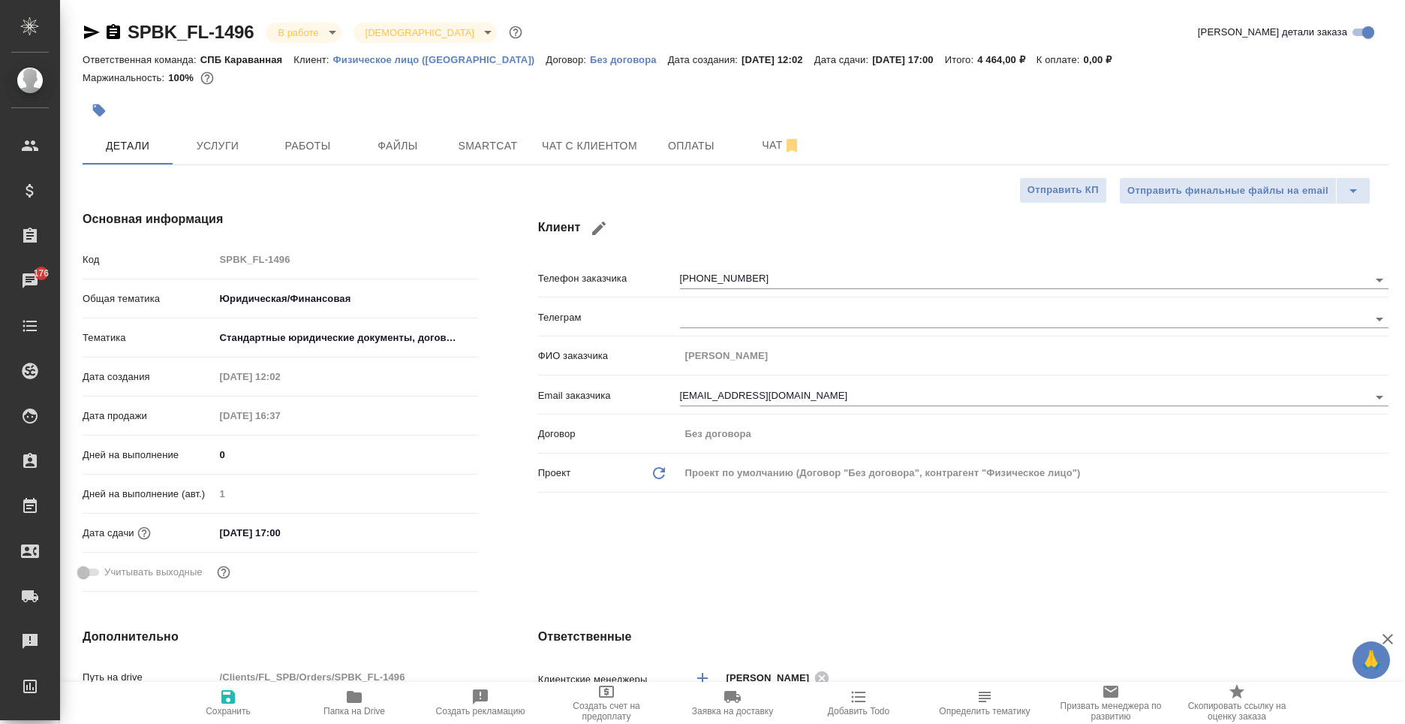
type textarea "x"
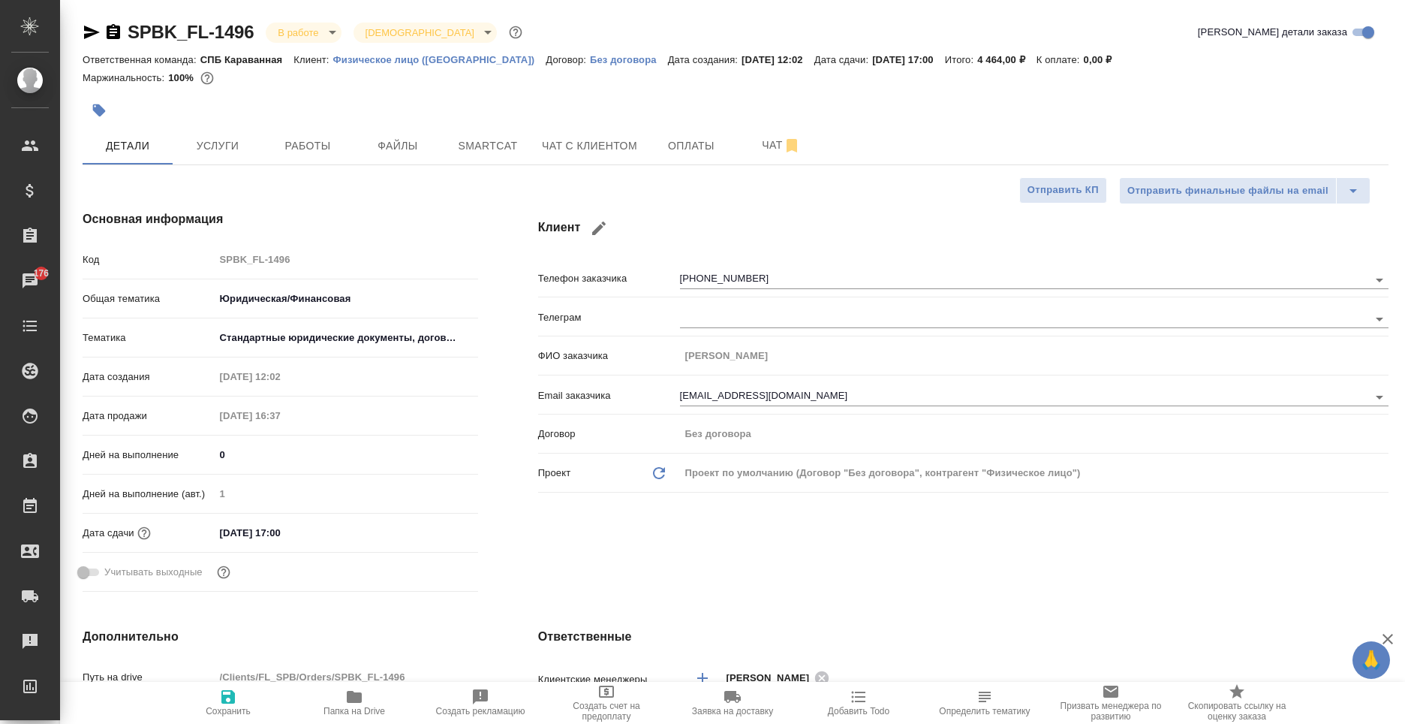
type textarea "x"
click at [117, 36] on icon "button" at bounding box center [114, 31] width 14 height 15
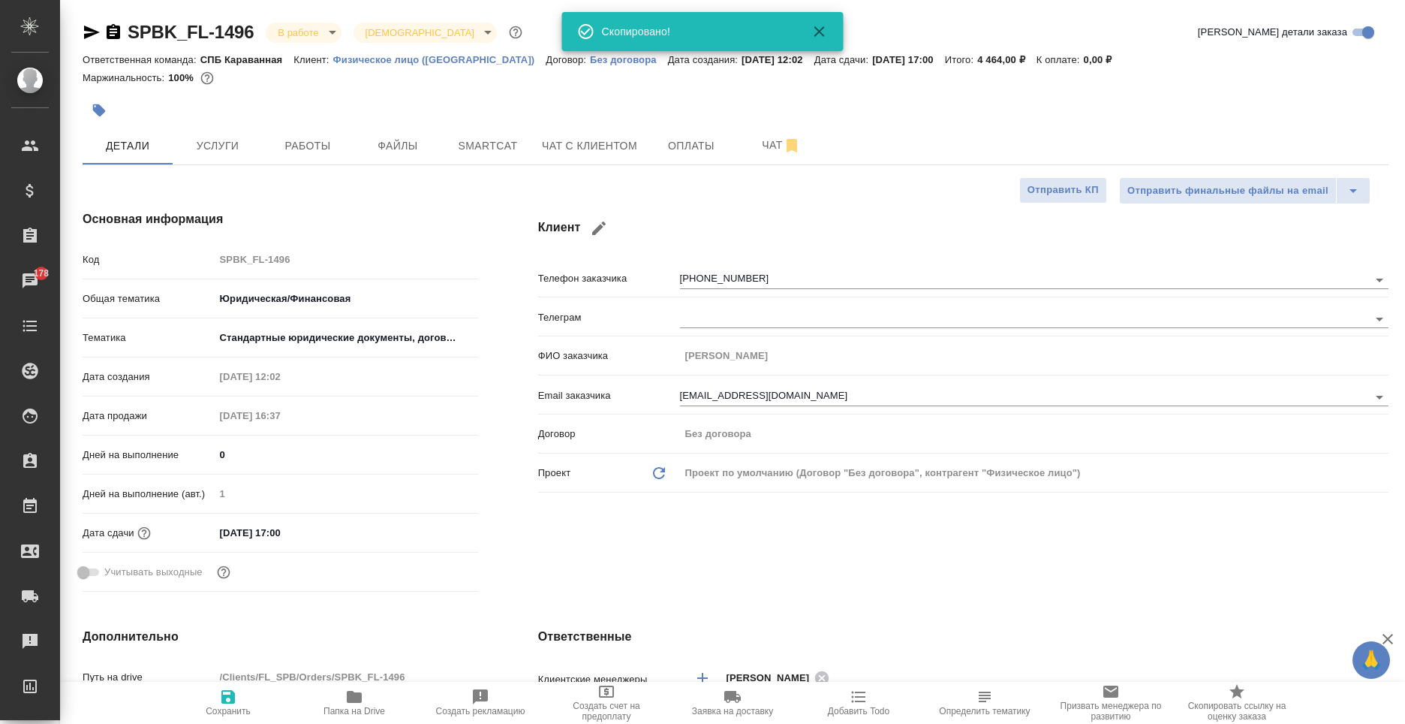
type textarea "x"
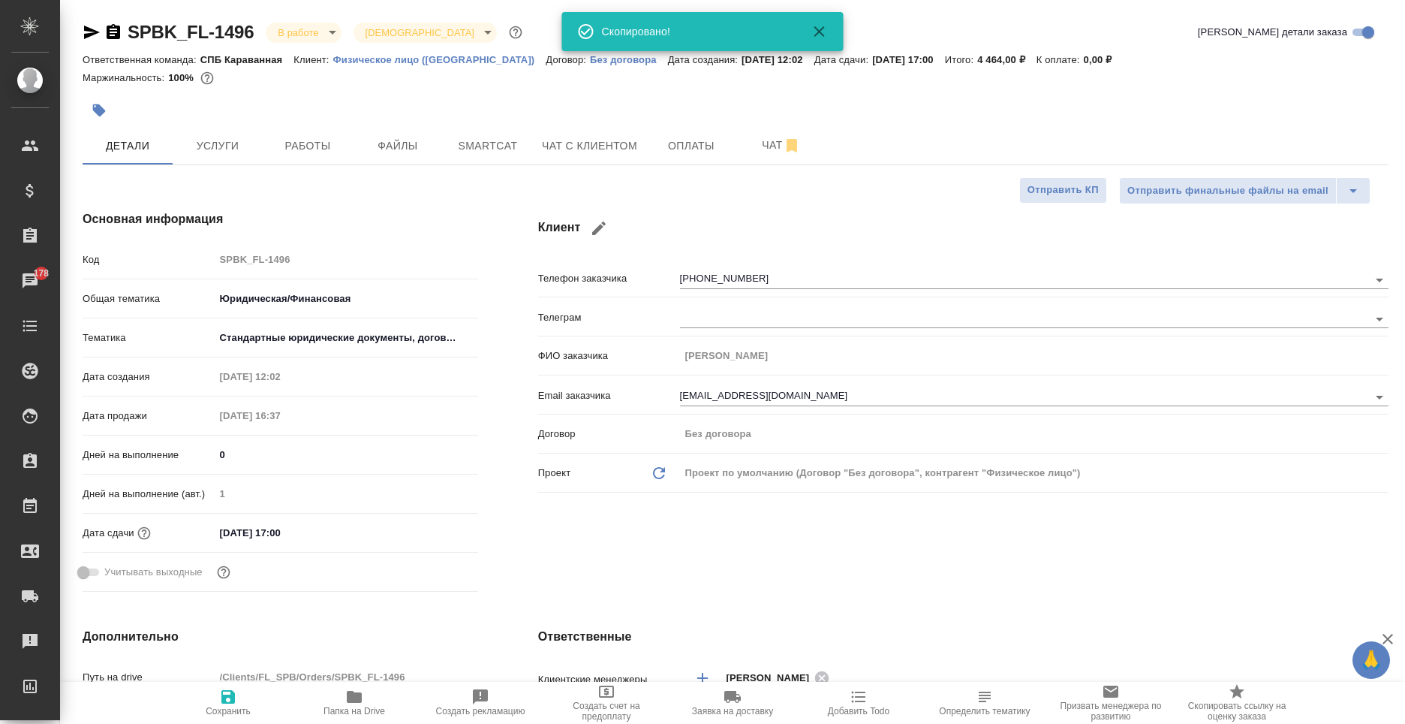
type textarea "x"
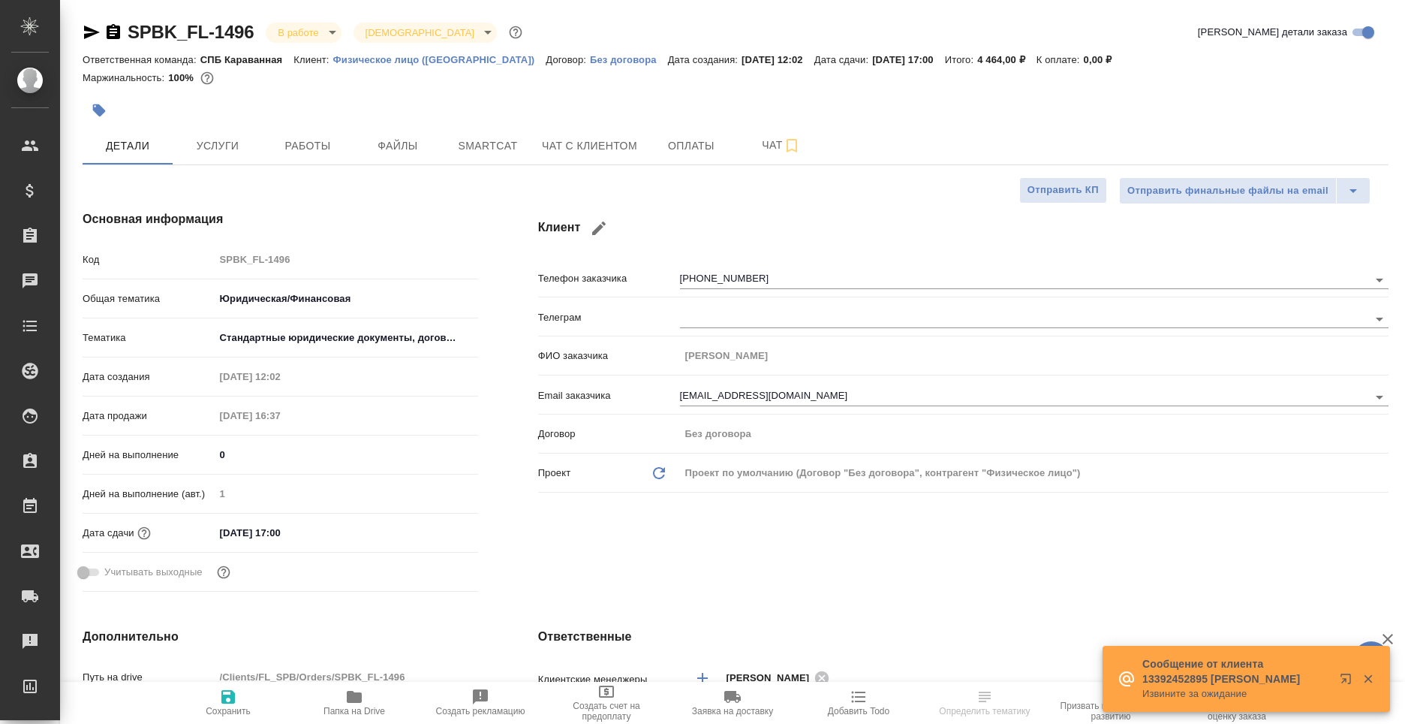
select select "RU"
click at [291, 530] on input "[DATE] 17:00" at bounding box center [280, 533] width 131 height 22
click at [434, 531] on icon "button" at bounding box center [435, 532] width 18 height 18
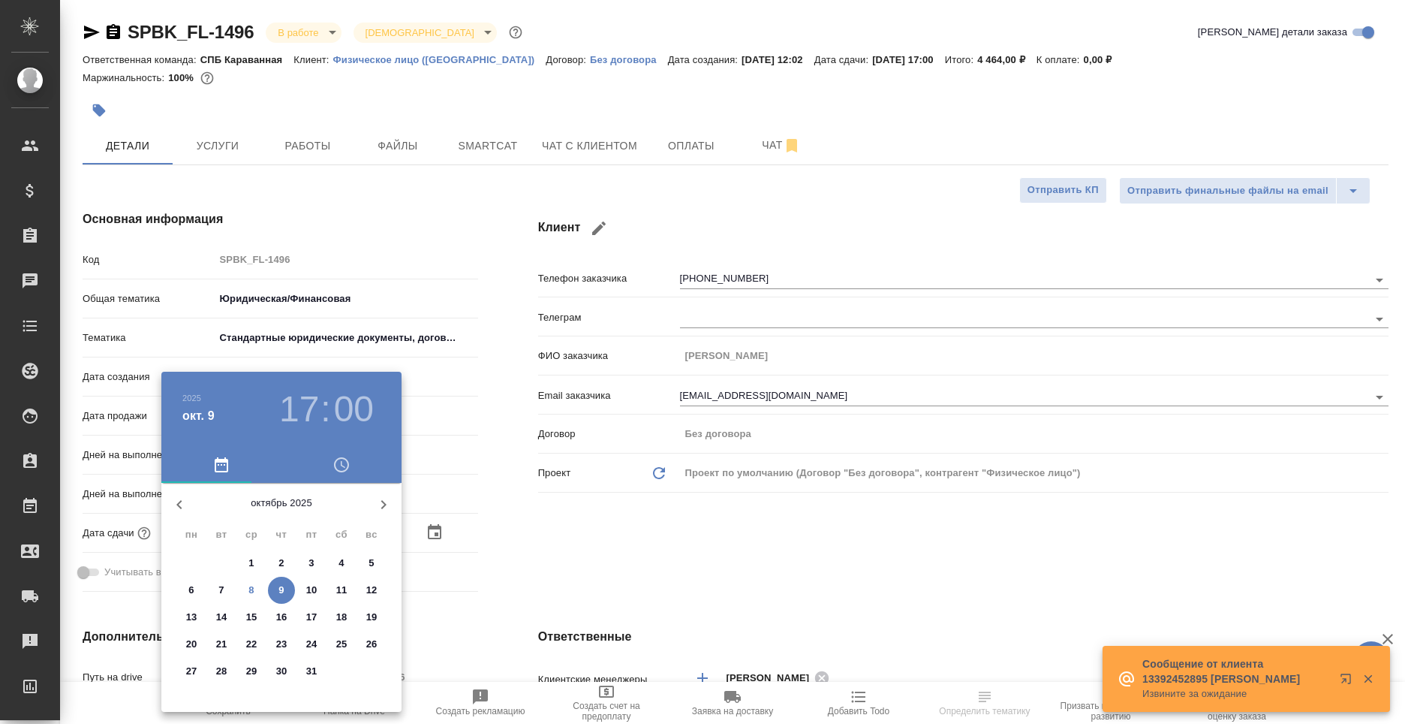
click at [313, 592] on p "10" at bounding box center [311, 590] width 11 height 15
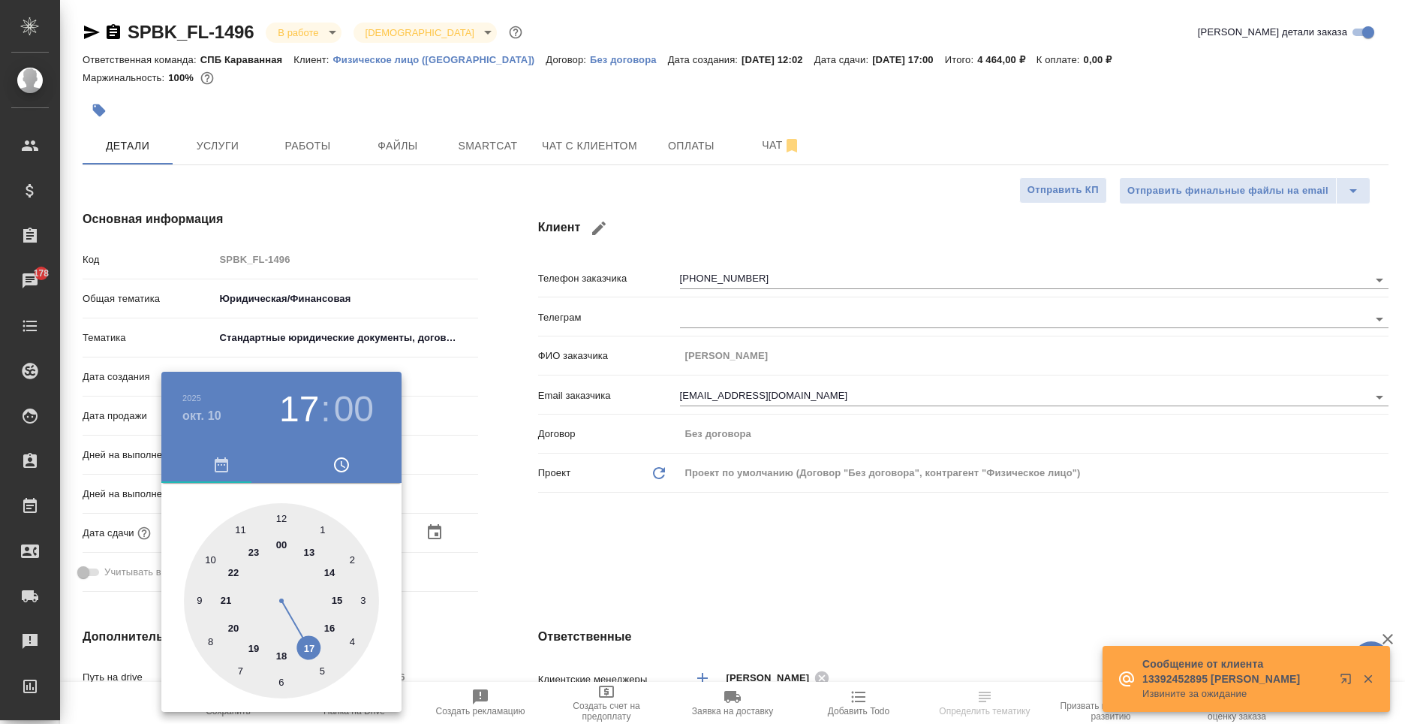
type input "[DATE] 17:00"
click at [309, 649] on div at bounding box center [281, 600] width 195 height 195
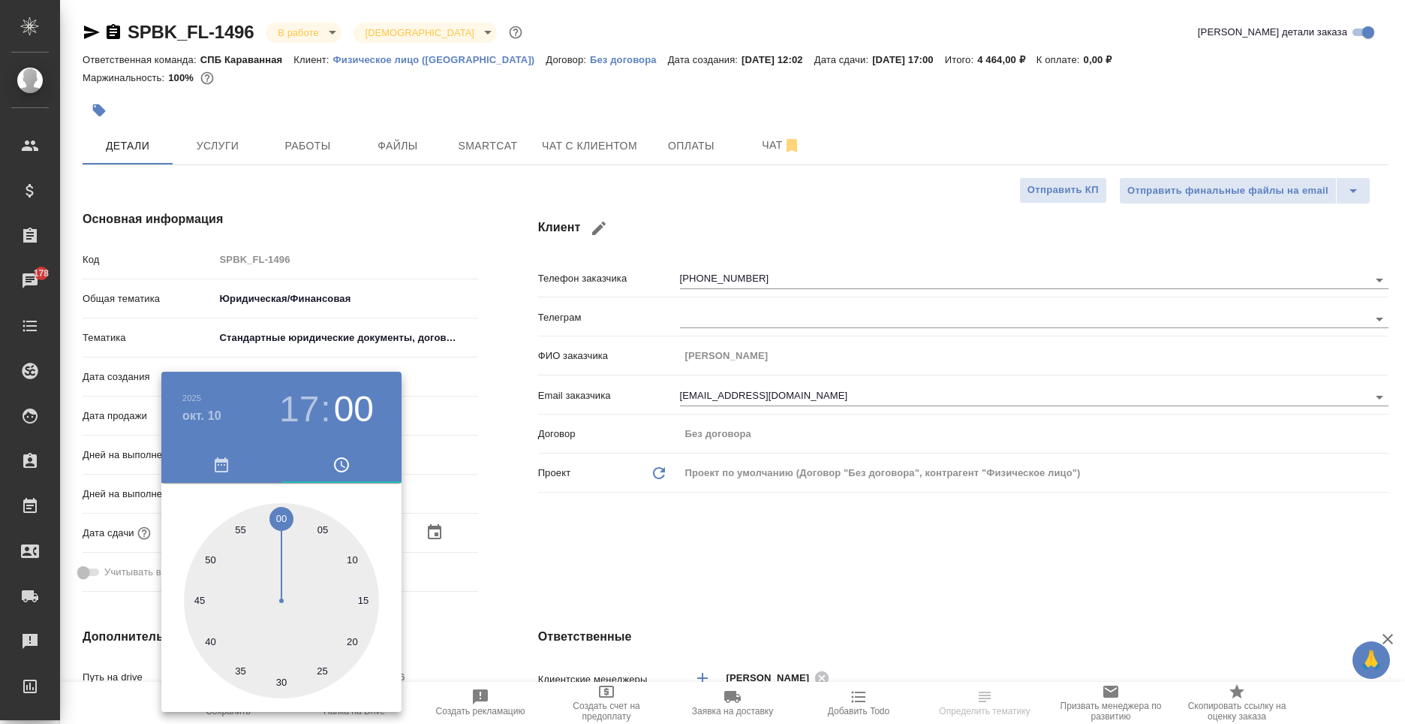
click at [281, 516] on div at bounding box center [281, 600] width 195 height 195
click at [607, 526] on div at bounding box center [702, 362] width 1405 height 724
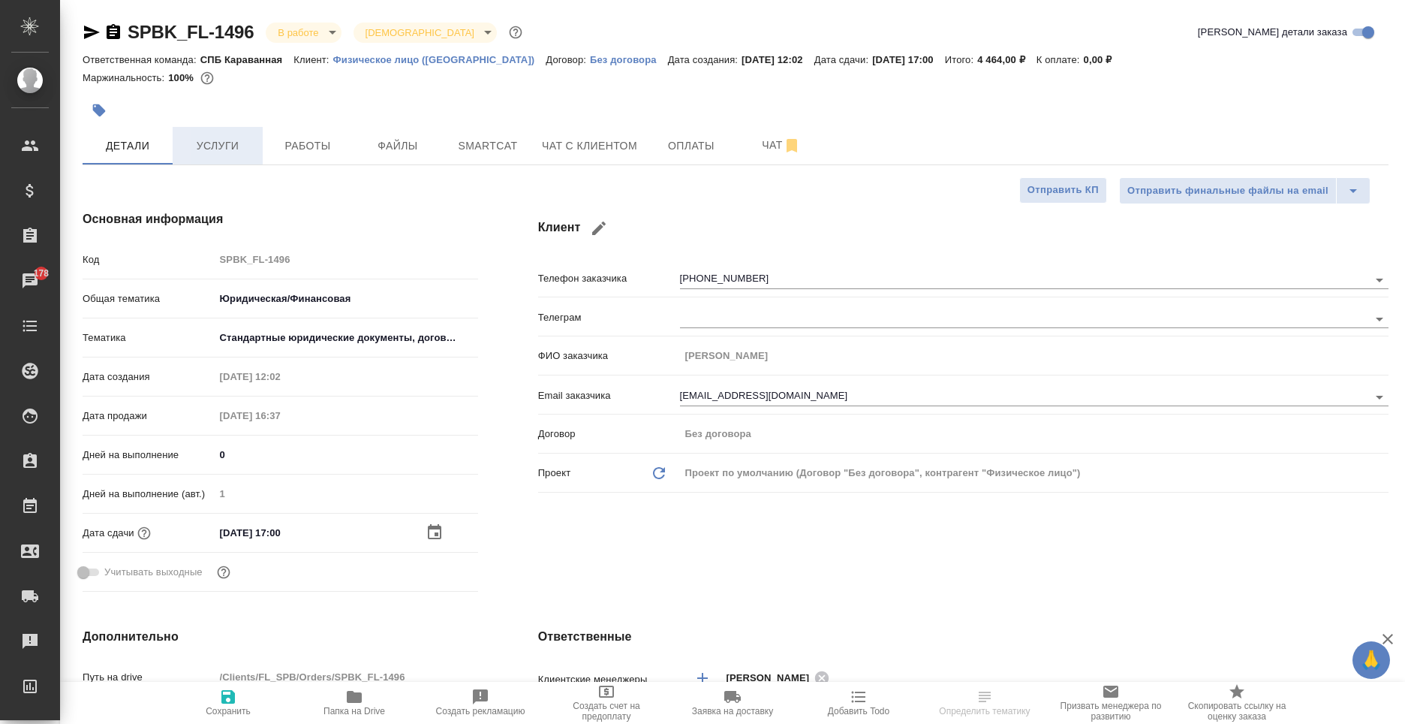
click at [212, 135] on button "Услуги" at bounding box center [218, 146] width 90 height 38
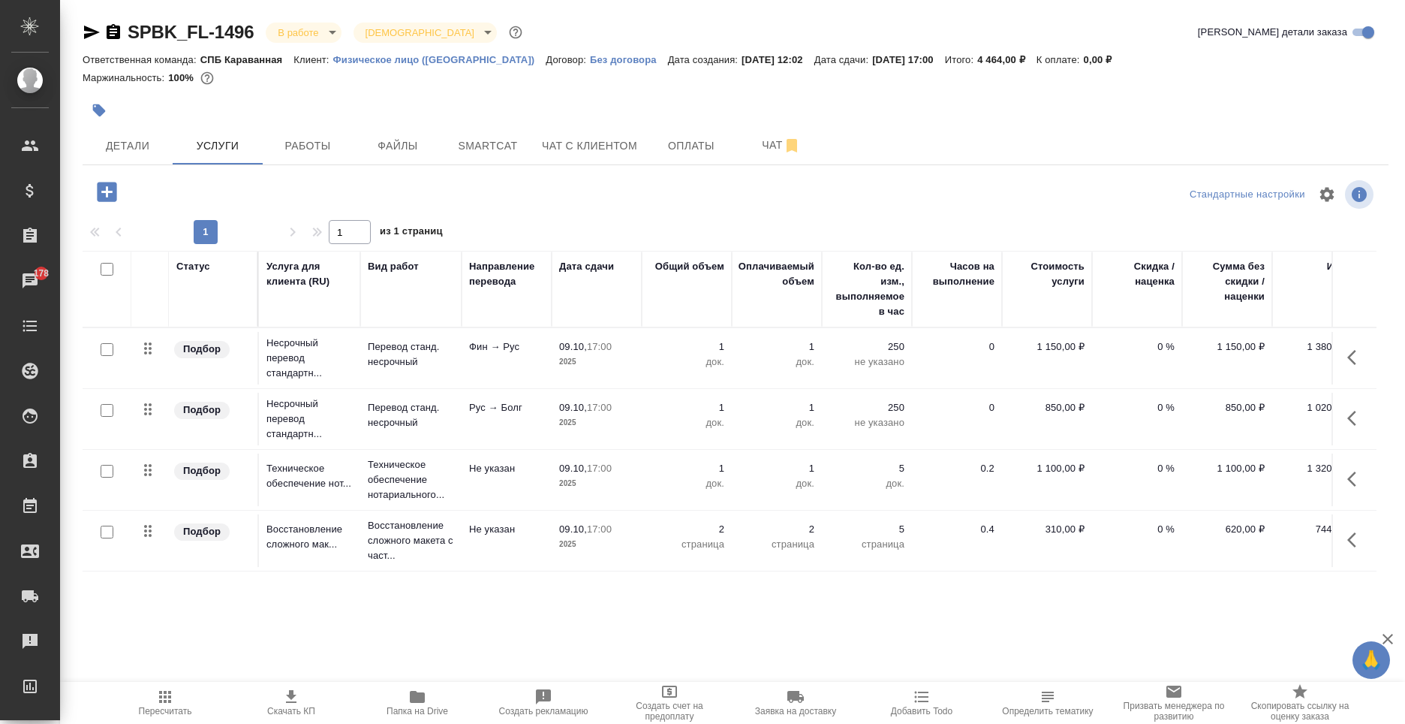
click at [1348, 479] on icon "button" at bounding box center [1352, 478] width 9 height 15
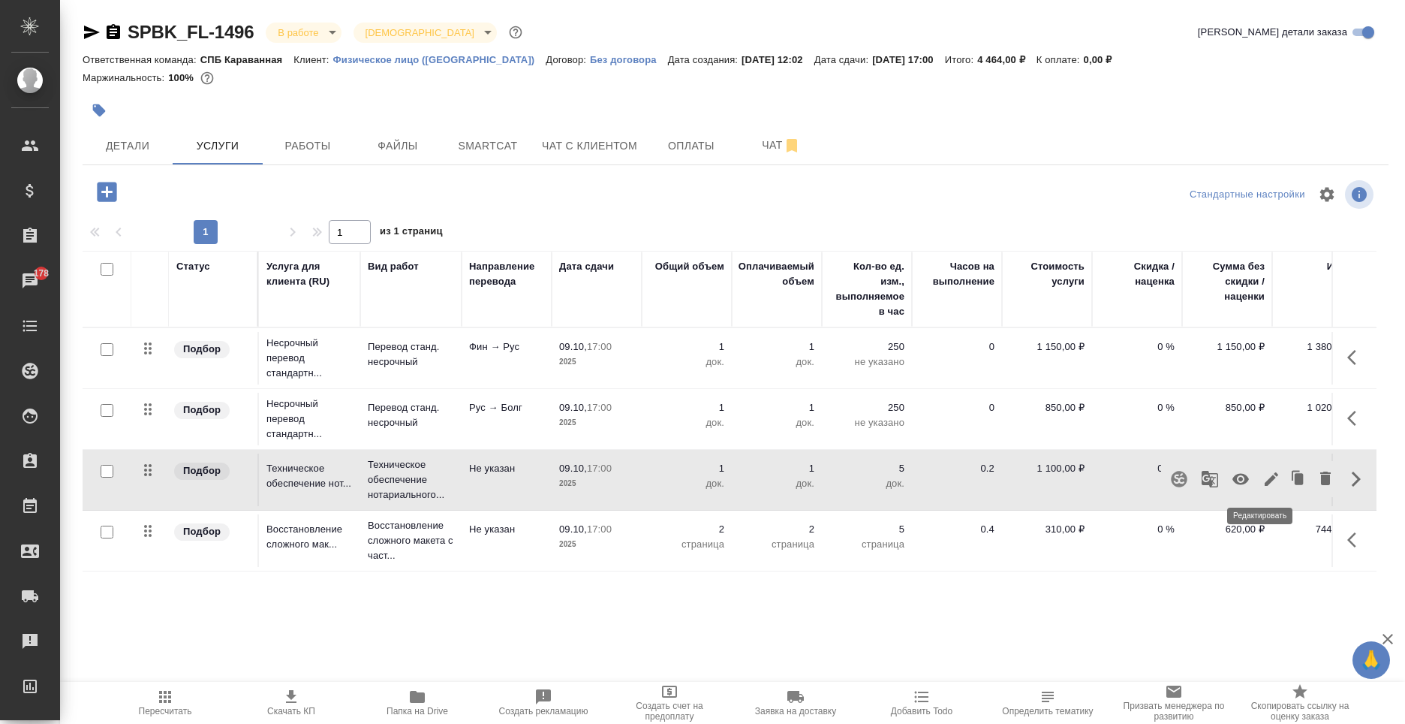
click at [1265, 477] on icon "button" at bounding box center [1272, 479] width 14 height 14
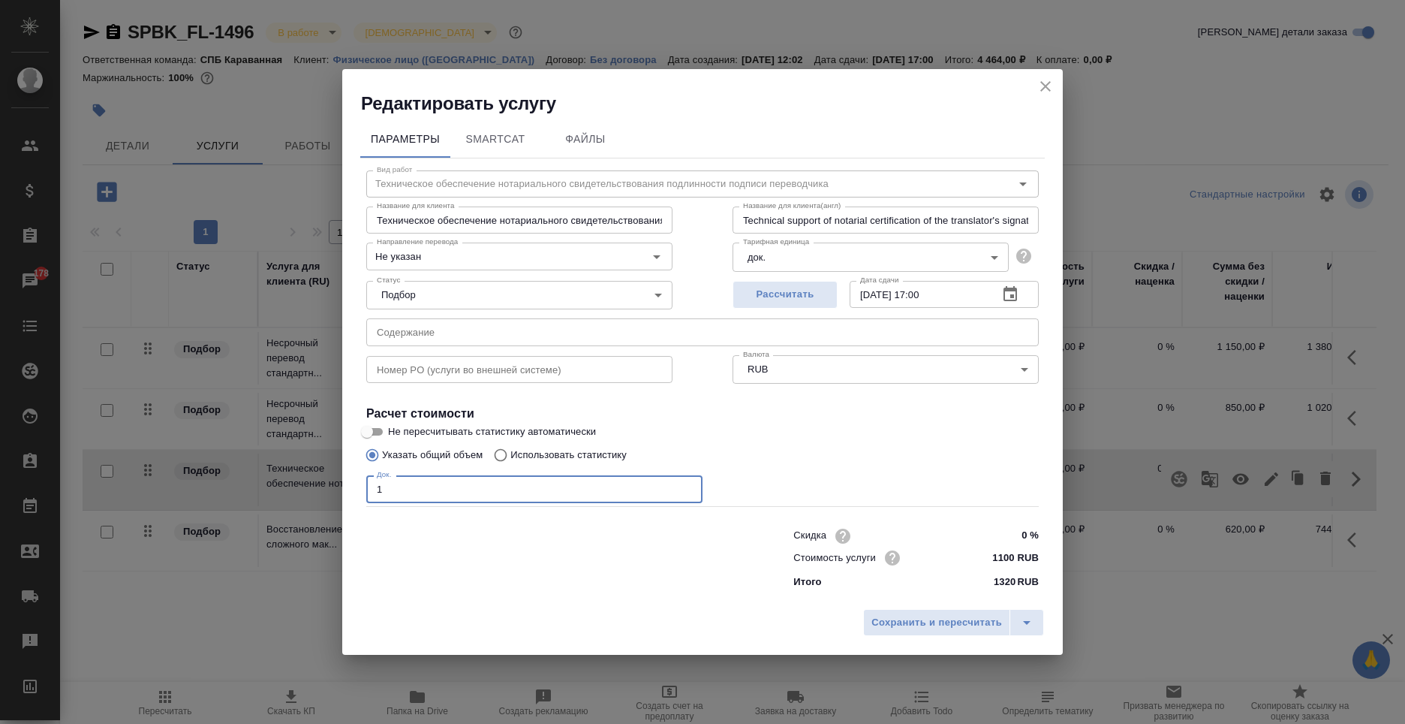
click at [539, 488] on input "1" at bounding box center [534, 488] width 336 height 27
type input "2"
click at [924, 623] on span "Сохранить и пересчитать" at bounding box center [937, 622] width 131 height 17
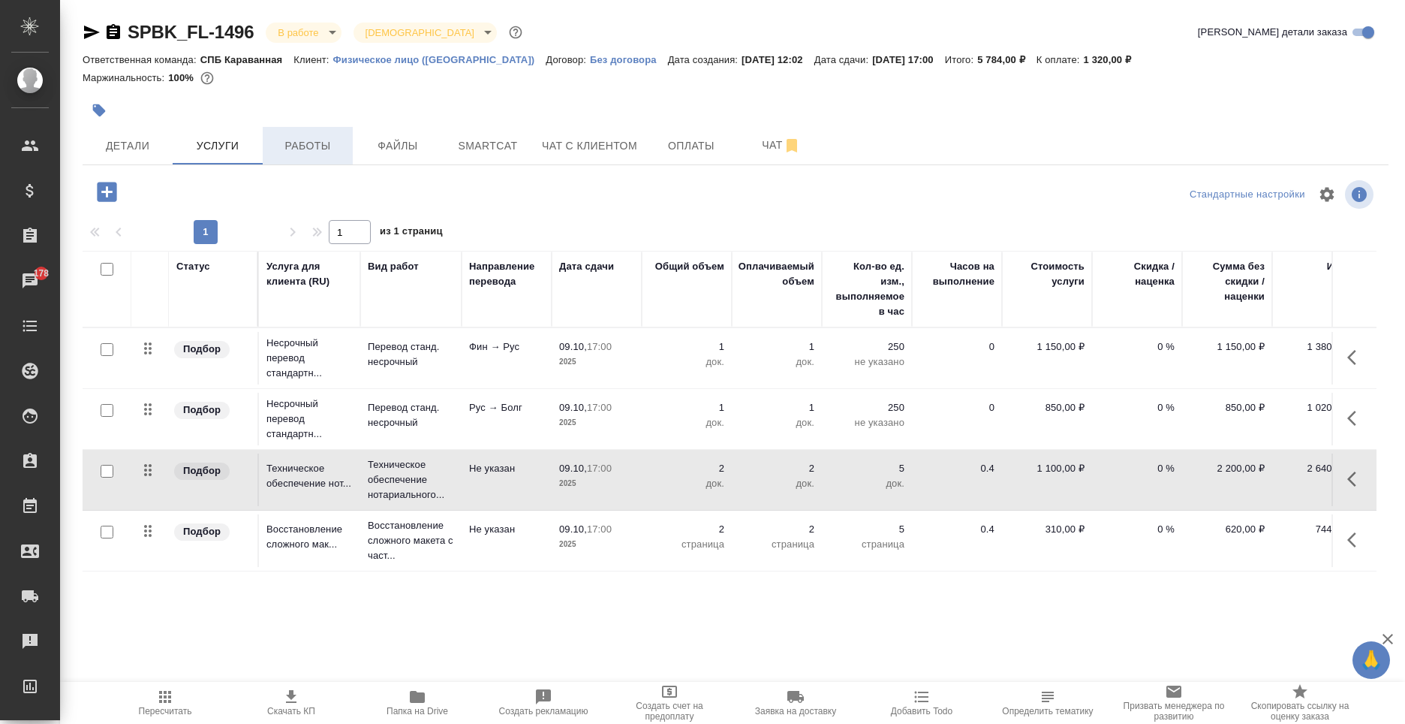
click at [313, 146] on span "Работы" at bounding box center [308, 146] width 72 height 19
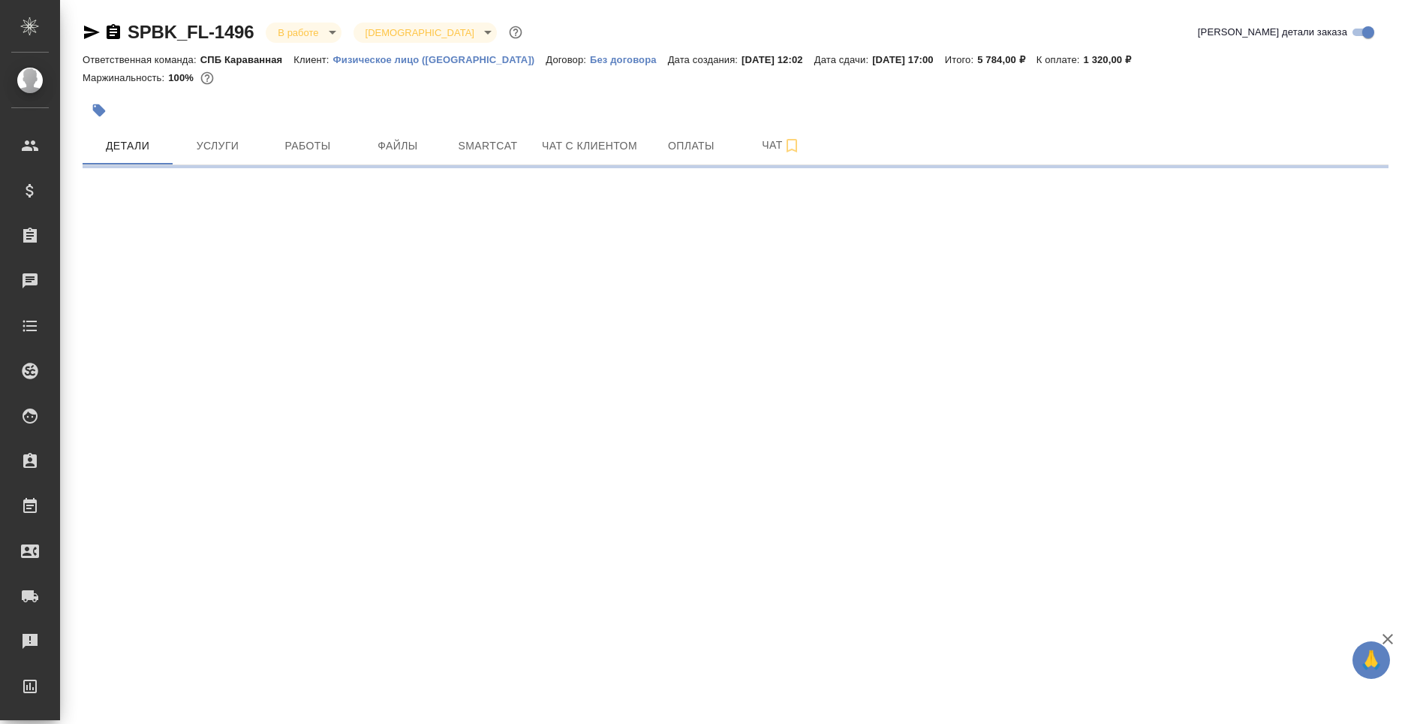
select select "RU"
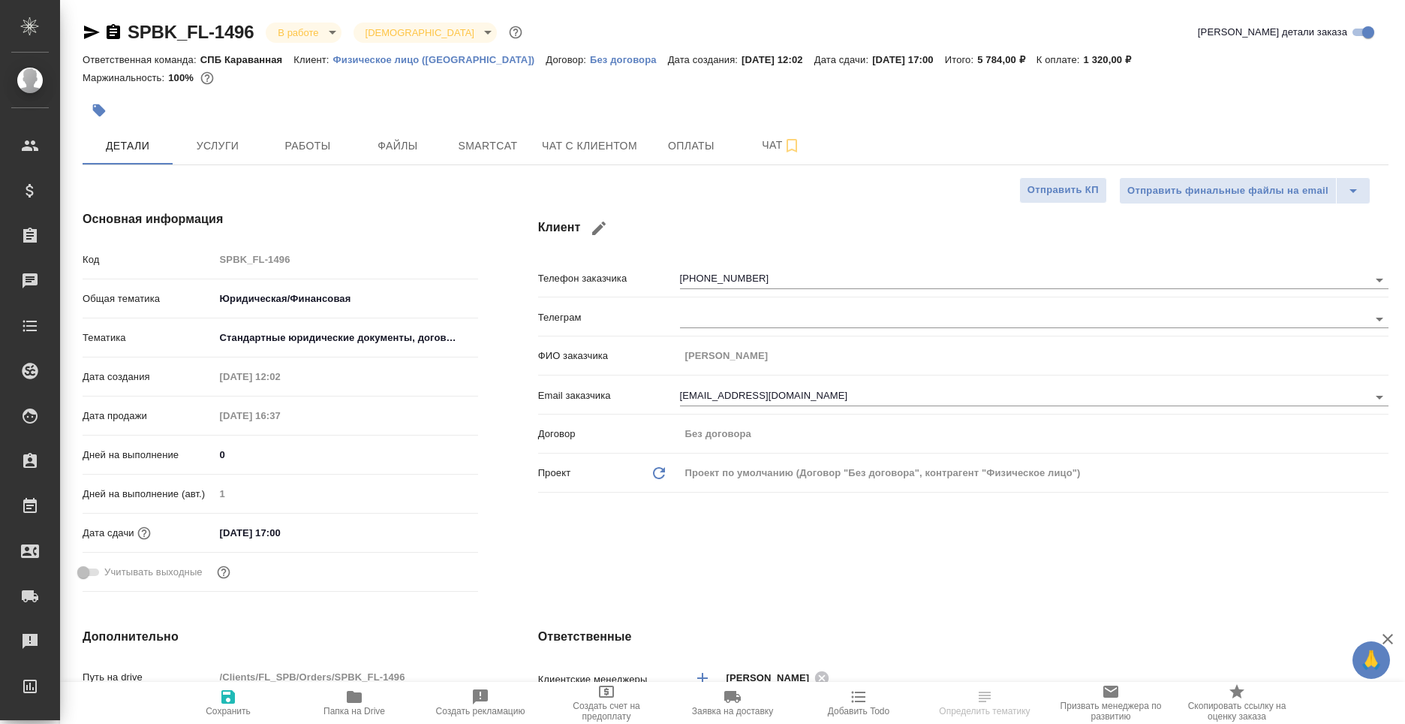
type textarea "x"
drag, startPoint x: 1161, startPoint y: 61, endPoint x: 1098, endPoint y: 62, distance: 63.1
click at [1098, 62] on div "Ответственная команда: СПБ Караванная Клиент: Физическое лицо ([GEOGRAPHIC_DATA…" at bounding box center [736, 59] width 1306 height 18
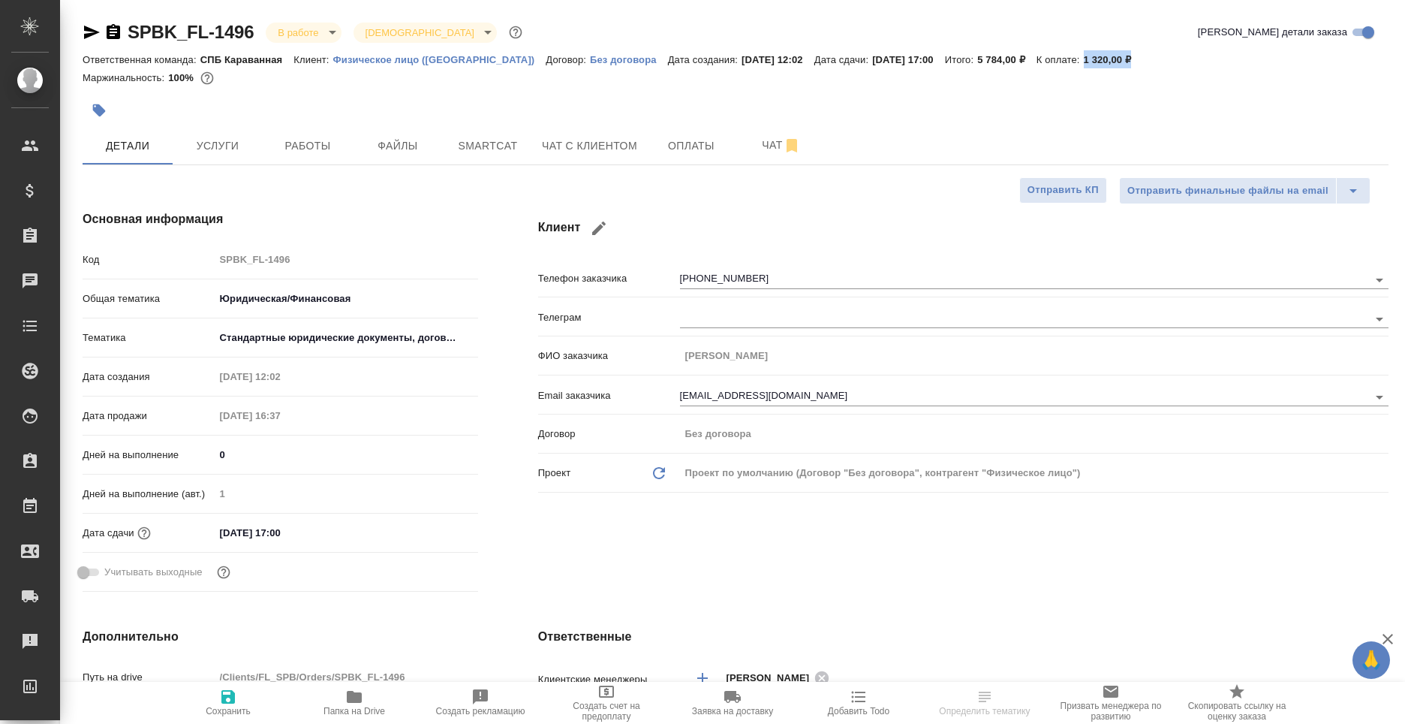
copy p "1 320,00 ₽"
type textarea "x"
select select "RU"
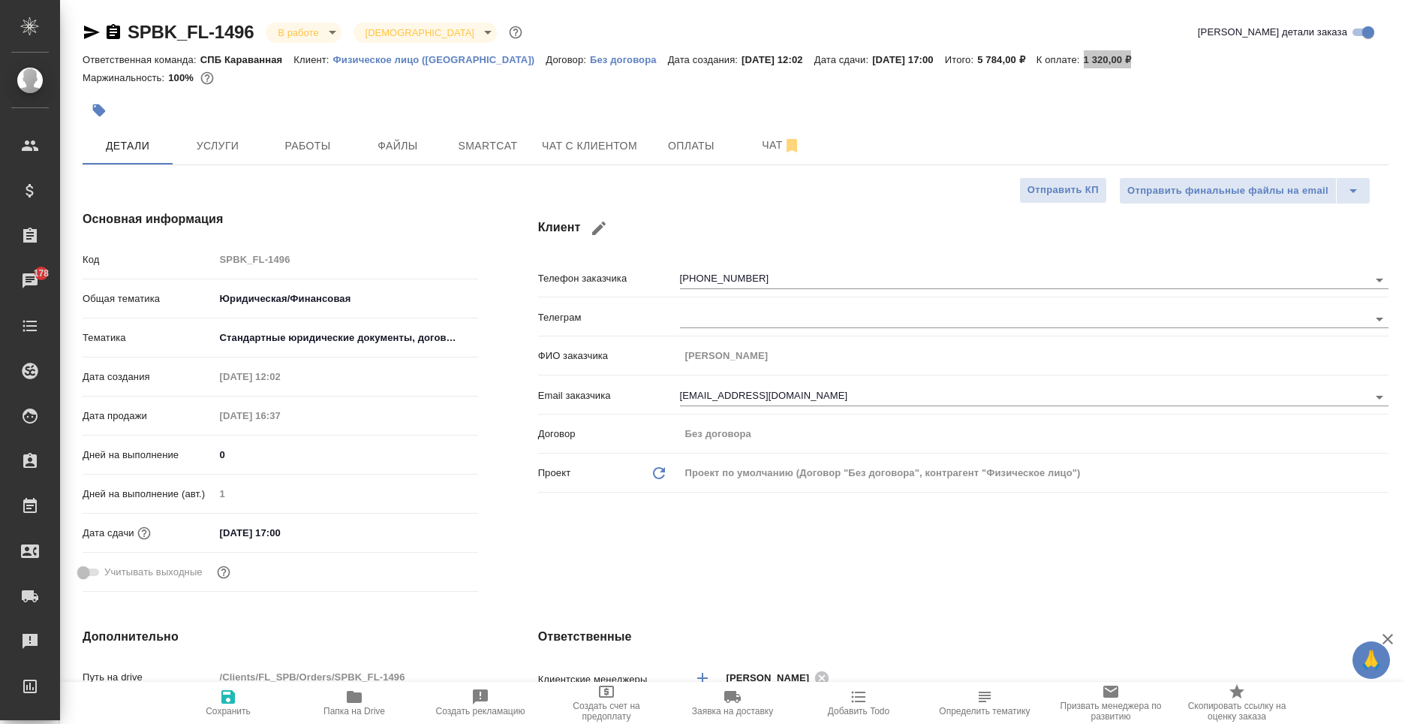
type textarea "x"
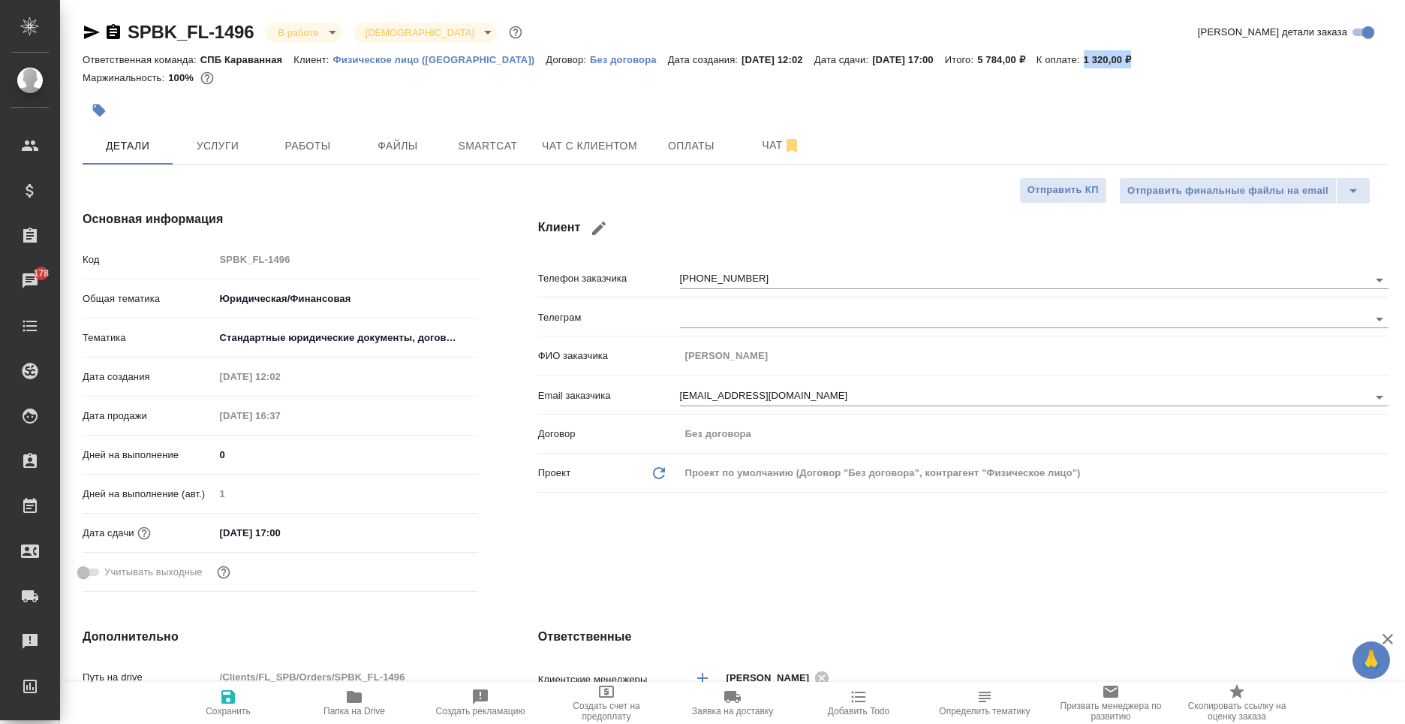
type textarea "x"
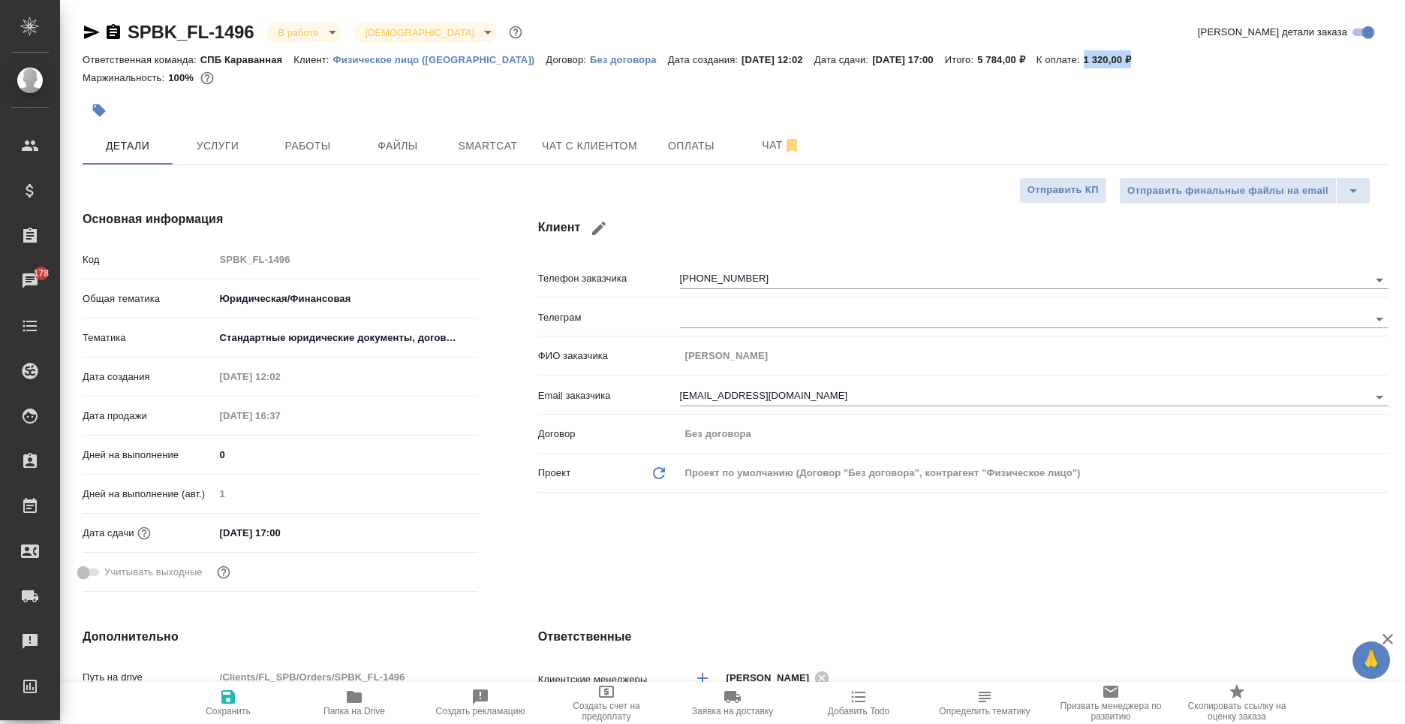
type textarea "x"
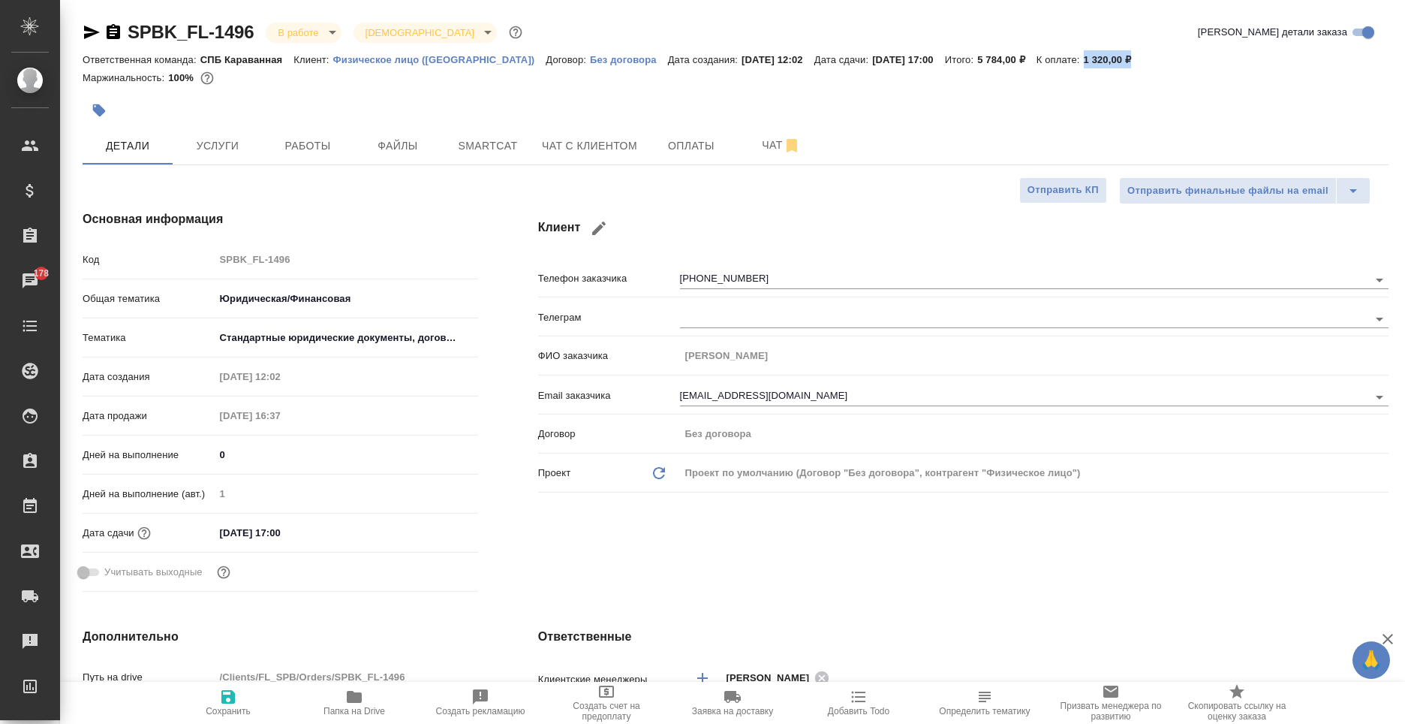
type textarea "x"
click at [563, 140] on span "Чат с клиентом" at bounding box center [589, 146] width 95 height 19
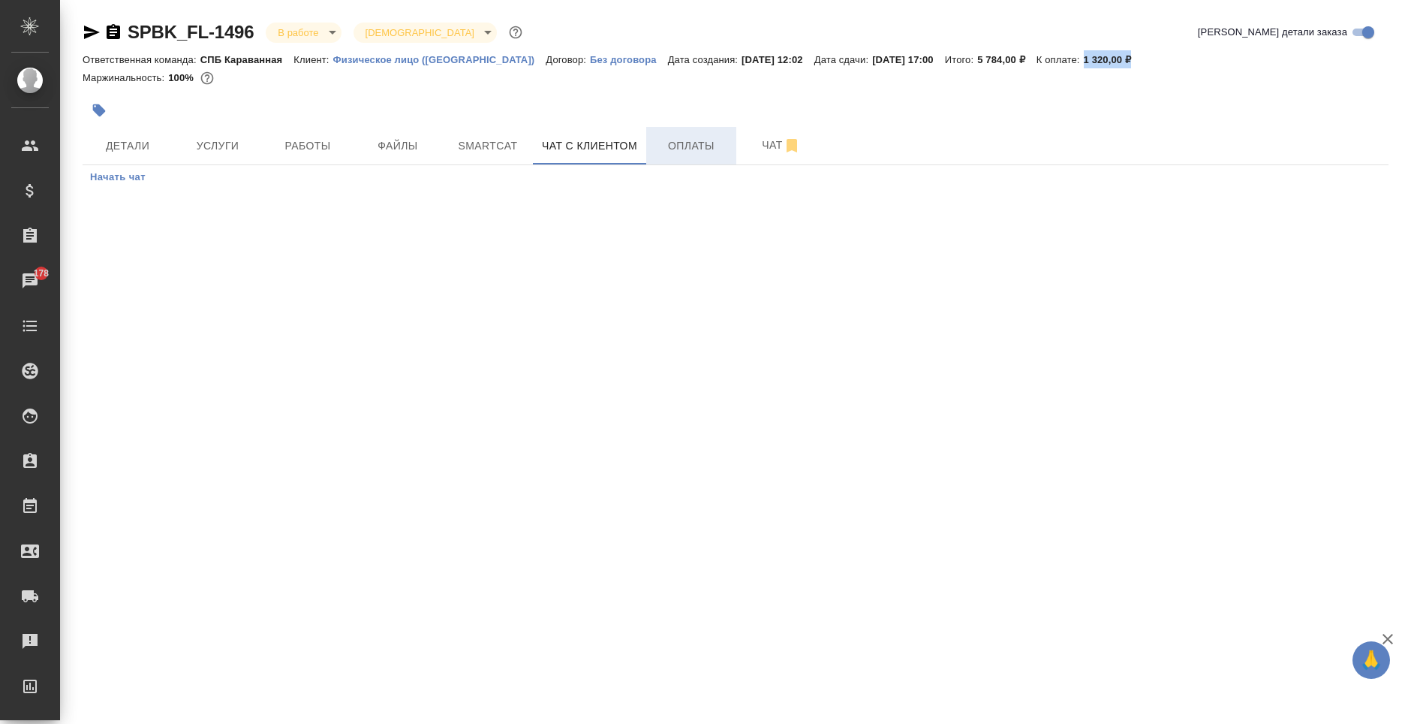
click at [706, 133] on button "Оплаты" at bounding box center [691, 146] width 90 height 38
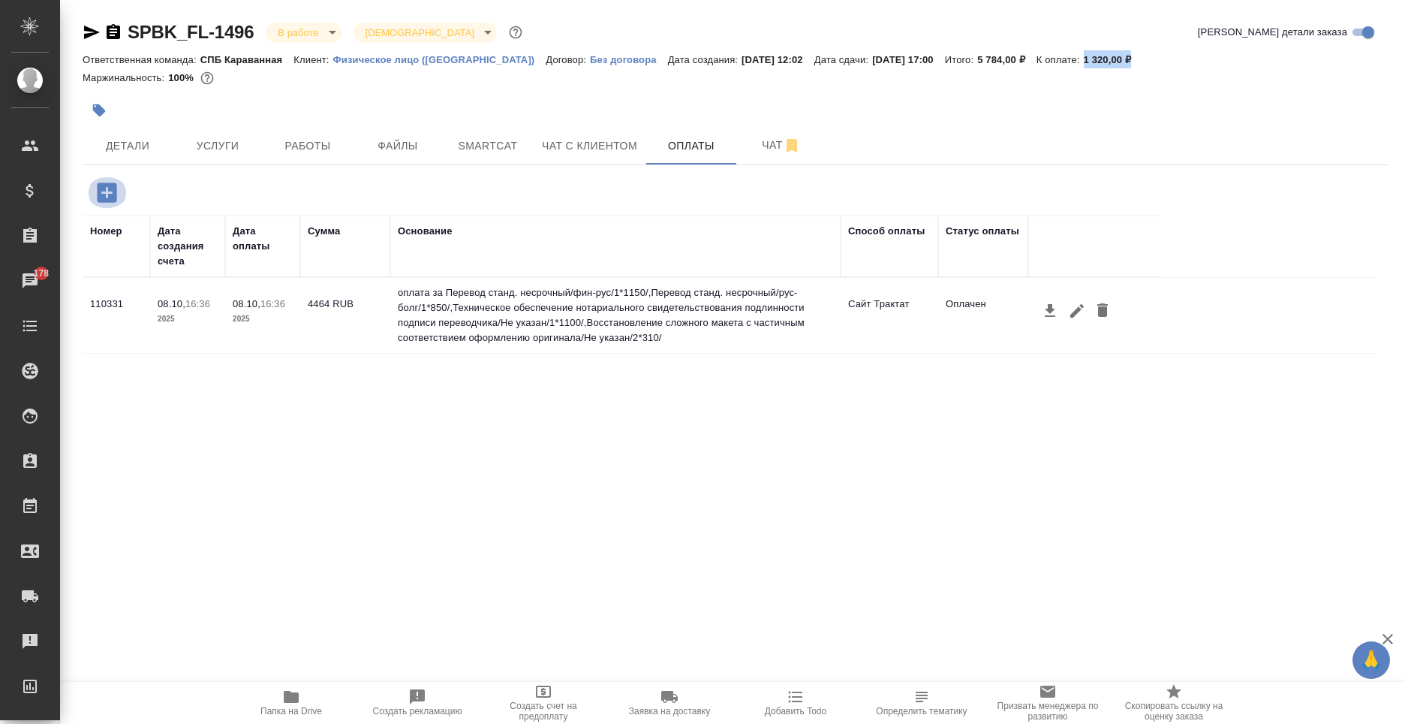
click at [107, 194] on icon "button" at bounding box center [107, 192] width 26 height 26
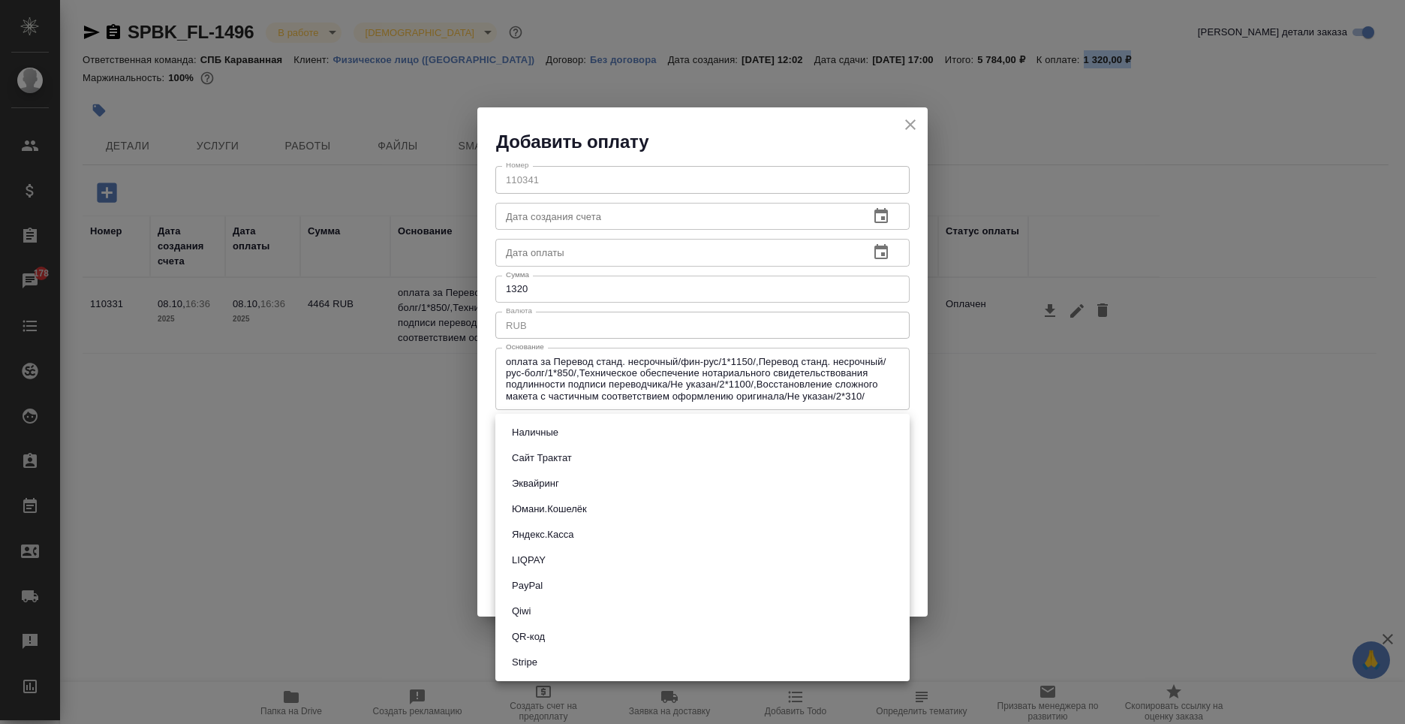
click at [537, 429] on body "🙏 .cls-1 fill:#fff; AWATERA Moskalets Alina Клиенты Спецификации Заказы 178 Чат…" at bounding box center [702, 362] width 1405 height 724
click at [559, 465] on button "Сайт Трактат" at bounding box center [542, 458] width 69 height 17
type input "site-traktat"
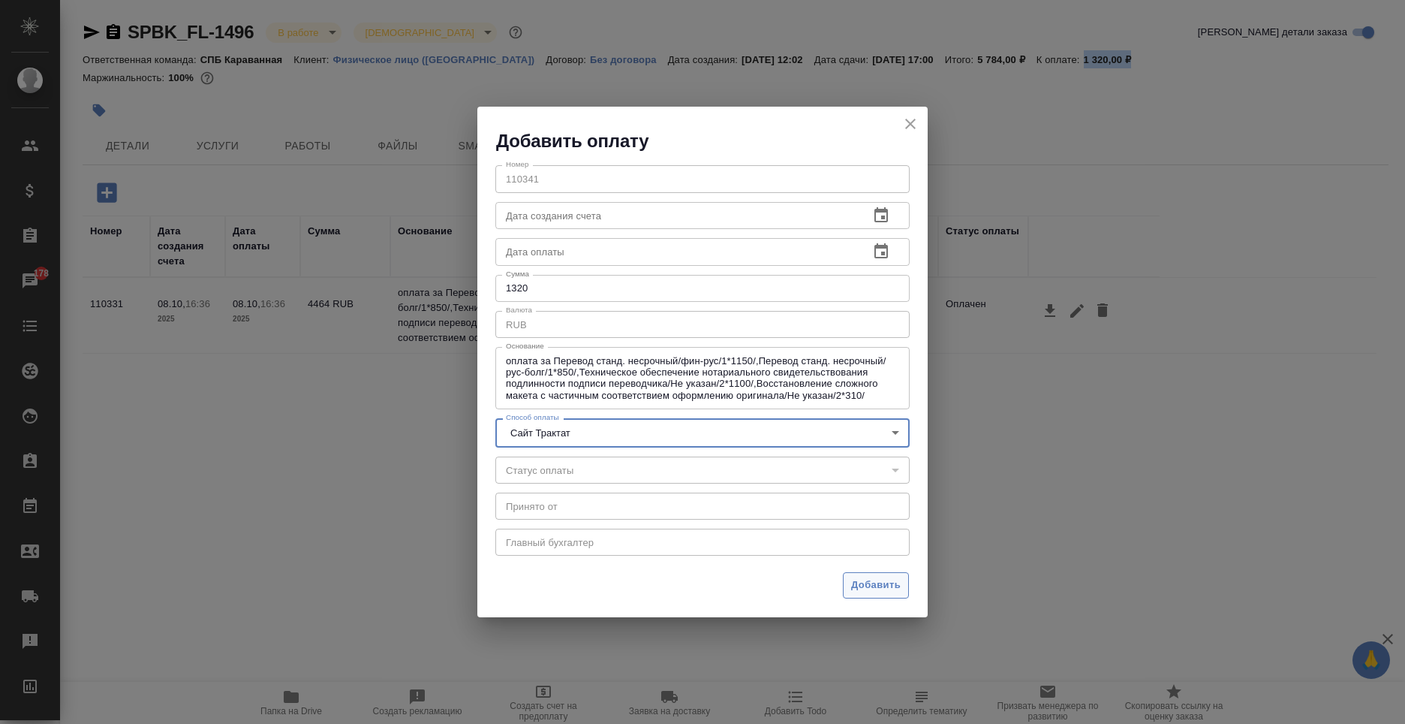
click at [895, 572] on button "Добавить" at bounding box center [876, 585] width 66 height 26
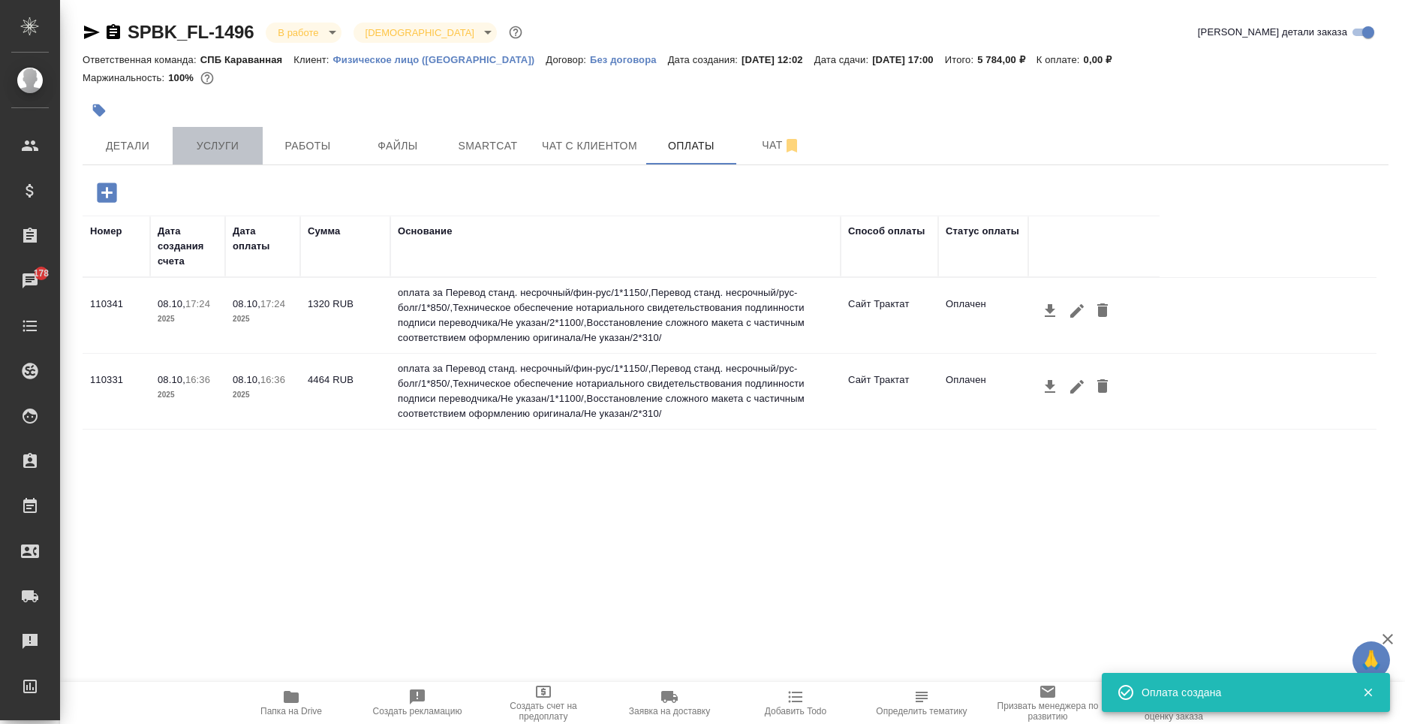
click at [193, 129] on button "Услуги" at bounding box center [218, 146] width 90 height 38
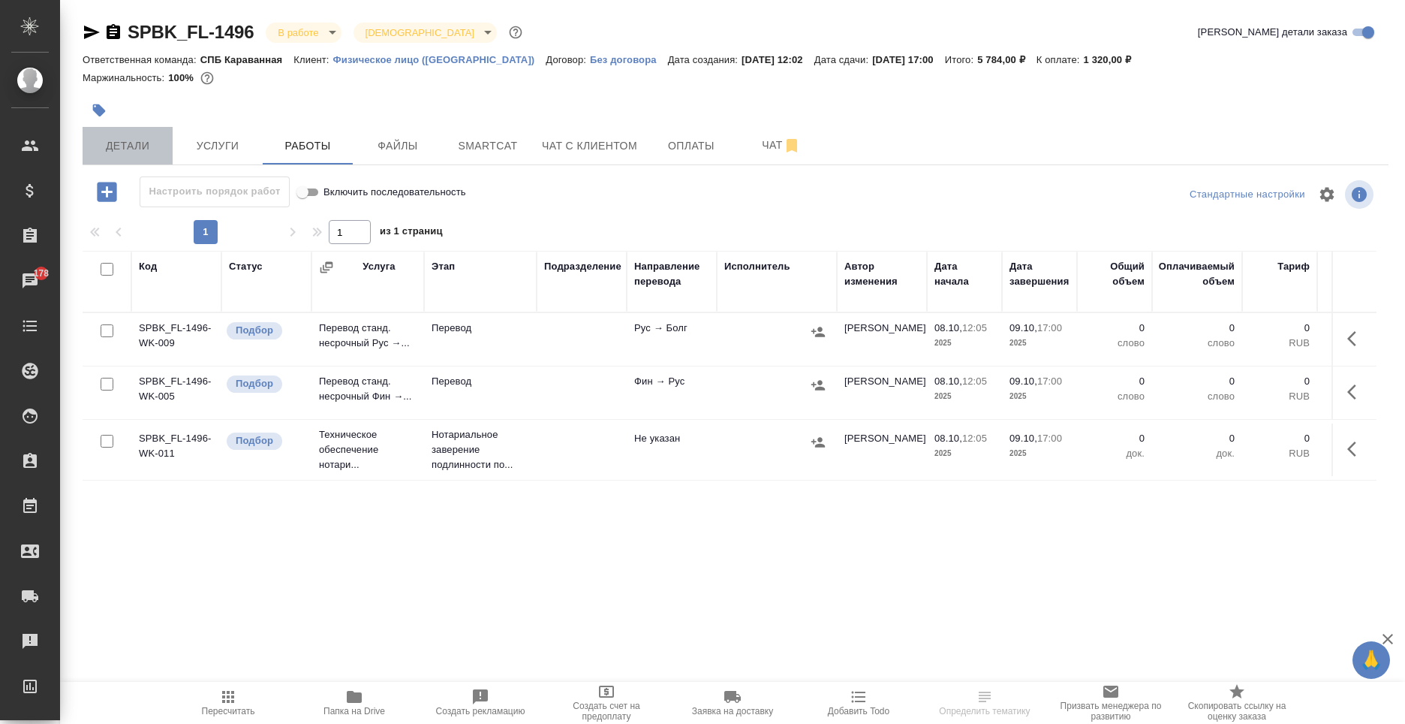
click at [129, 130] on button "Детали" at bounding box center [128, 146] width 90 height 38
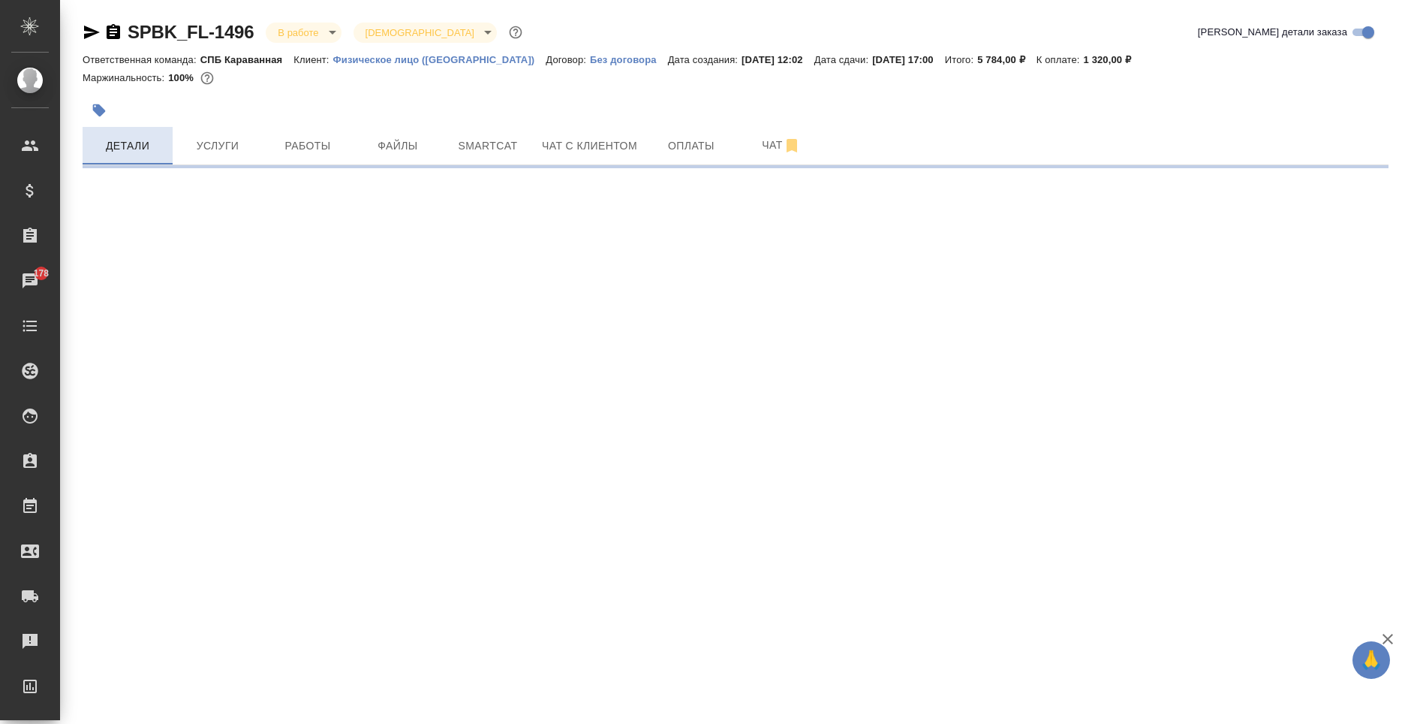
select select "RU"
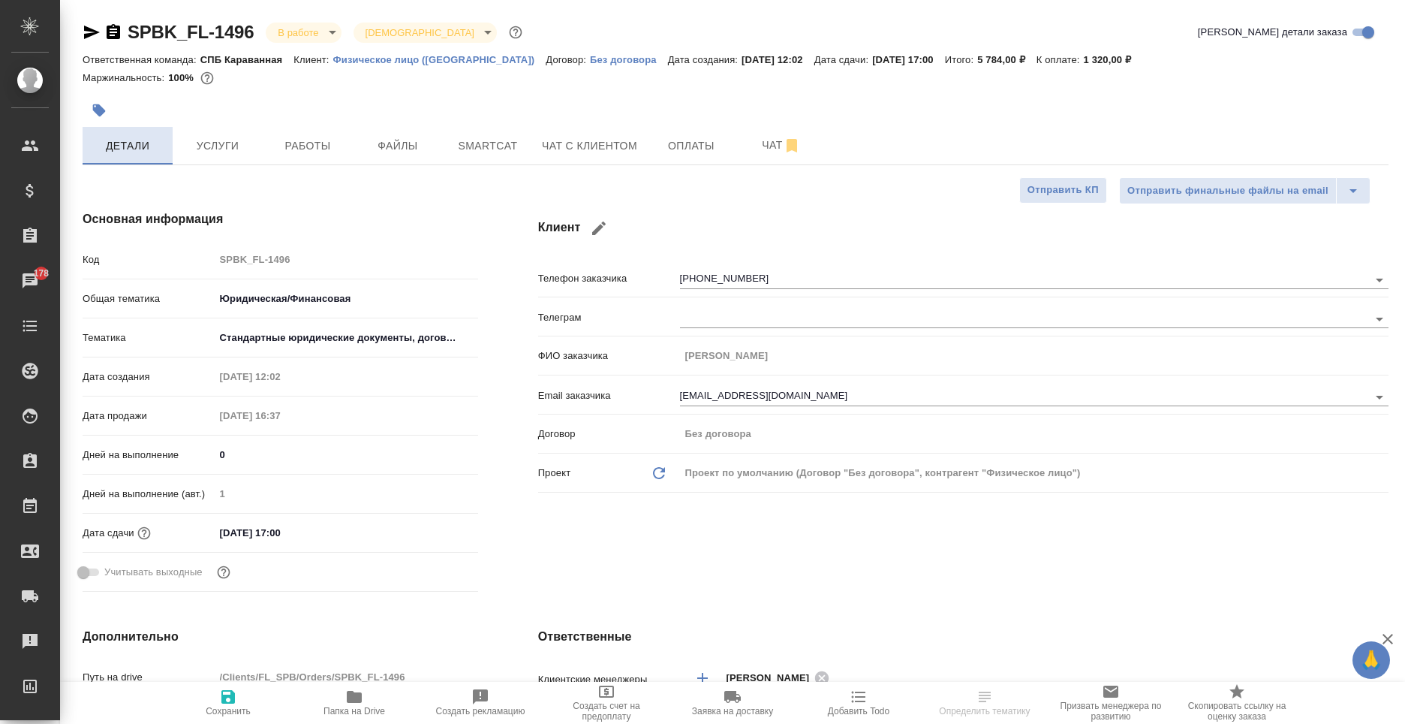
type textarea "x"
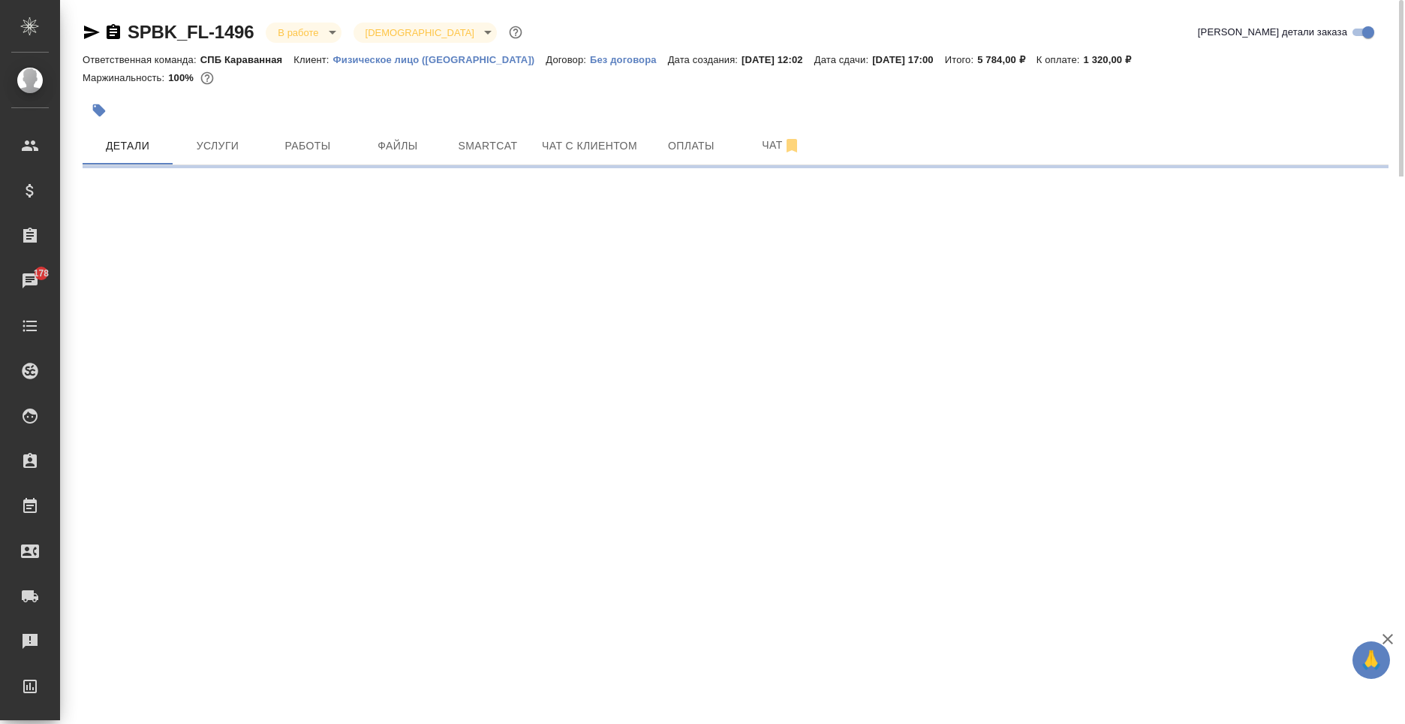
select select "RU"
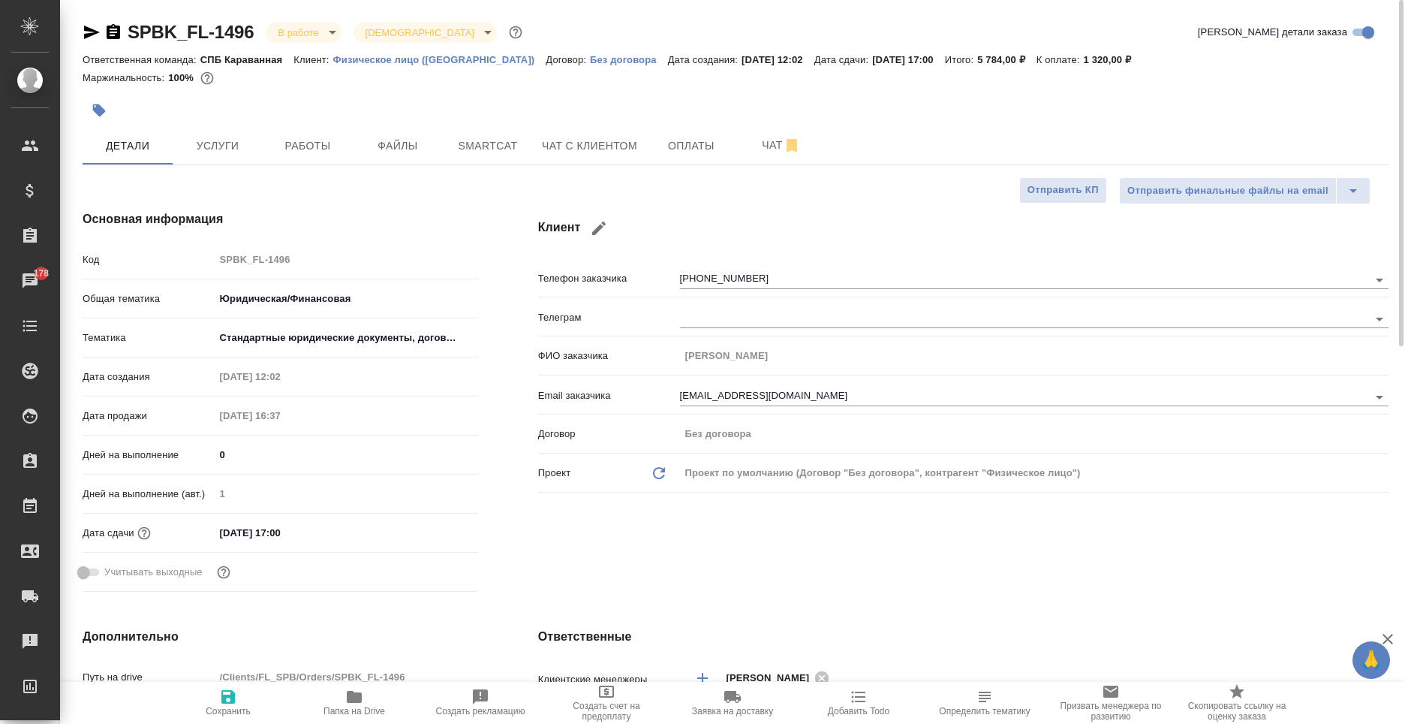
type textarea "x"
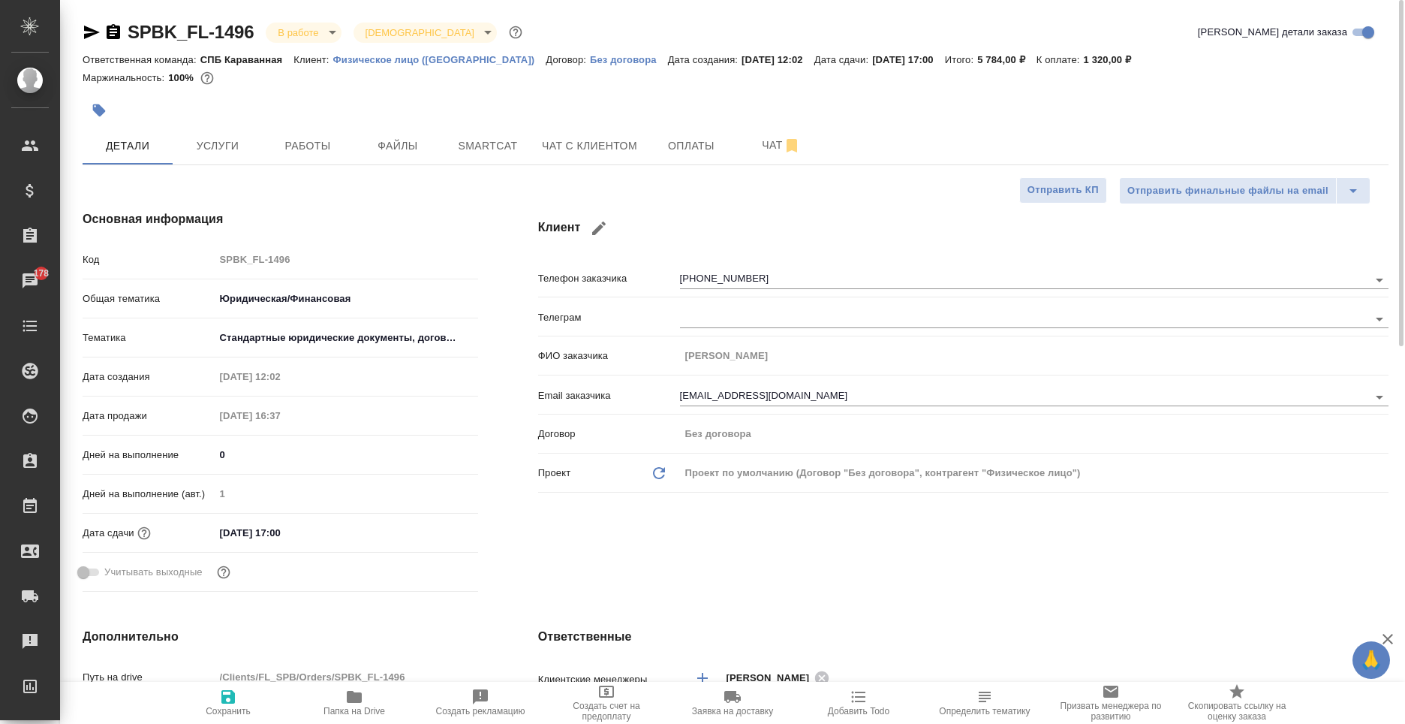
type textarea "x"
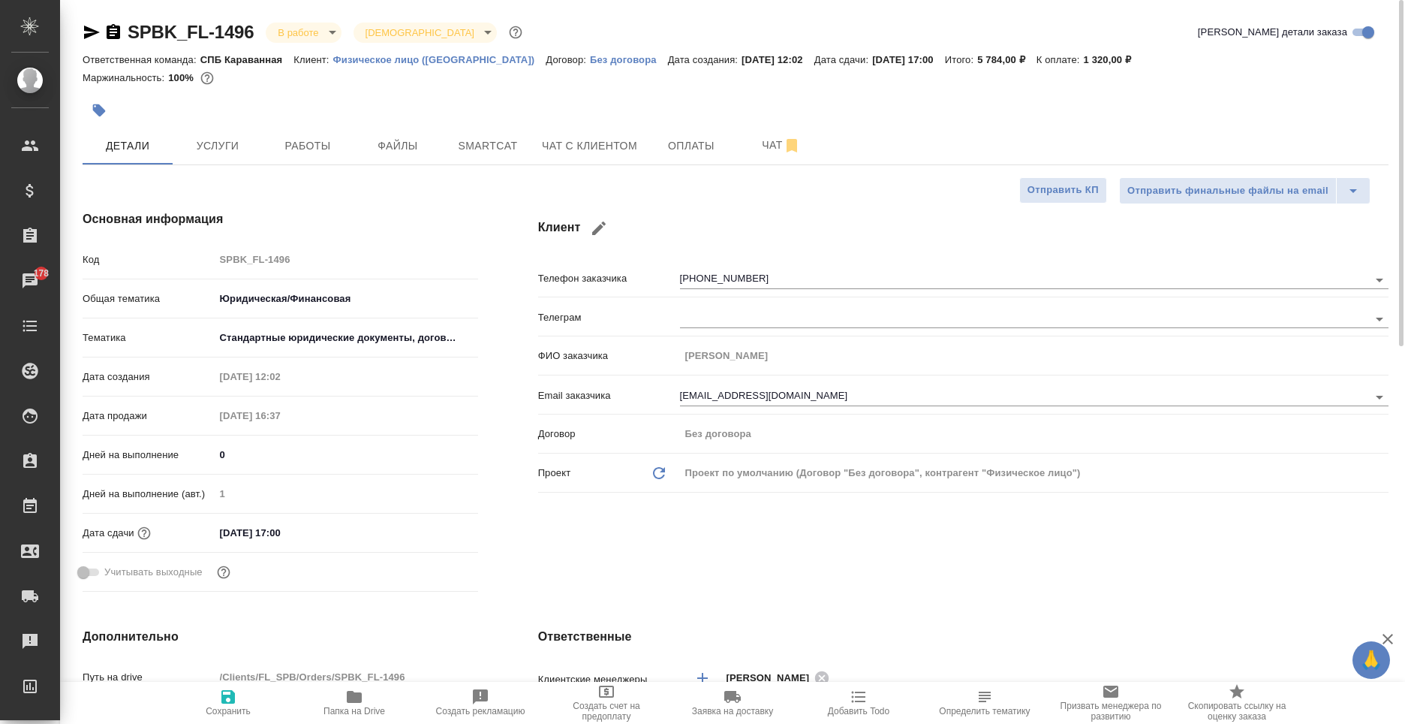
type textarea "x"
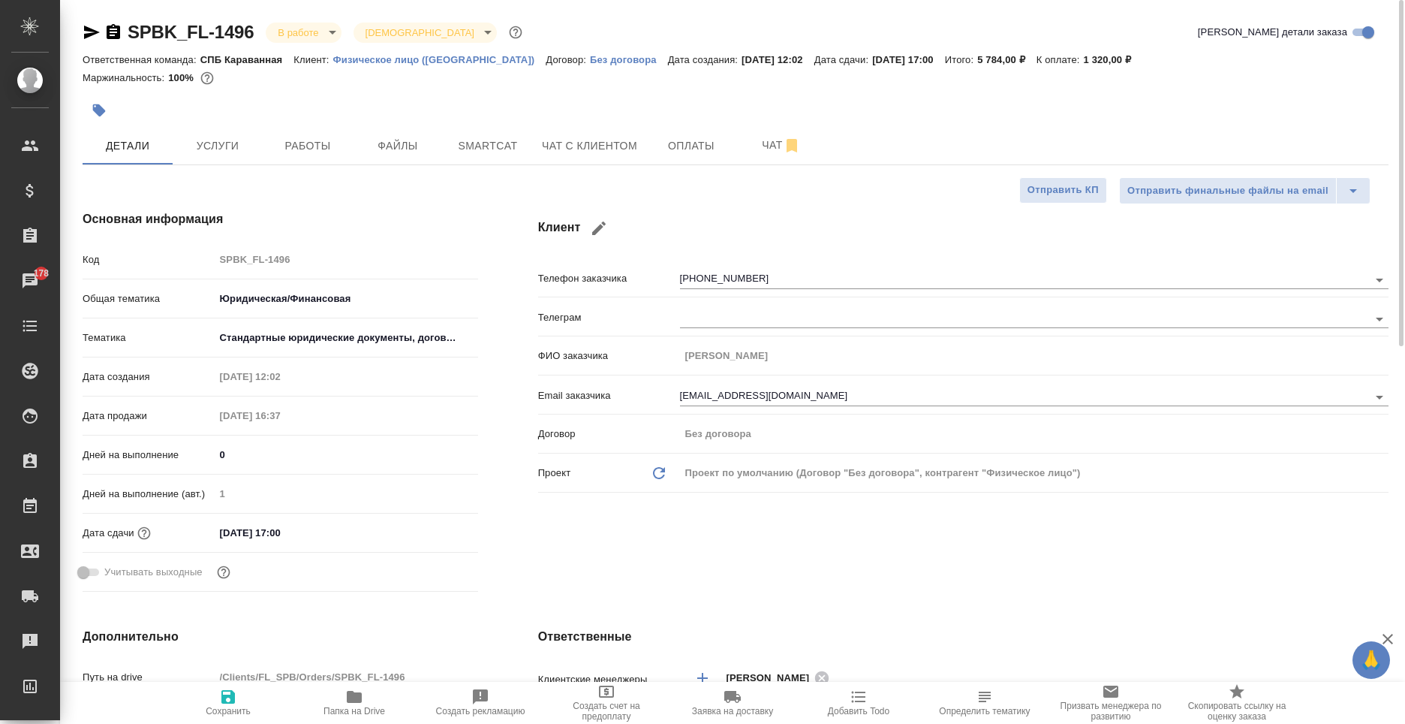
type textarea "x"
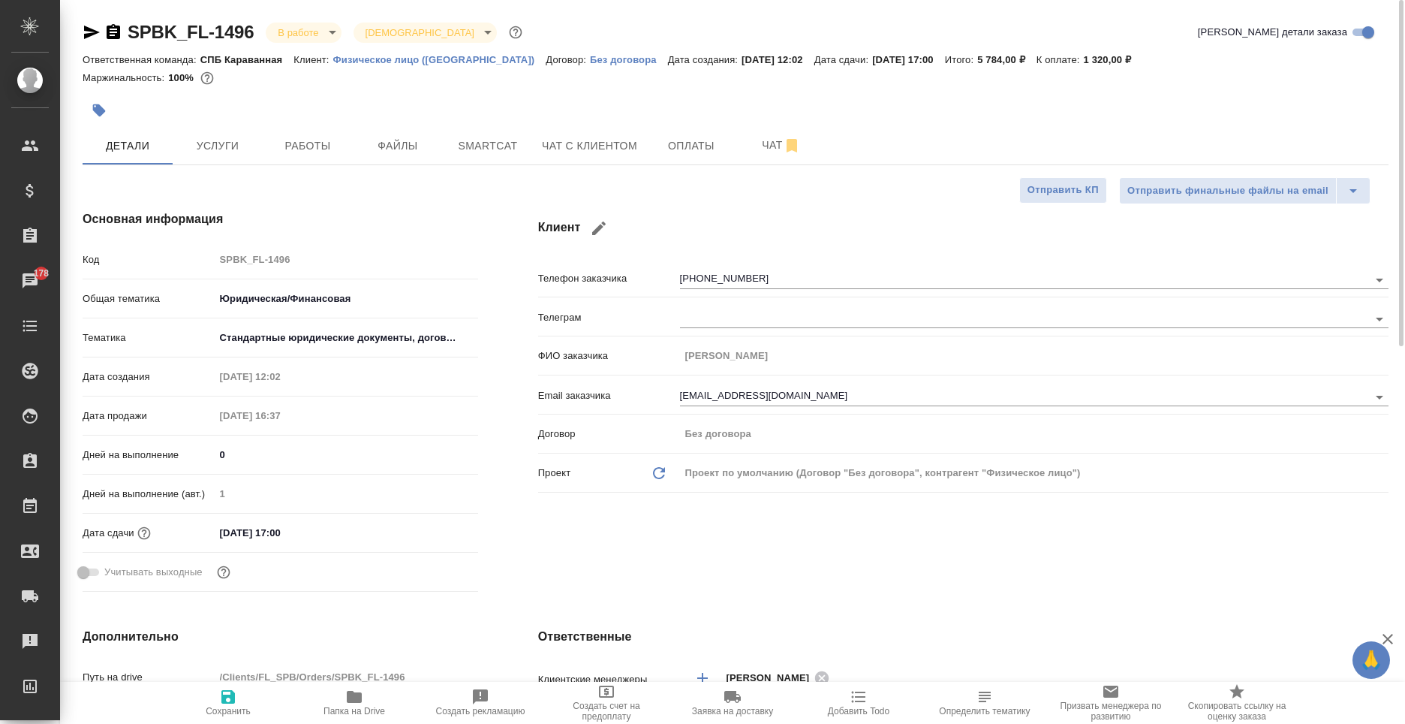
type textarea "x"
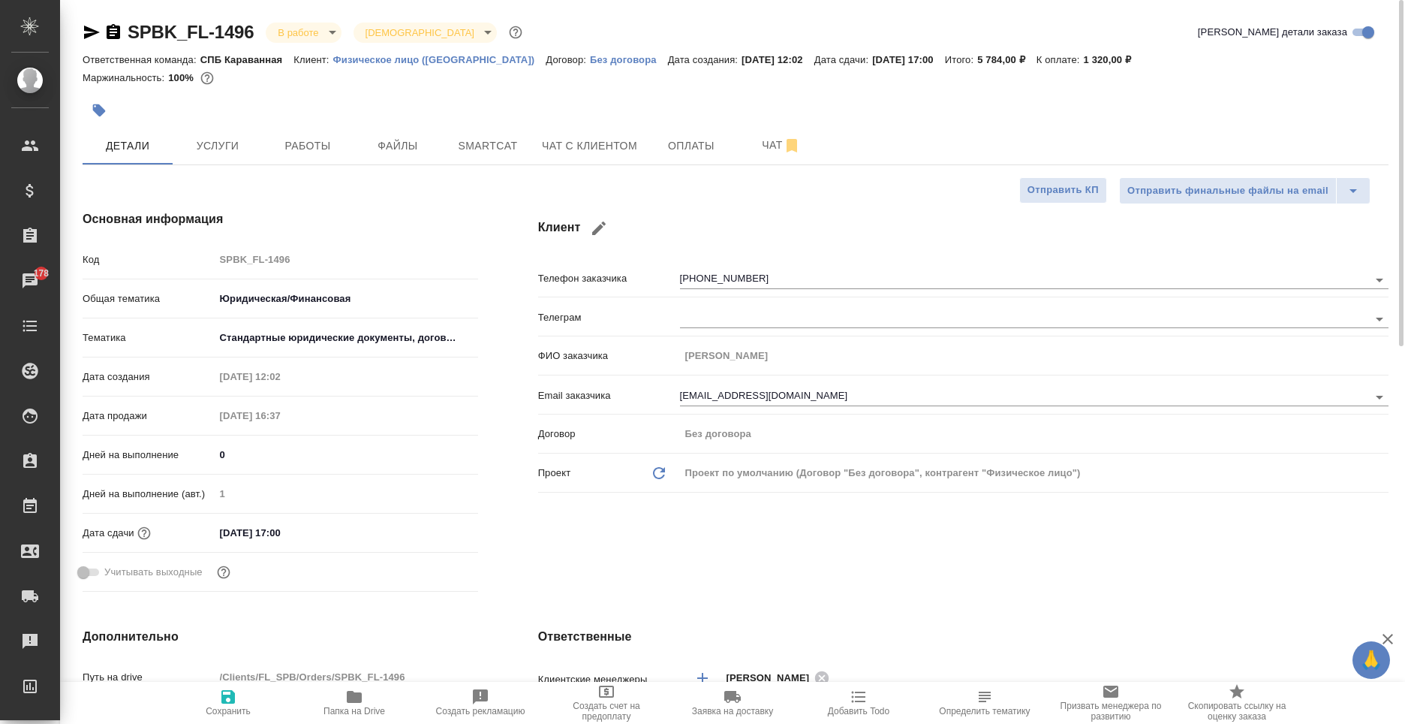
type textarea "x"
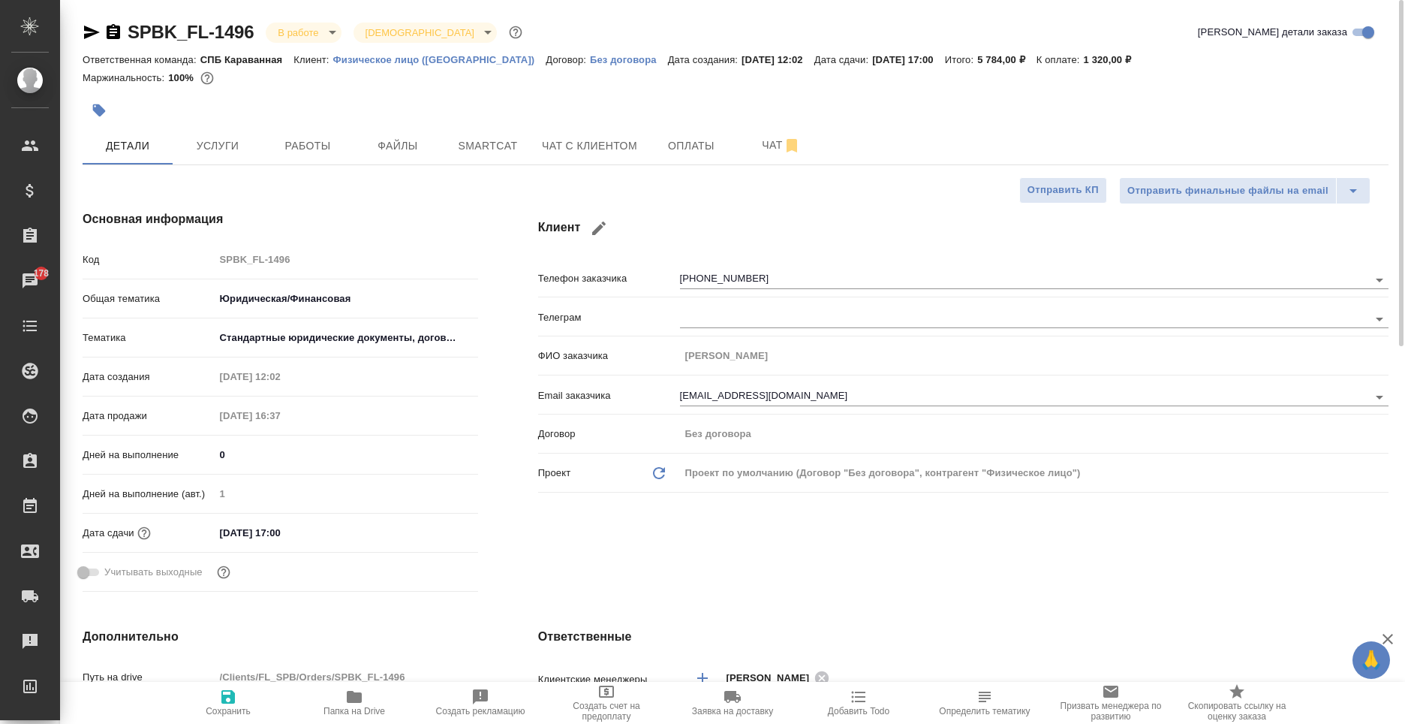
type textarea "x"
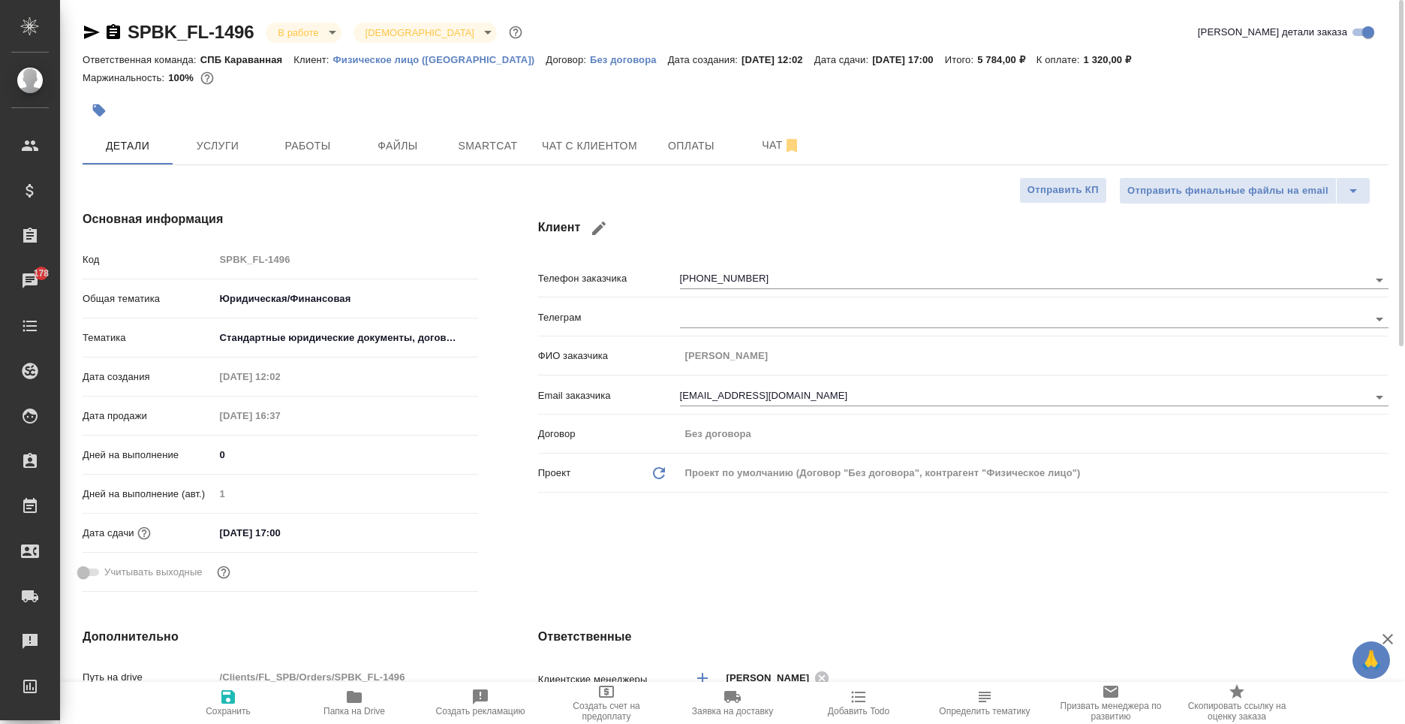
type textarea "x"
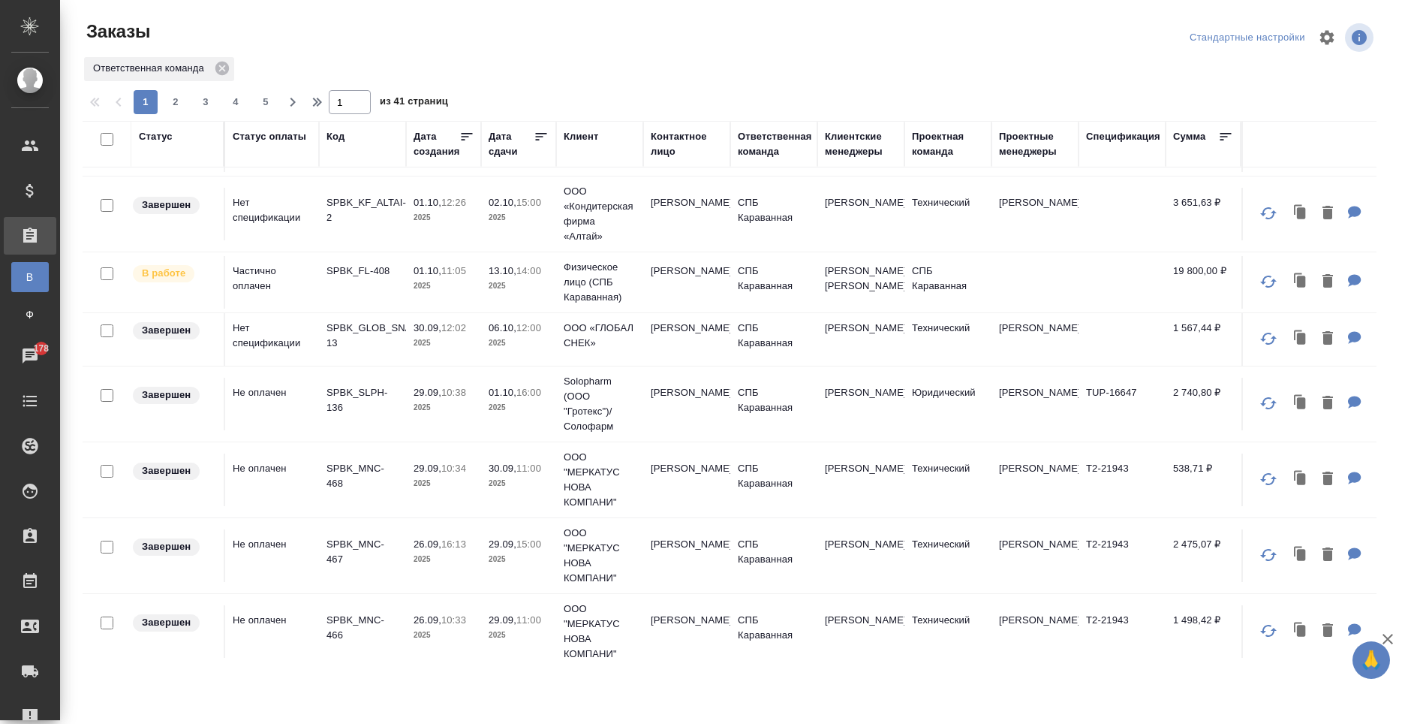
scroll to position [601, 0]
drag, startPoint x: 622, startPoint y: 52, endPoint x: 622, endPoint y: 122, distance: 70.6
click at [622, 52] on div at bounding box center [735, 38] width 435 height 36
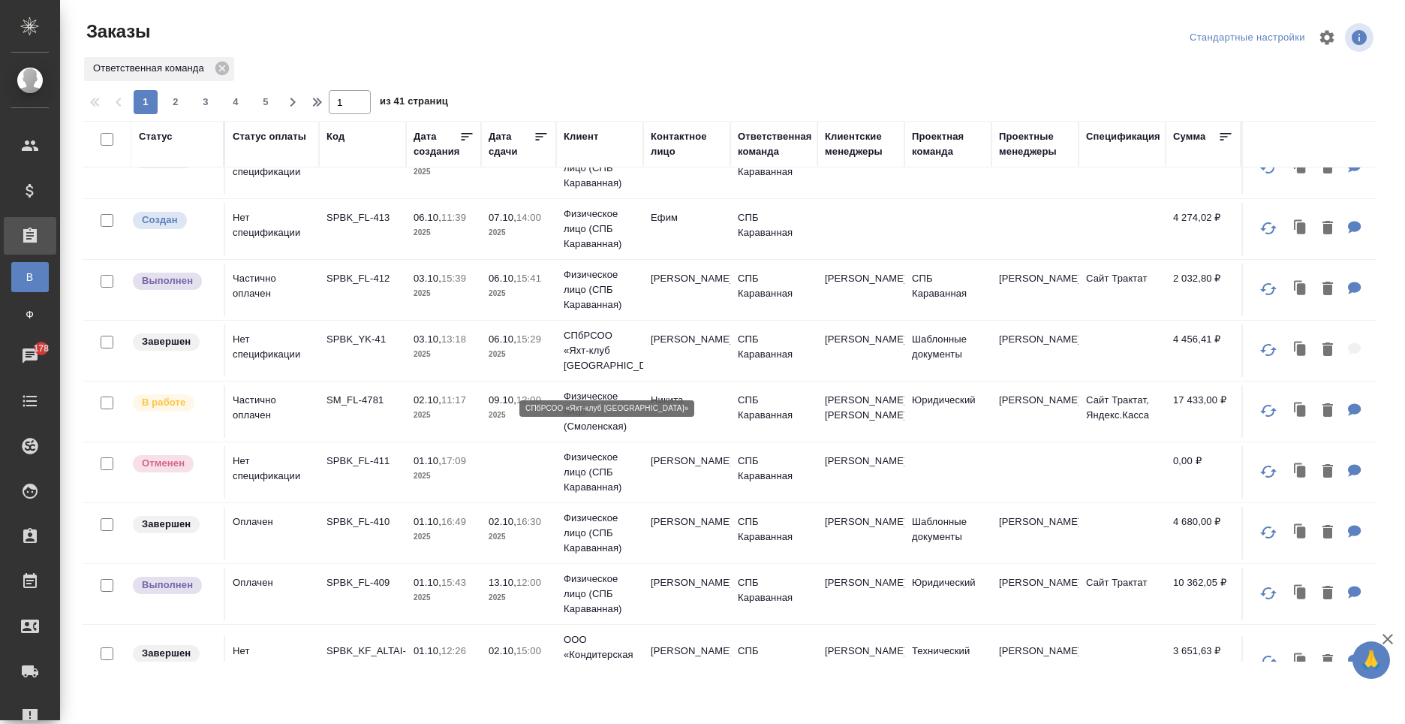
scroll to position [150, 0]
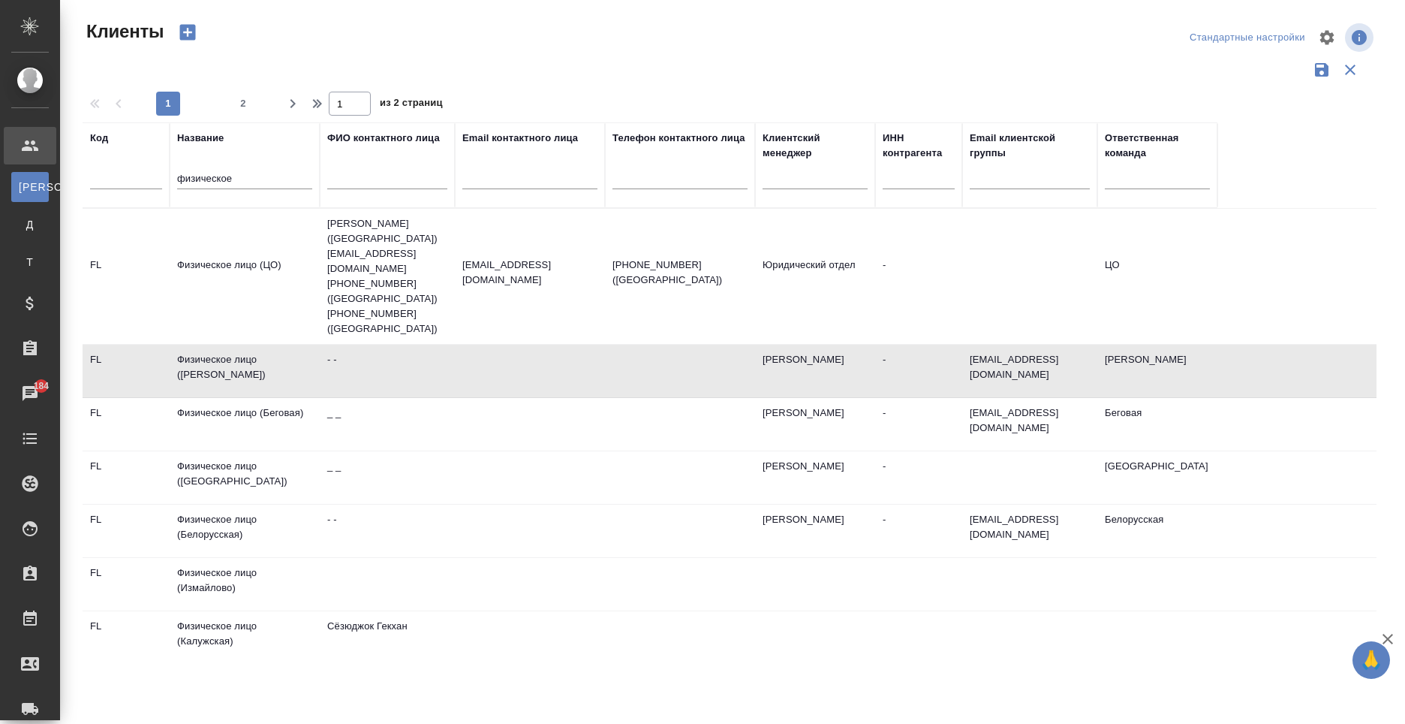
select select "RU"
